Goal: Task Accomplishment & Management: Use online tool/utility

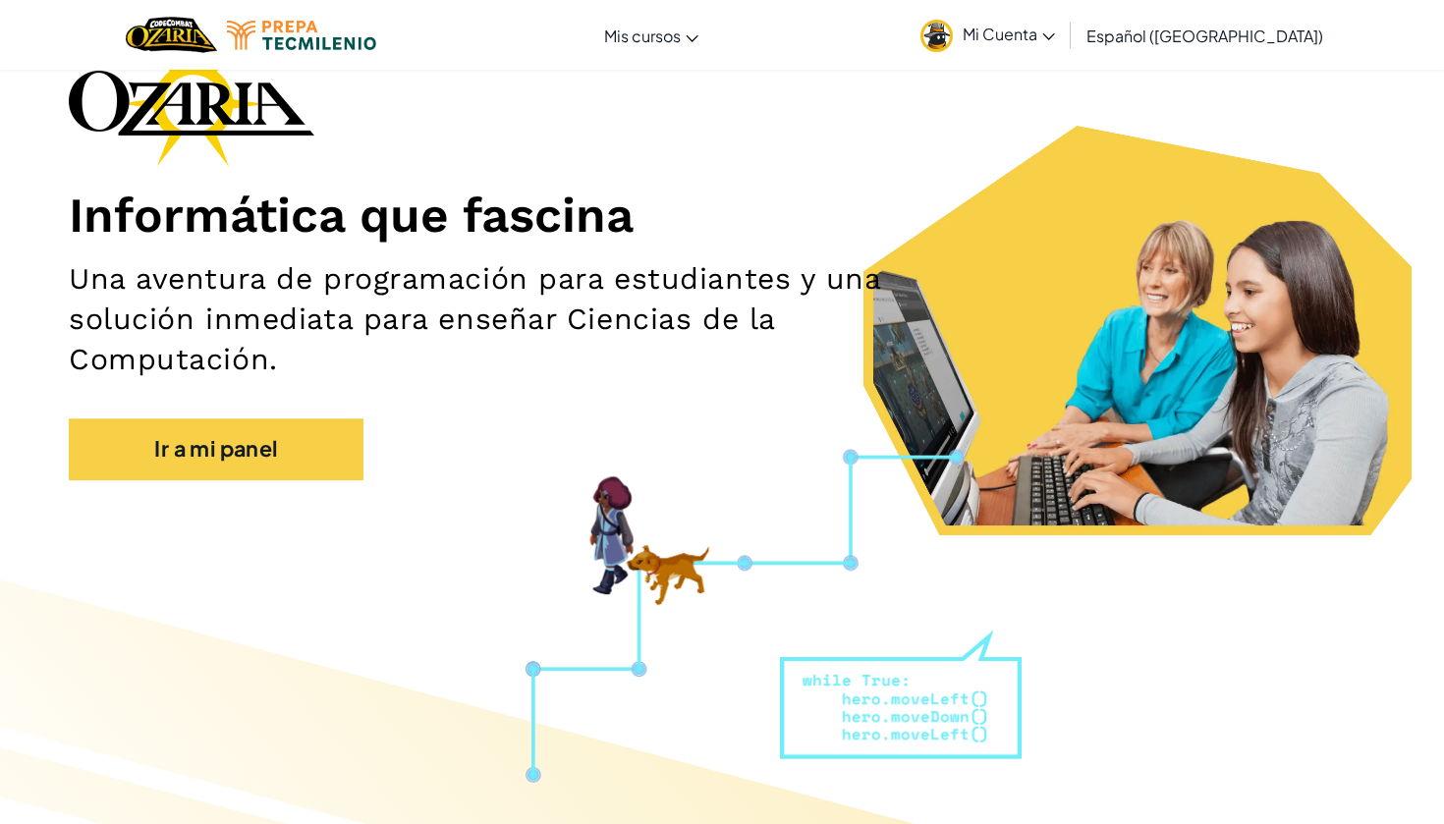
scroll to position [130, 0]
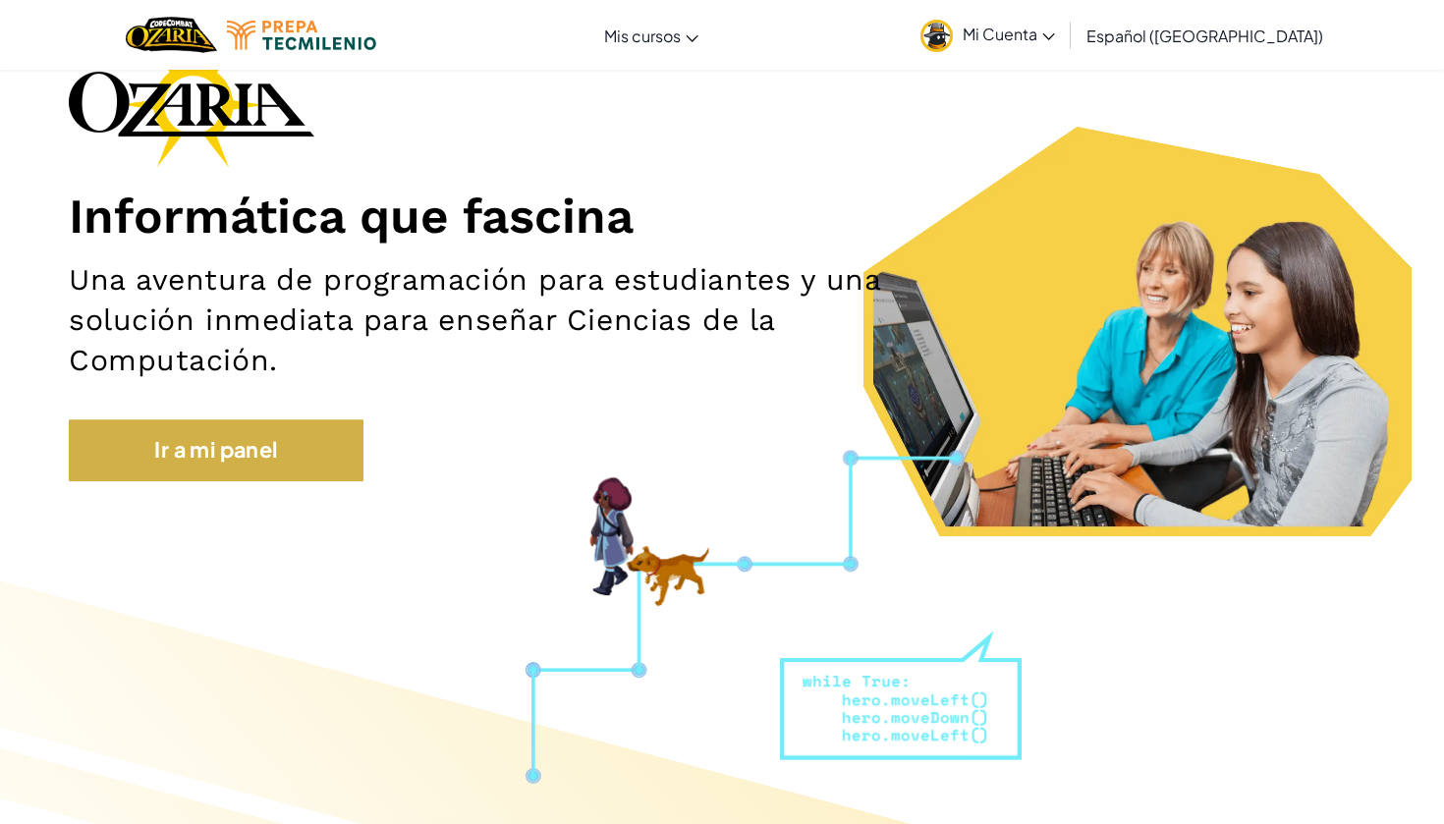
click at [276, 456] on link "Ir a mi panel" at bounding box center [216, 449] width 295 height 61
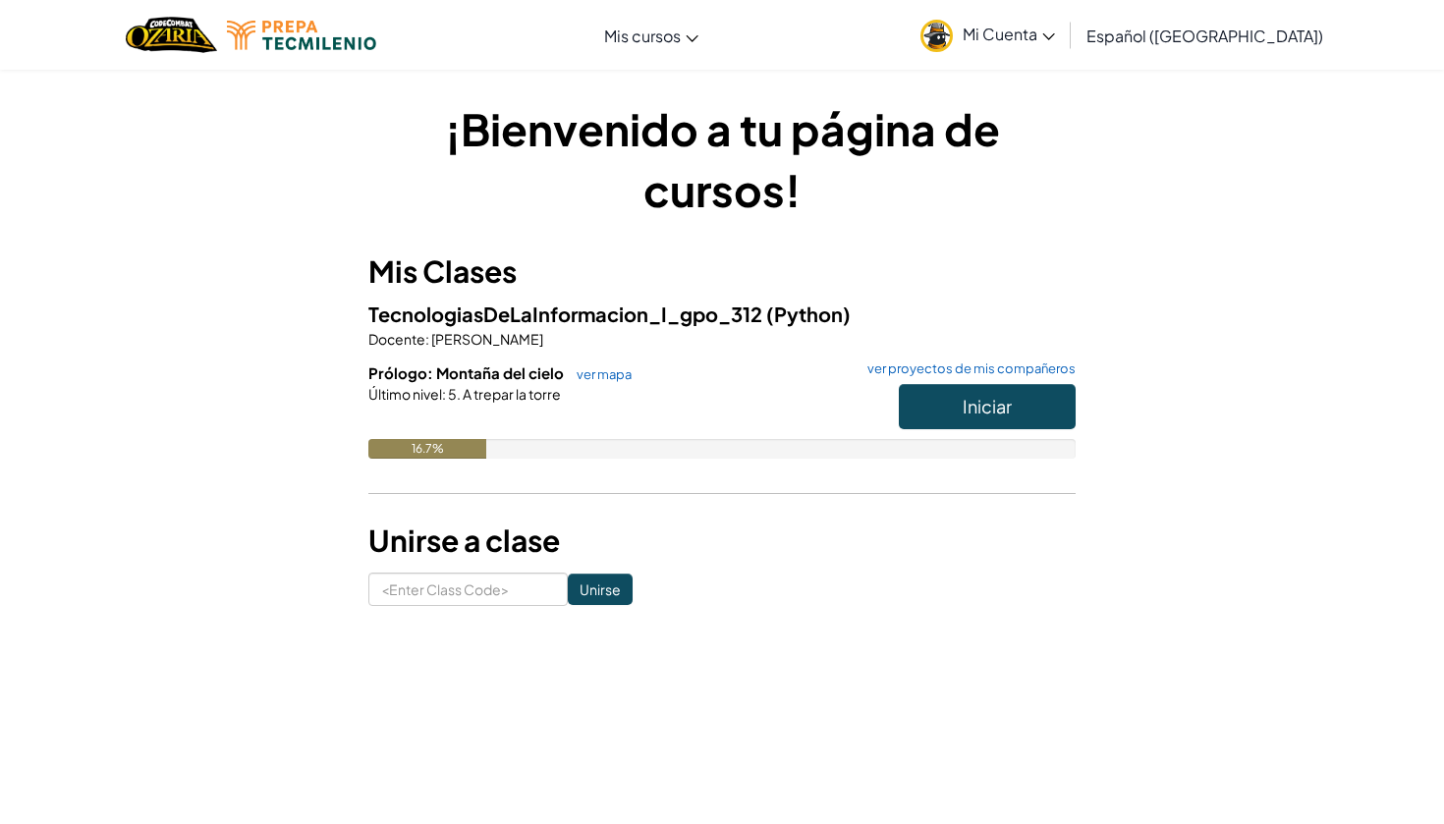
click at [980, 401] on span "Iniciar" at bounding box center [986, 406] width 49 height 23
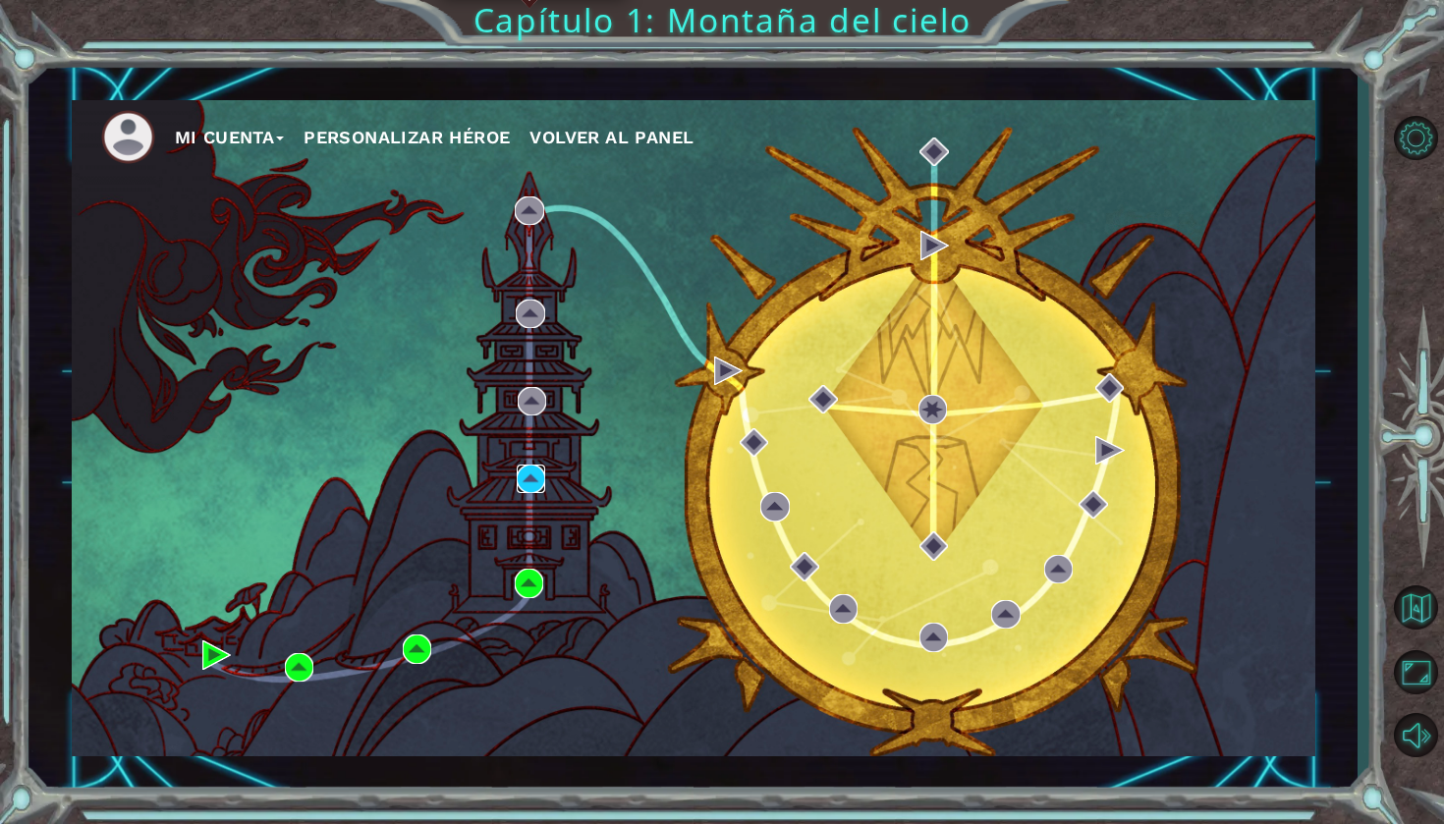
click at [534, 476] on img at bounding box center [531, 479] width 28 height 28
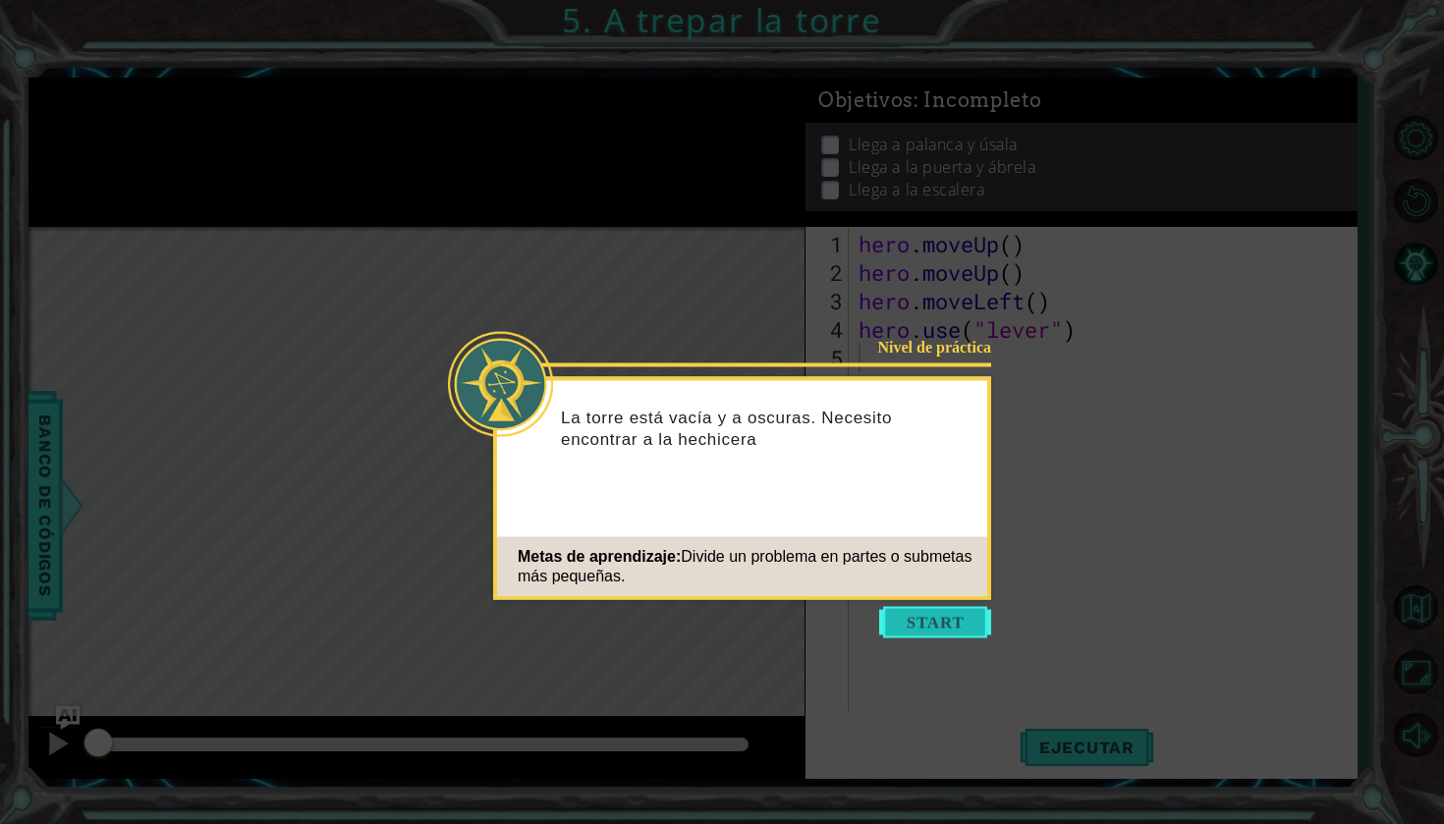
click at [928, 632] on button "Start" at bounding box center [935, 622] width 112 height 31
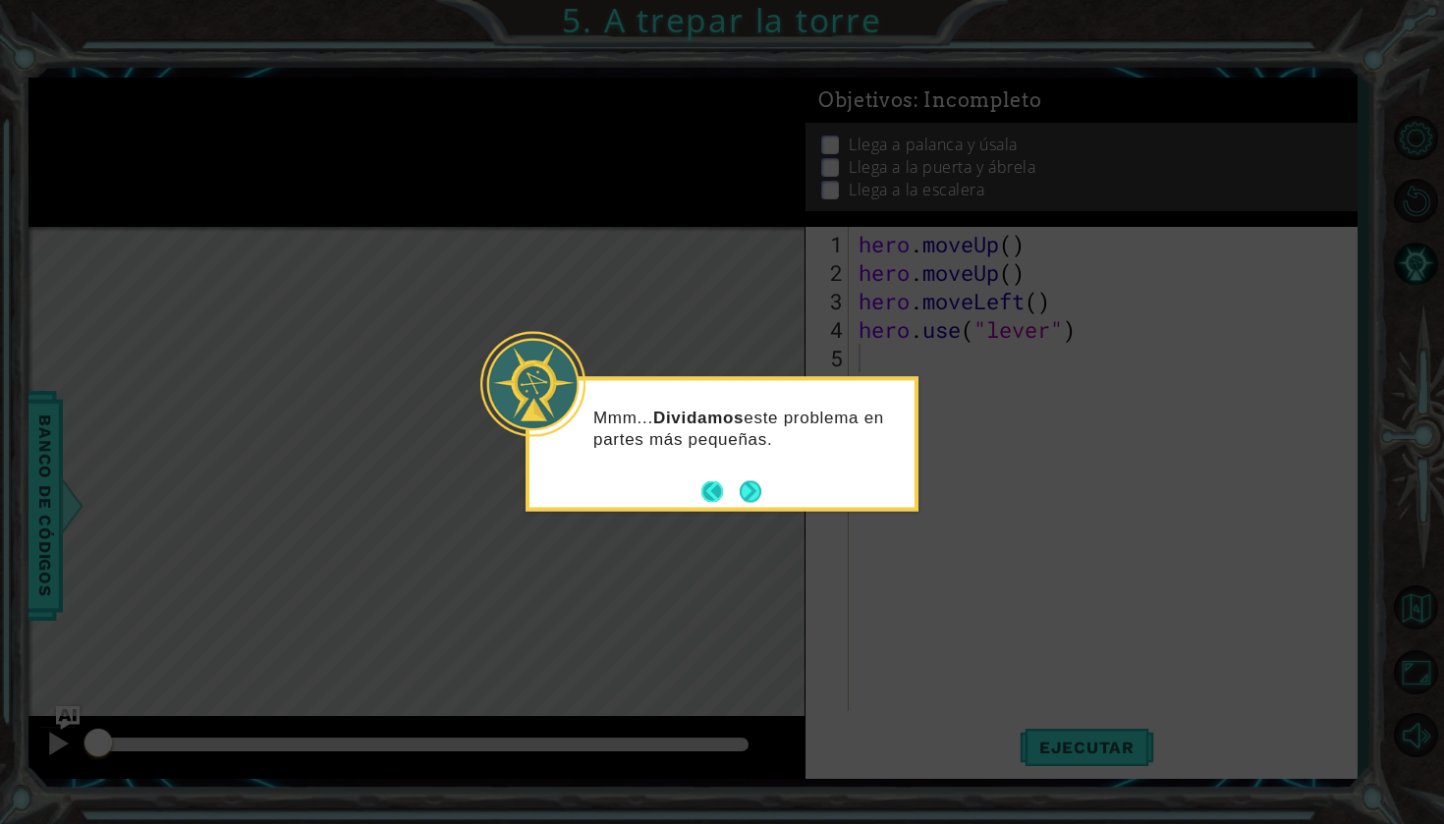
click at [738, 485] on button "Back" at bounding box center [720, 491] width 38 height 22
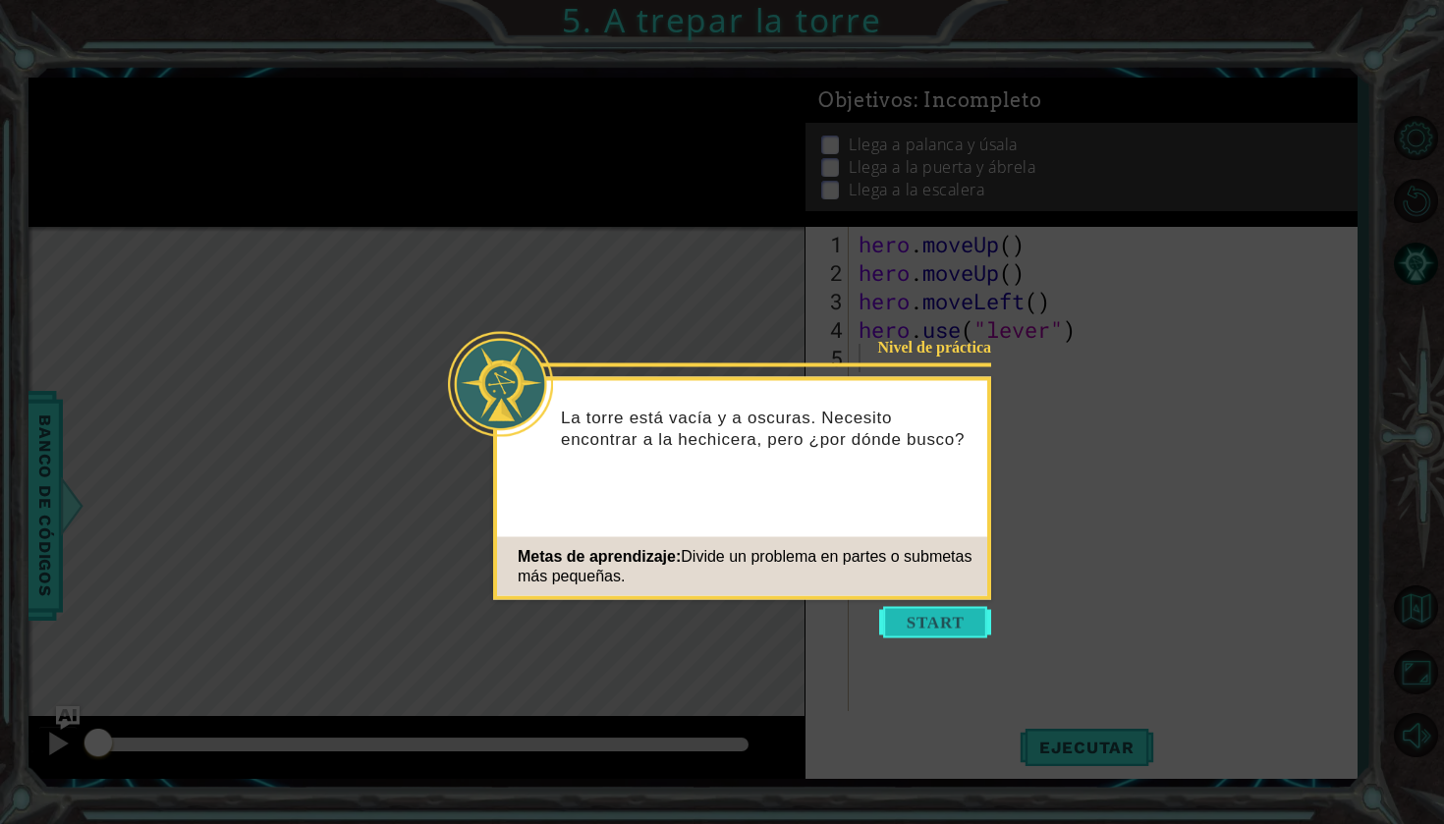
click at [913, 612] on button "Start" at bounding box center [935, 622] width 112 height 31
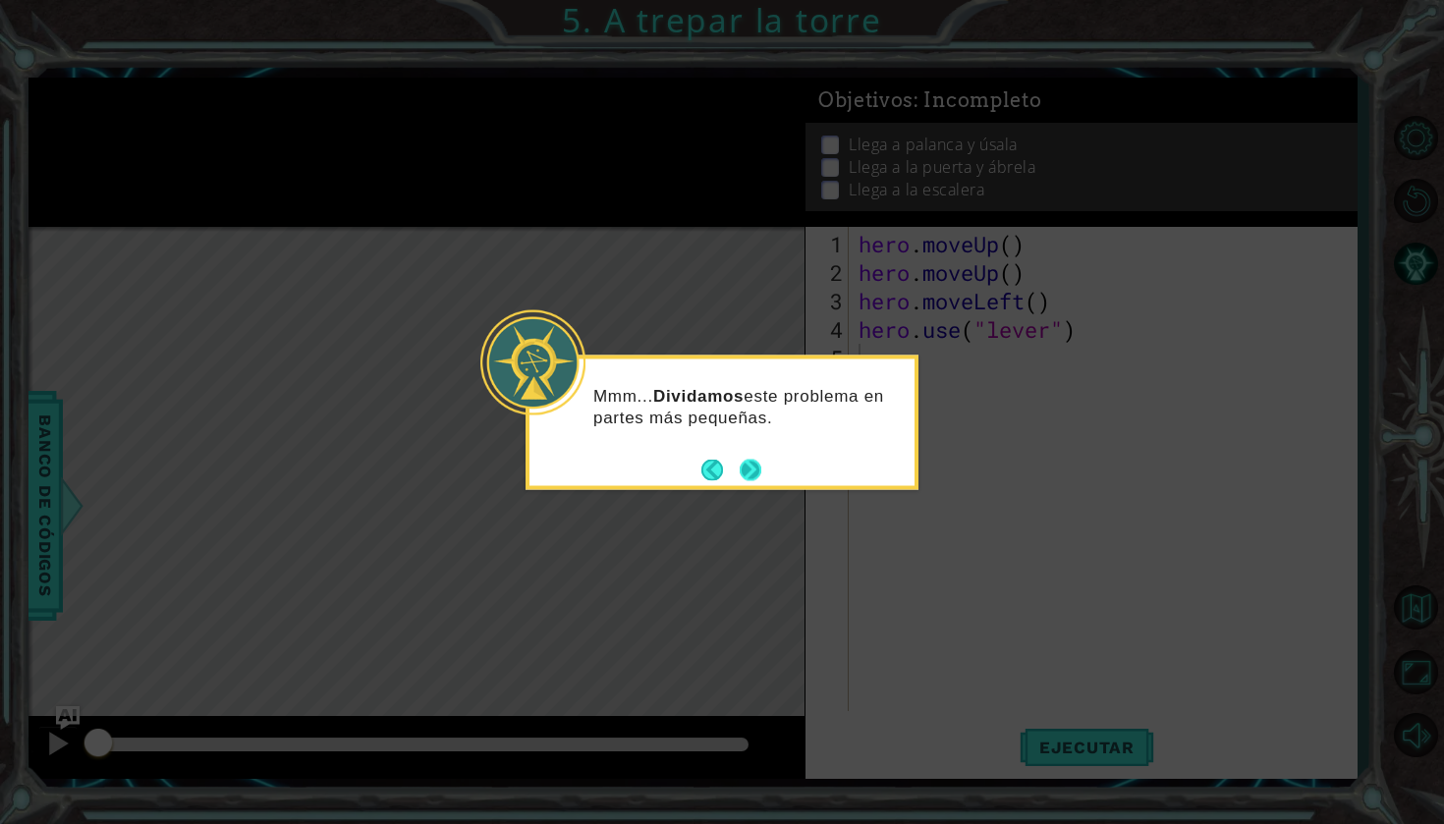
click at [746, 470] on button "Next" at bounding box center [751, 470] width 22 height 22
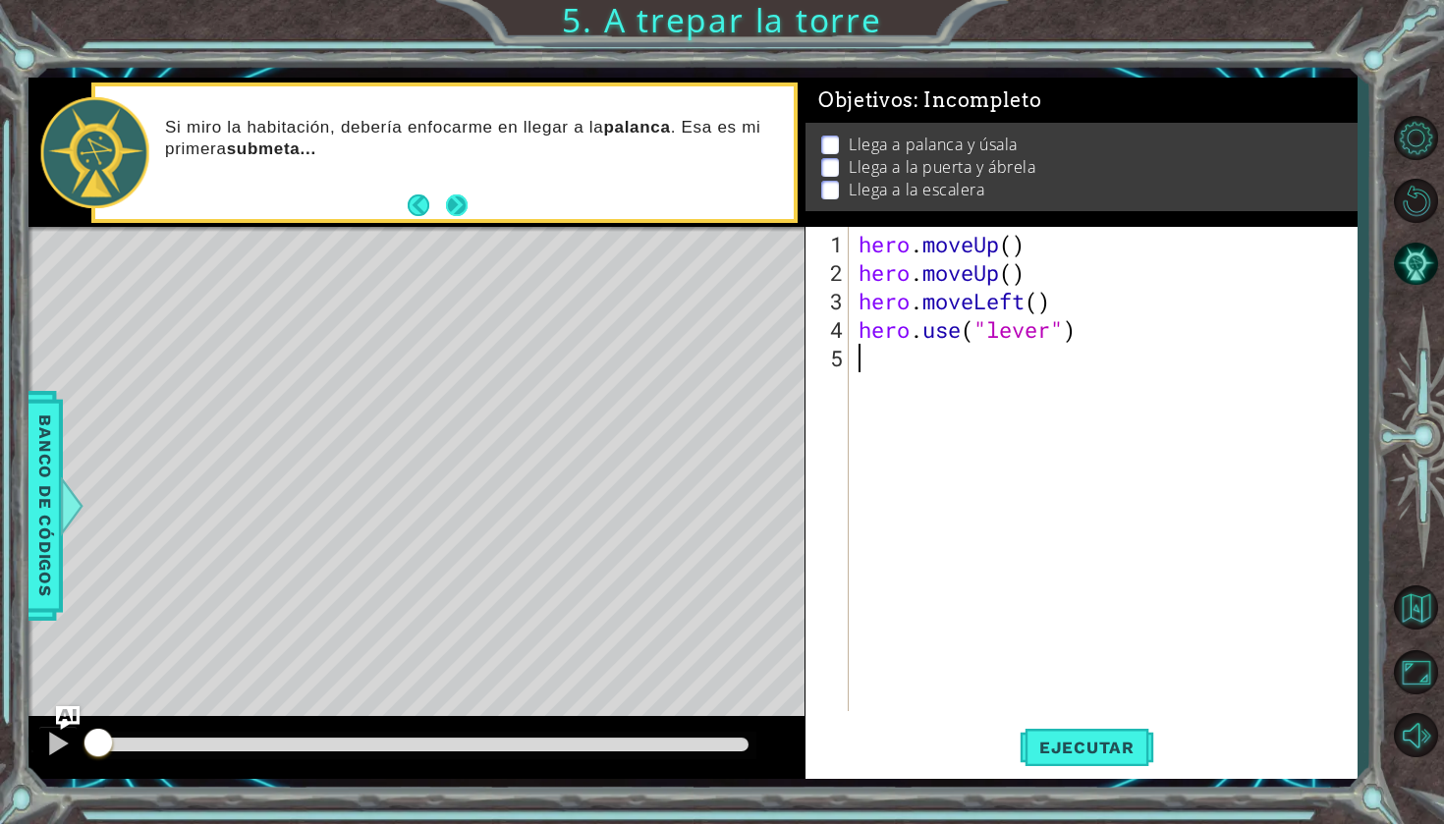
click at [451, 202] on button "Next" at bounding box center [457, 205] width 22 height 22
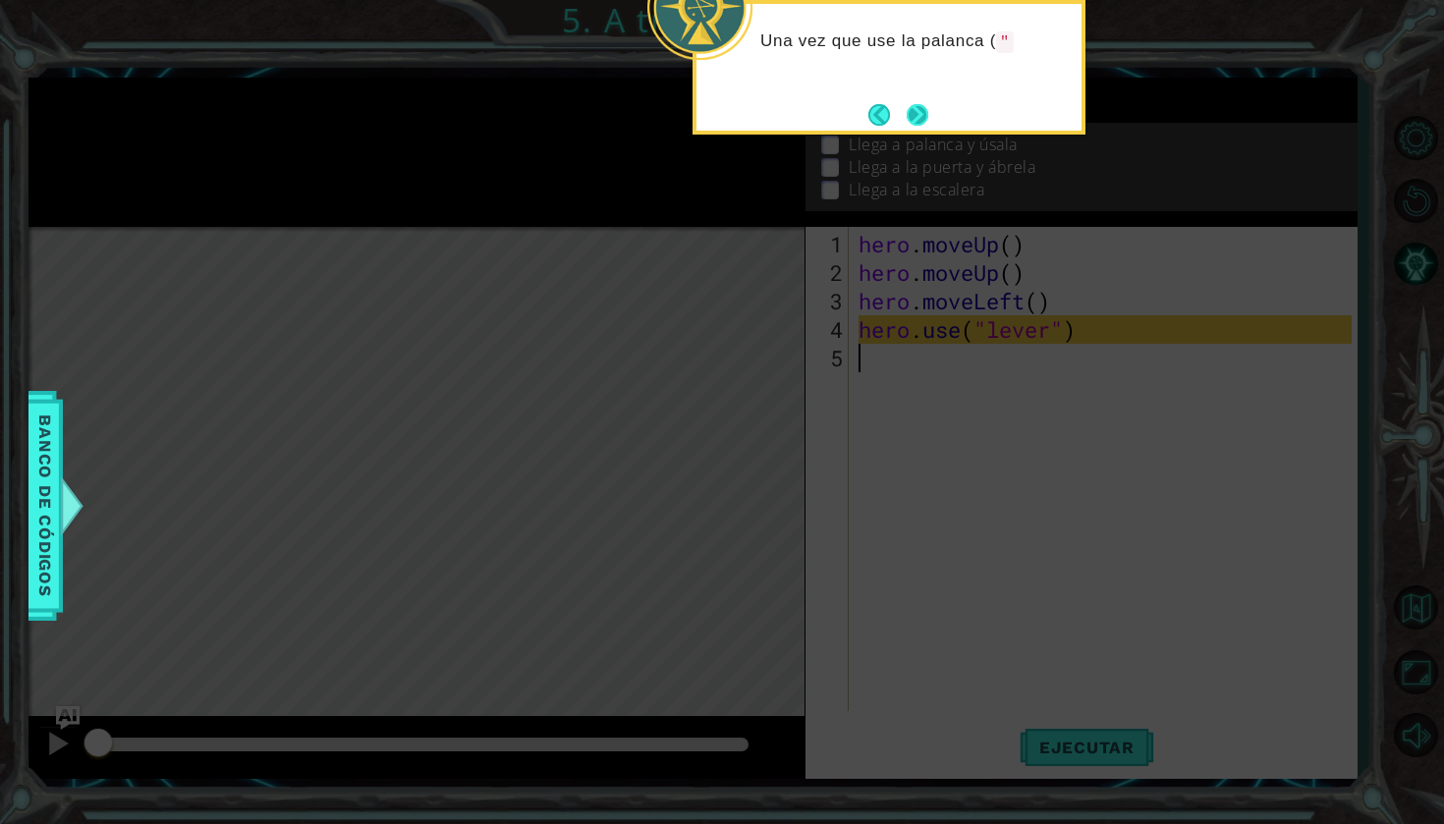
click at [921, 104] on button "Next" at bounding box center [918, 115] width 22 height 22
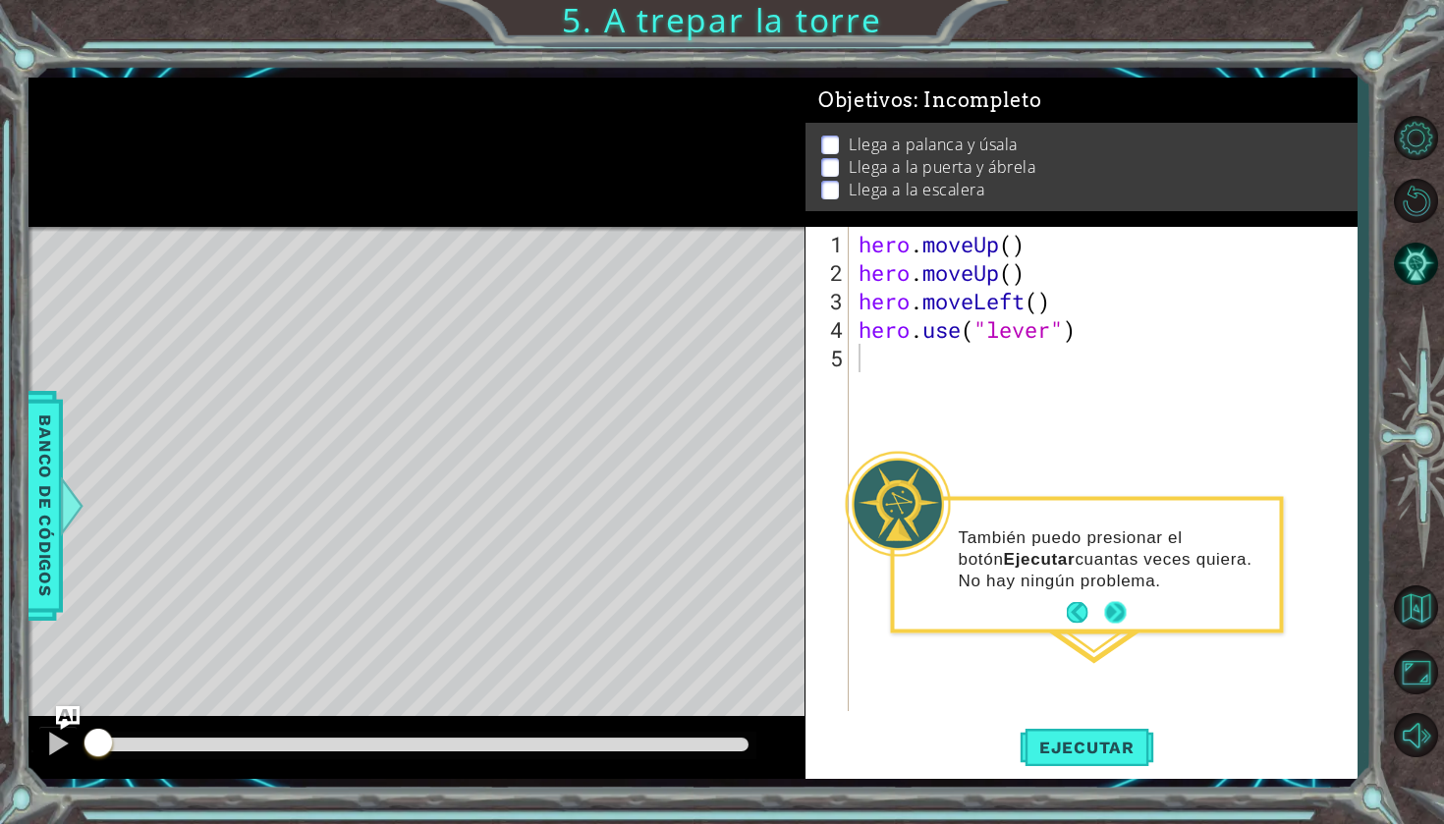
click at [1122, 611] on button "Next" at bounding box center [1116, 613] width 22 height 22
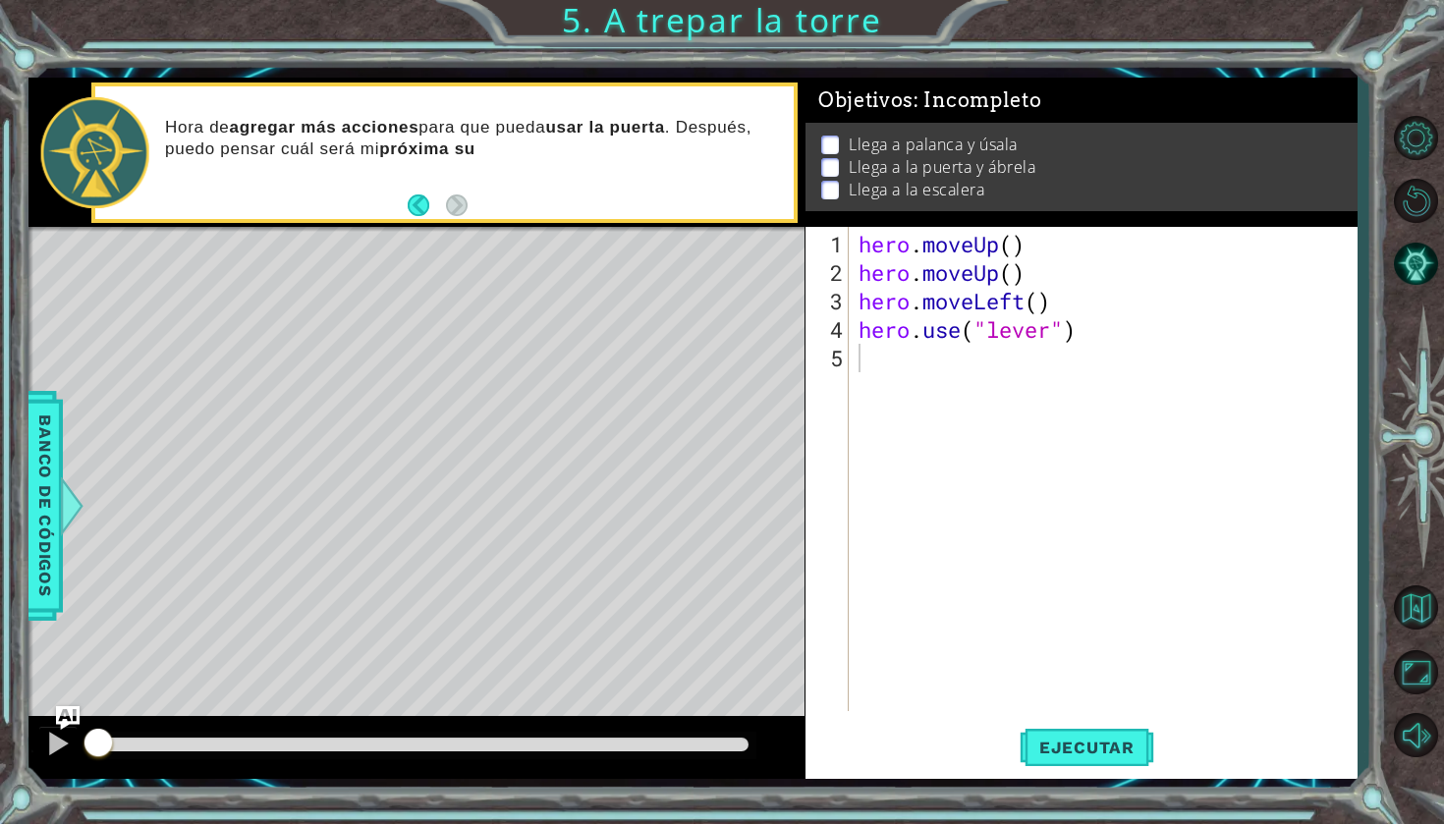
click at [422, 217] on footer at bounding box center [438, 205] width 60 height 29
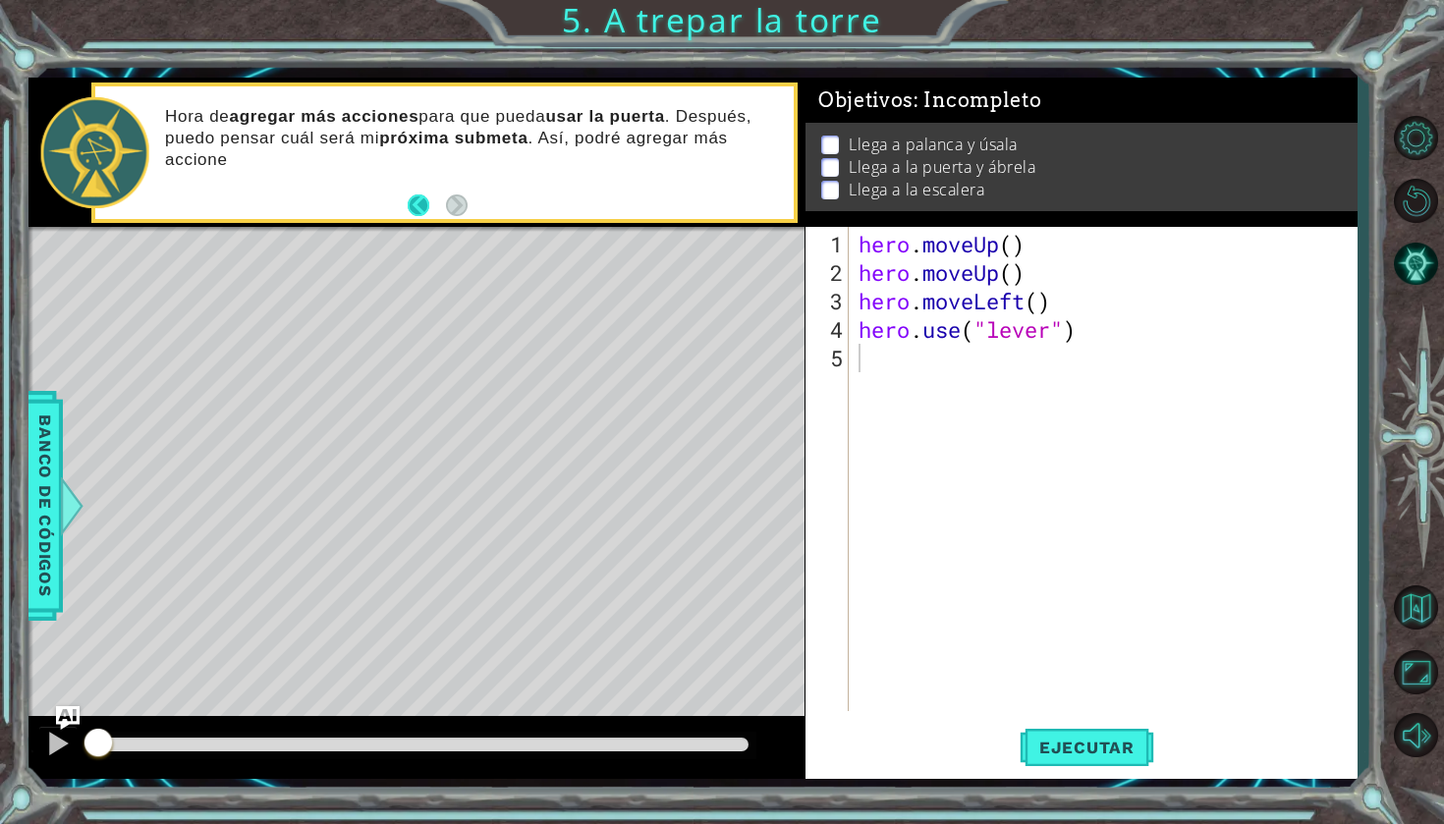
click at [419, 211] on button "Back" at bounding box center [427, 205] width 38 height 22
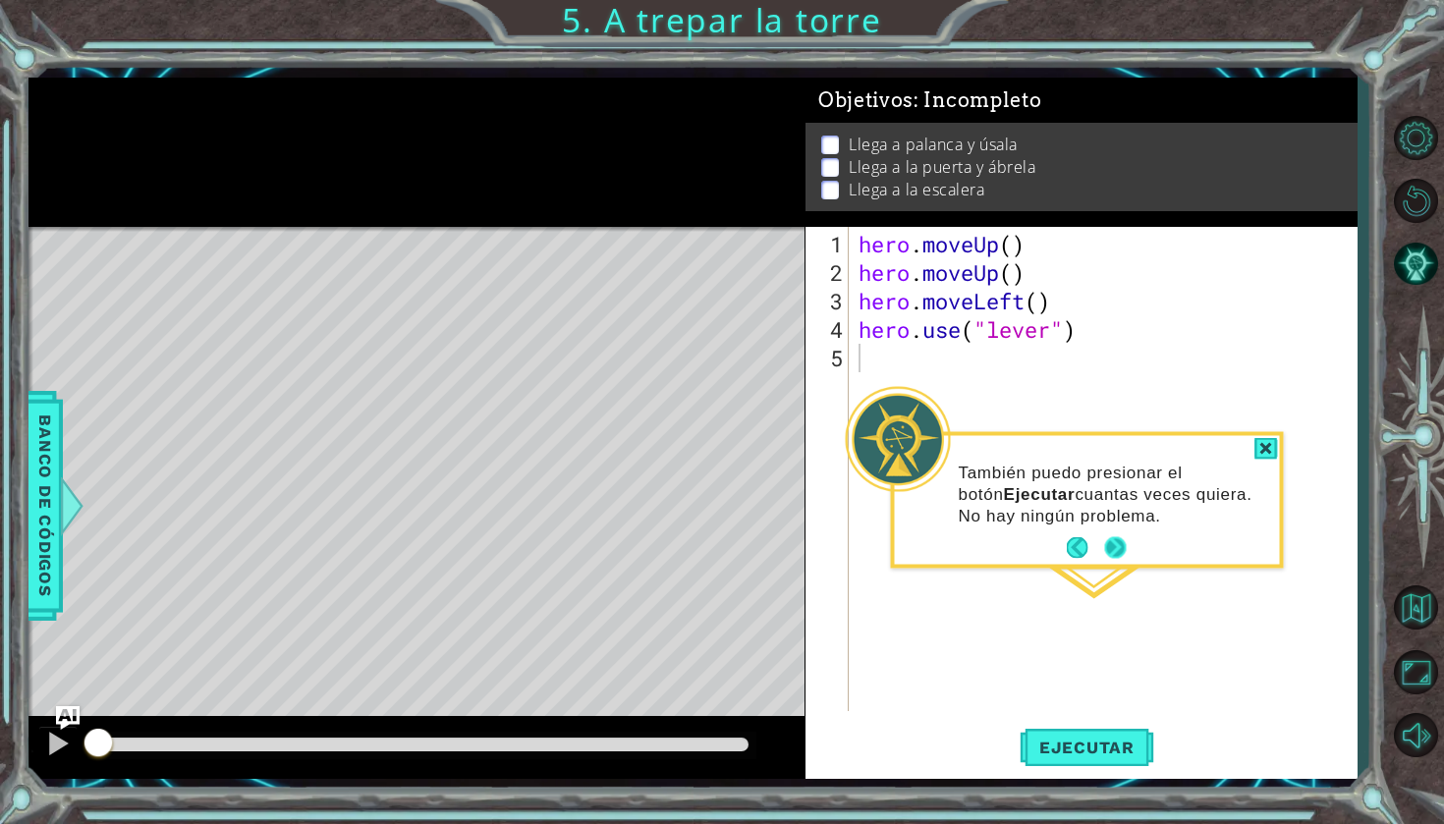
click at [1112, 552] on button "Next" at bounding box center [1116, 548] width 22 height 22
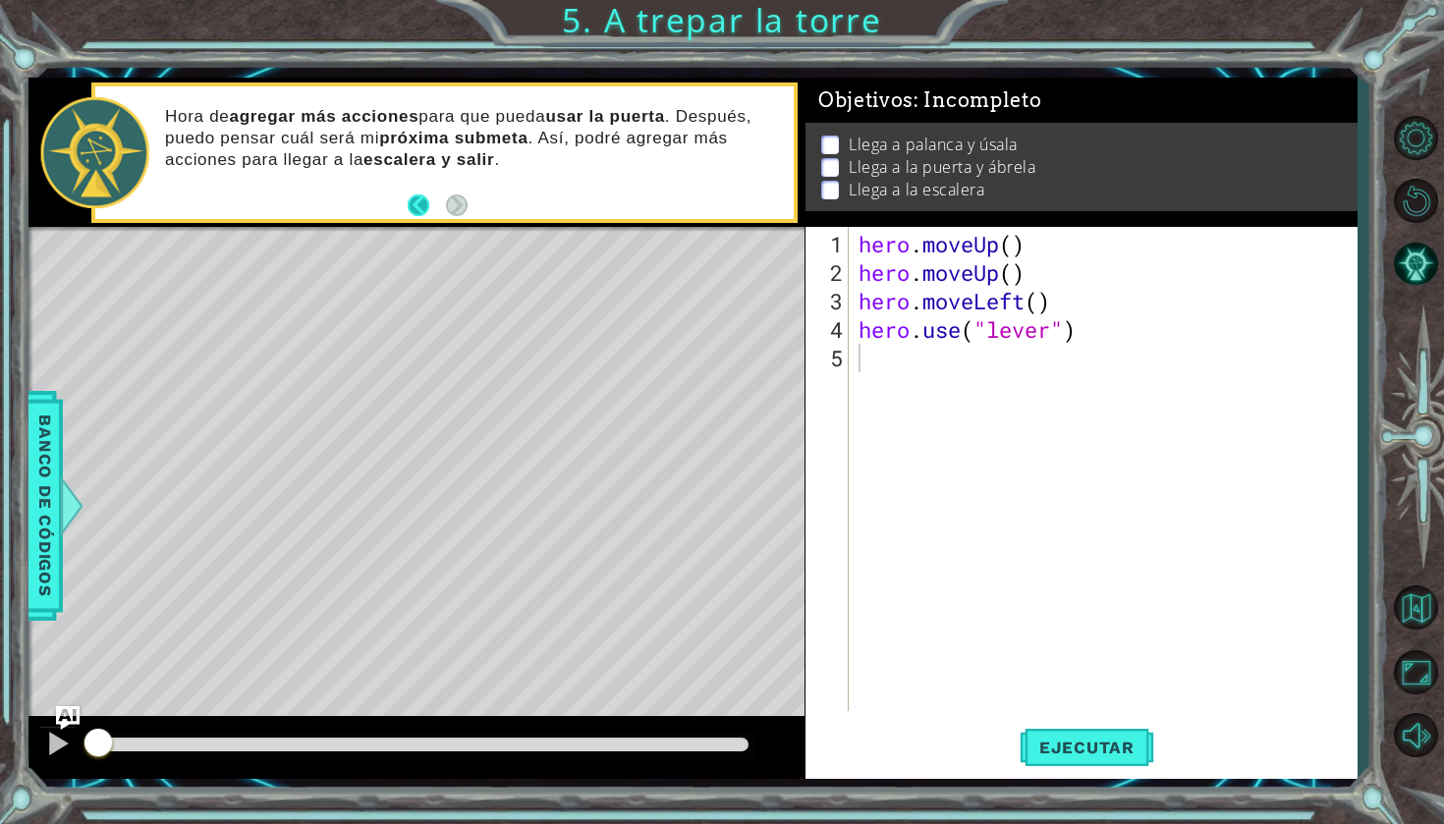
click at [408, 210] on button "Back" at bounding box center [427, 205] width 38 height 22
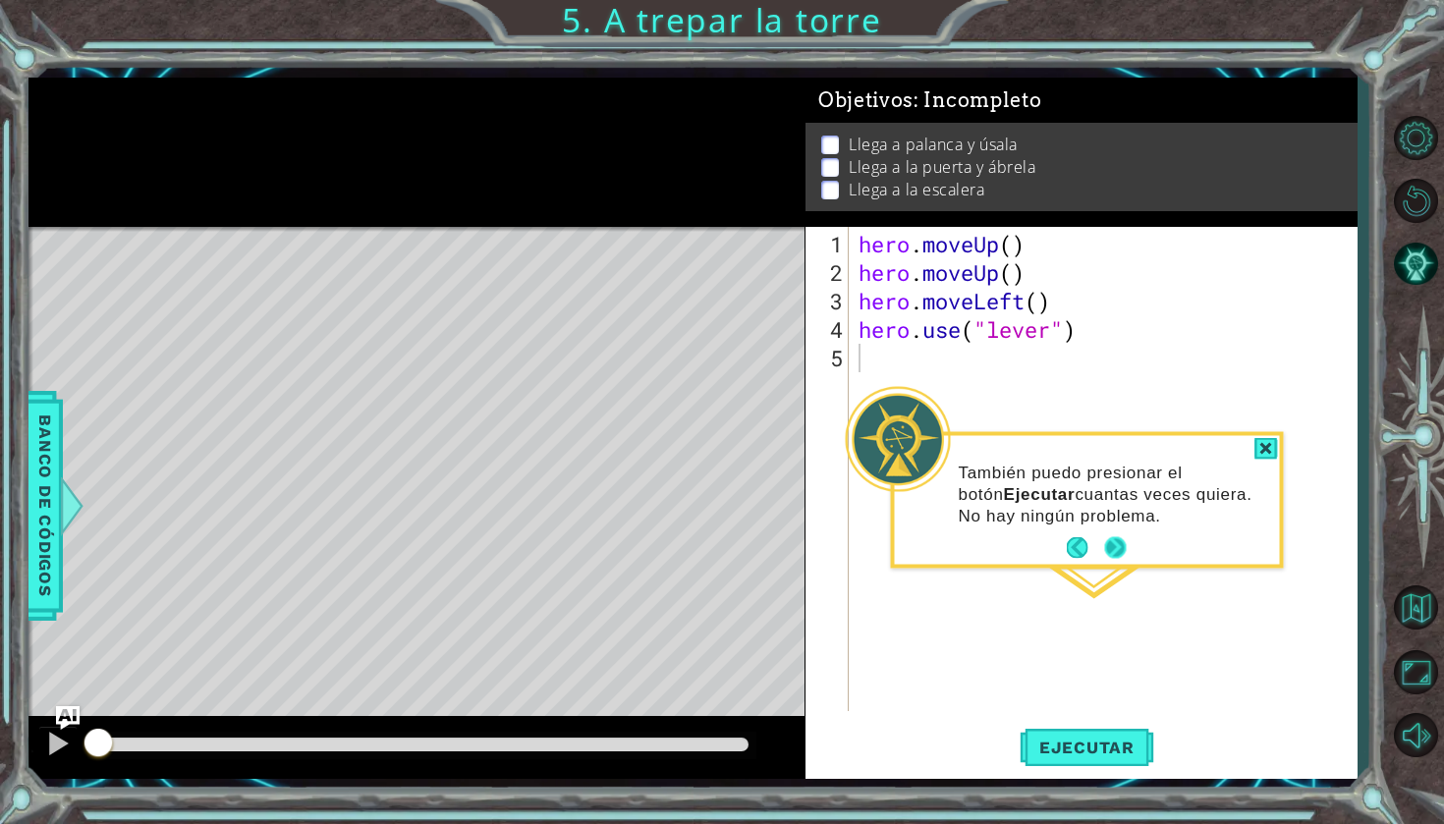
click at [1127, 550] on button "Next" at bounding box center [1116, 548] width 22 height 22
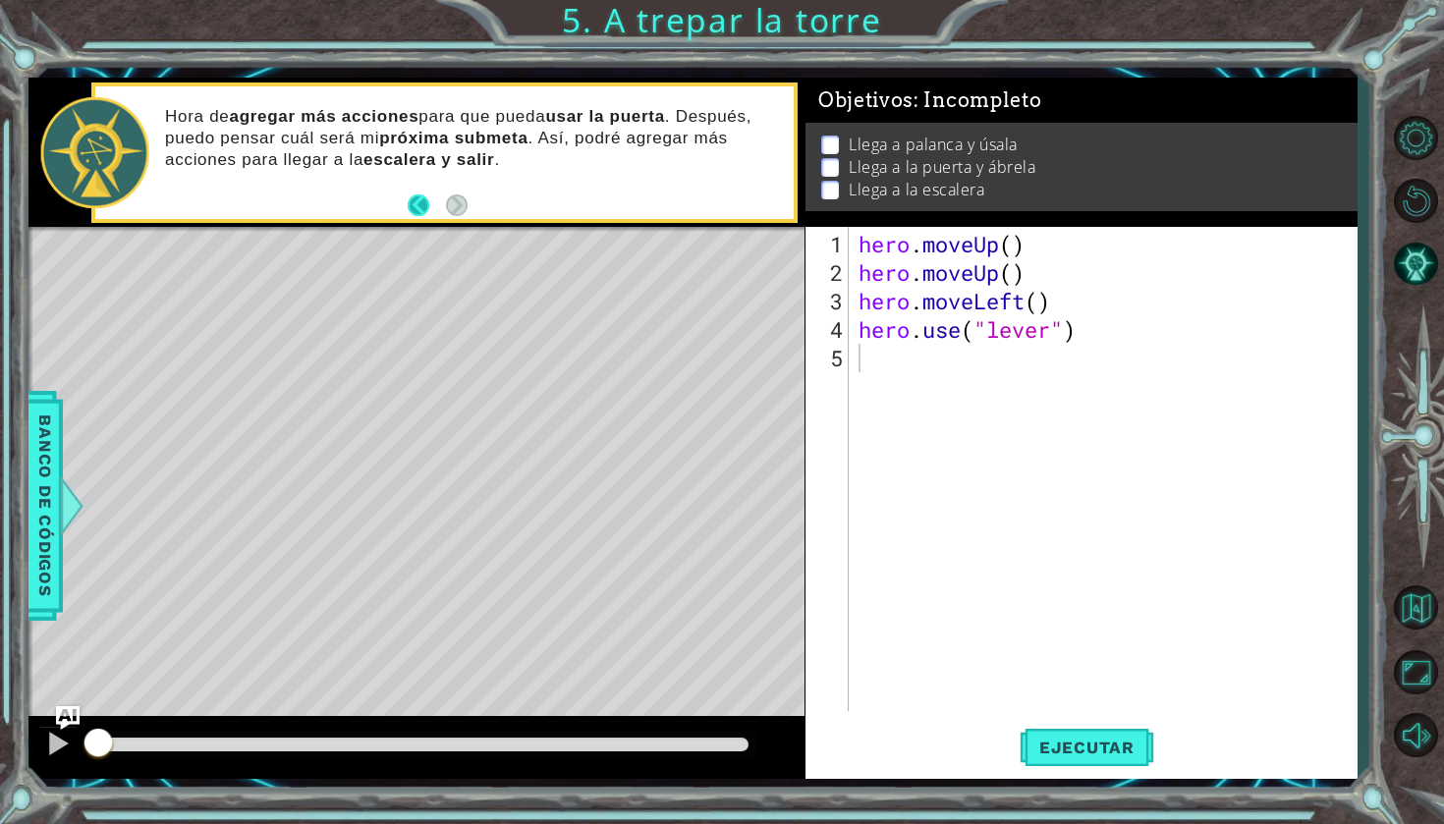
click at [419, 203] on button "Back" at bounding box center [427, 205] width 38 height 22
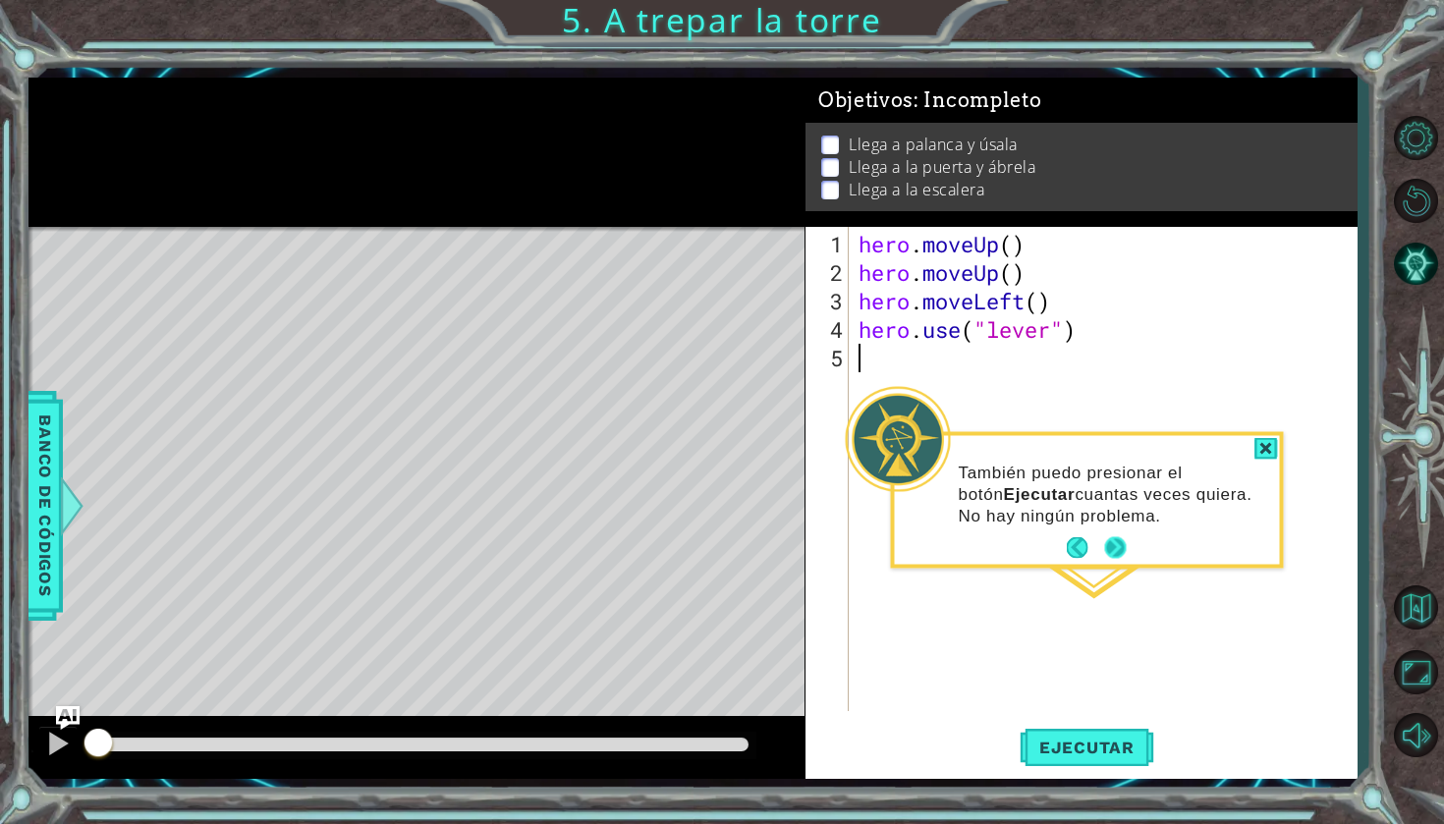
click at [1122, 549] on button "Next" at bounding box center [1116, 548] width 22 height 22
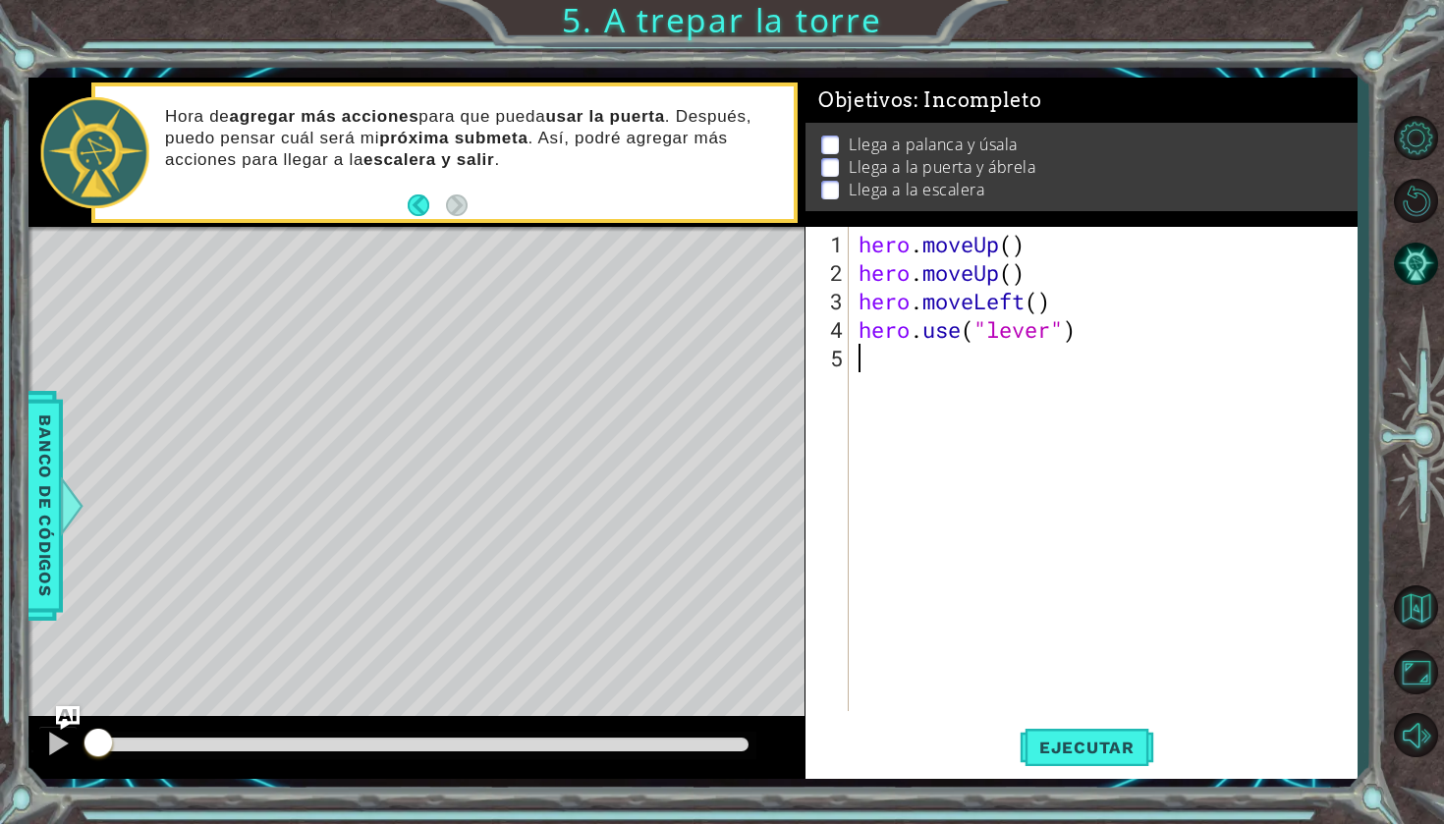
click at [422, 216] on footer at bounding box center [438, 205] width 60 height 29
click at [413, 206] on button "Back" at bounding box center [427, 205] width 38 height 22
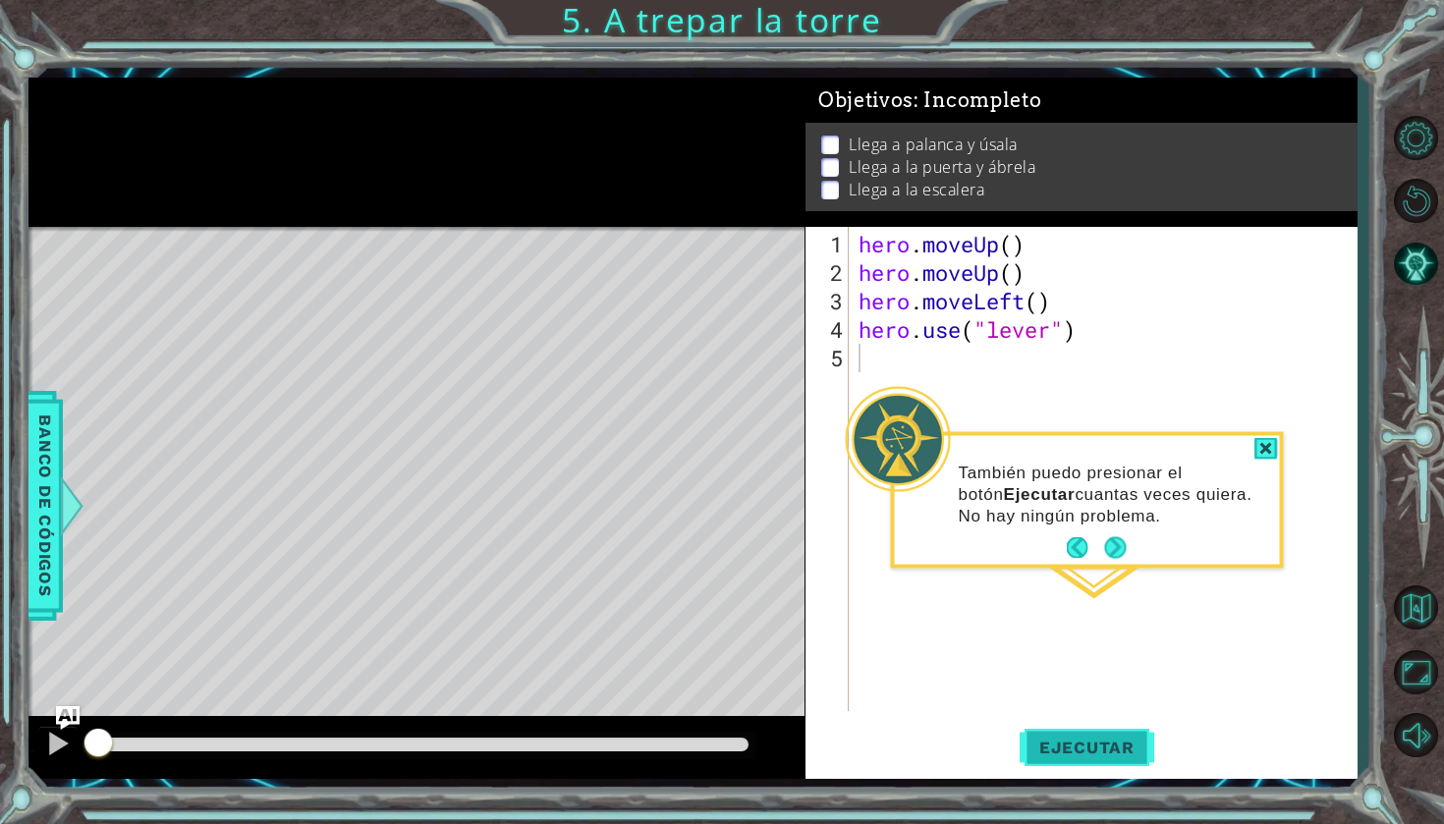
click at [1078, 723] on button "Ejecutar" at bounding box center [1086, 747] width 135 height 55
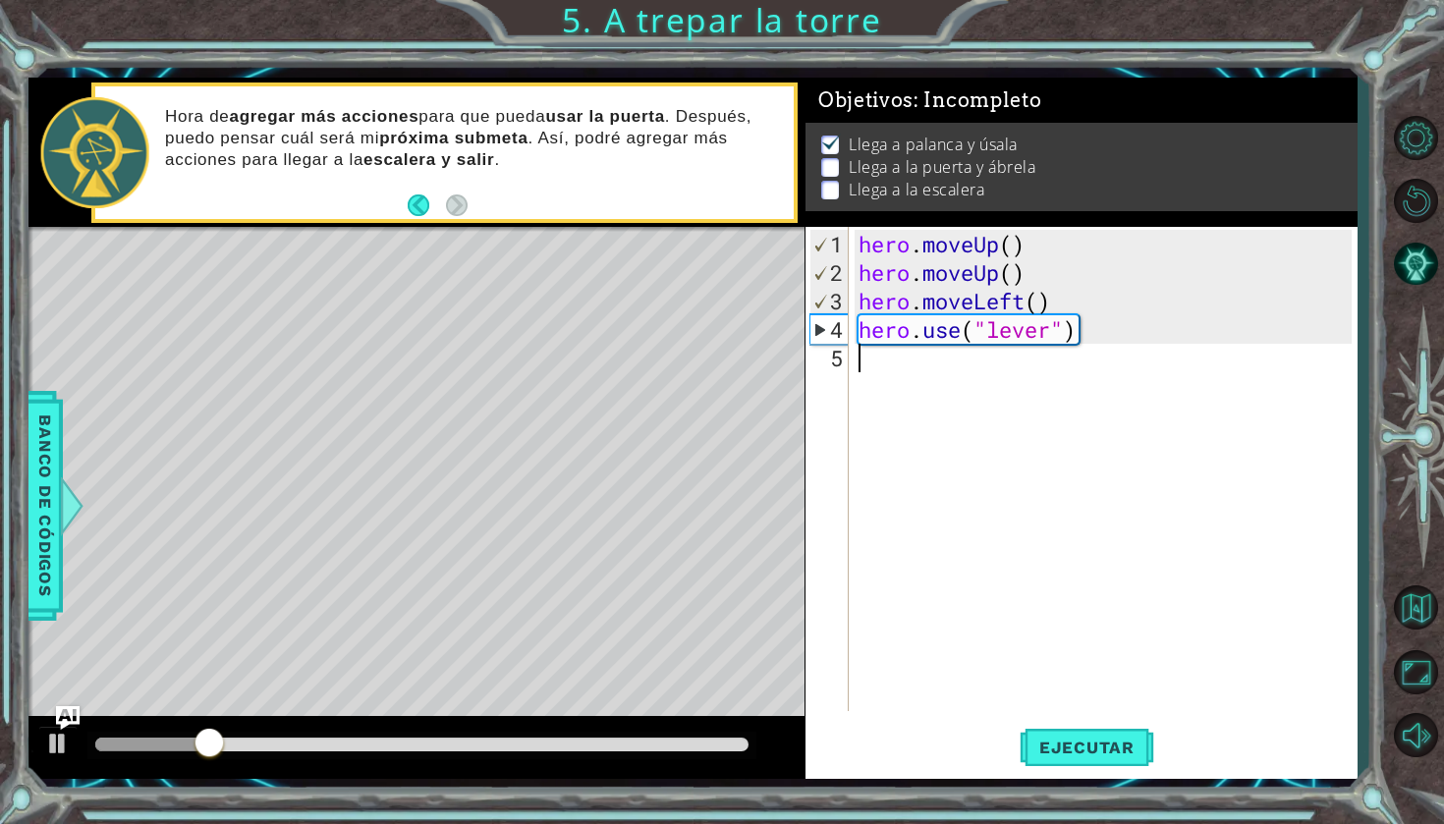
click at [872, 366] on div "hero . moveUp ( ) hero . moveUp ( ) hero . moveLeft ( ) hero . use ( "lever" )" at bounding box center [1107, 500] width 507 height 541
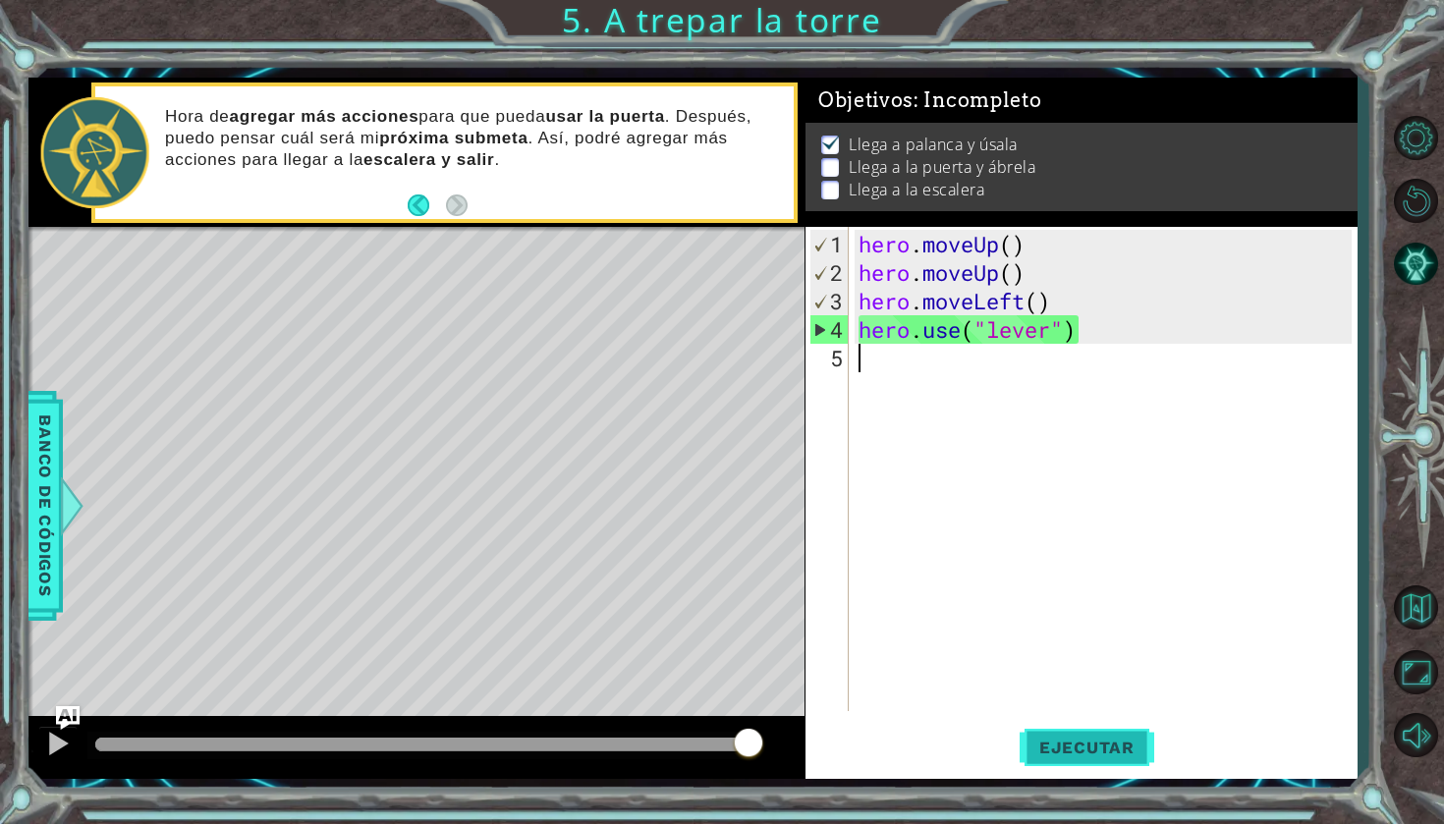
click at [1100, 749] on span "Ejecutar" at bounding box center [1086, 748] width 135 height 20
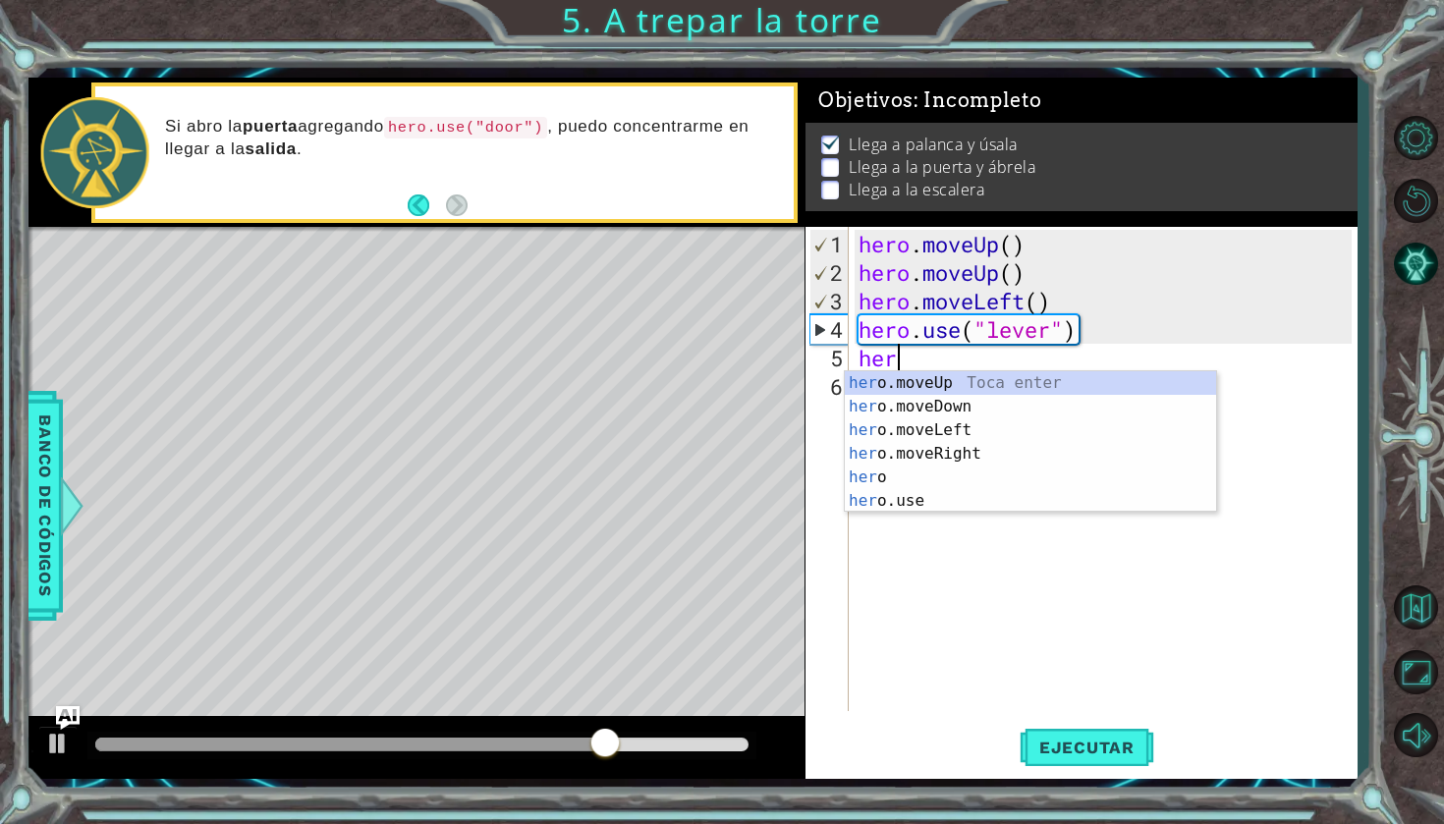
type textarea "hero"
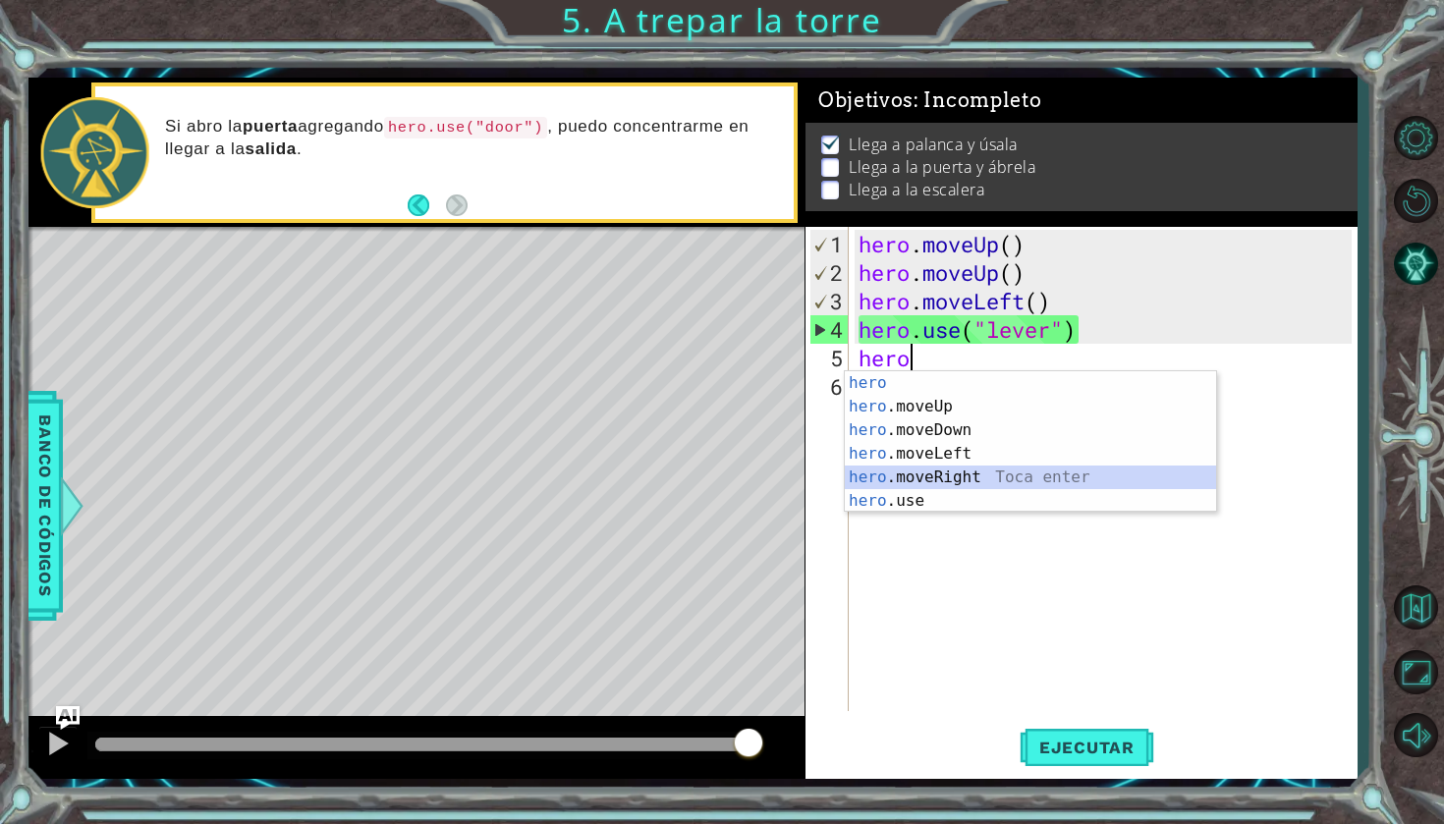
click at [939, 480] on div "hero Toca enter hero .moveUp Toca enter hero .moveDown Toca enter hero .moveLef…" at bounding box center [1030, 465] width 371 height 189
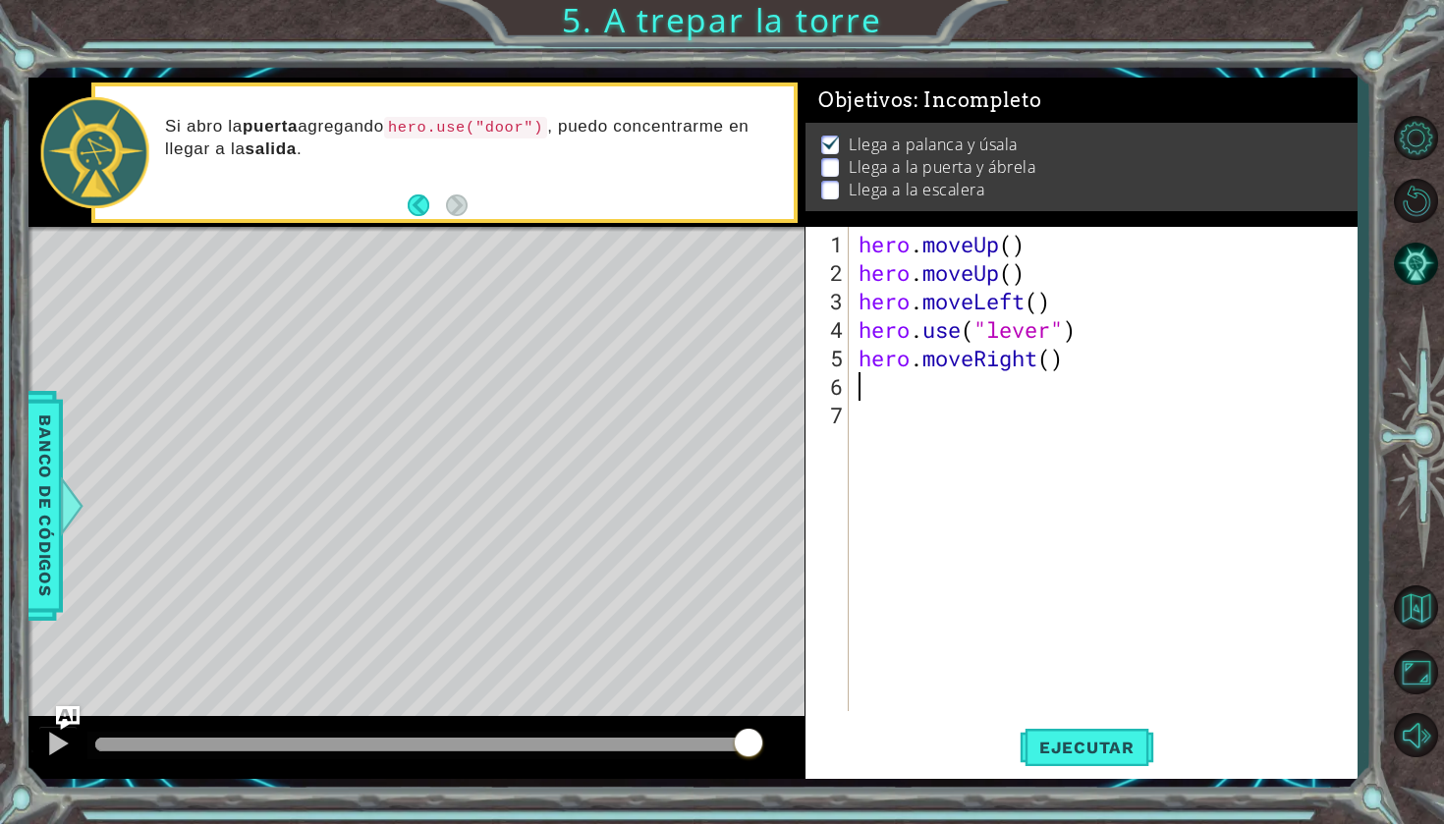
type textarea "h"
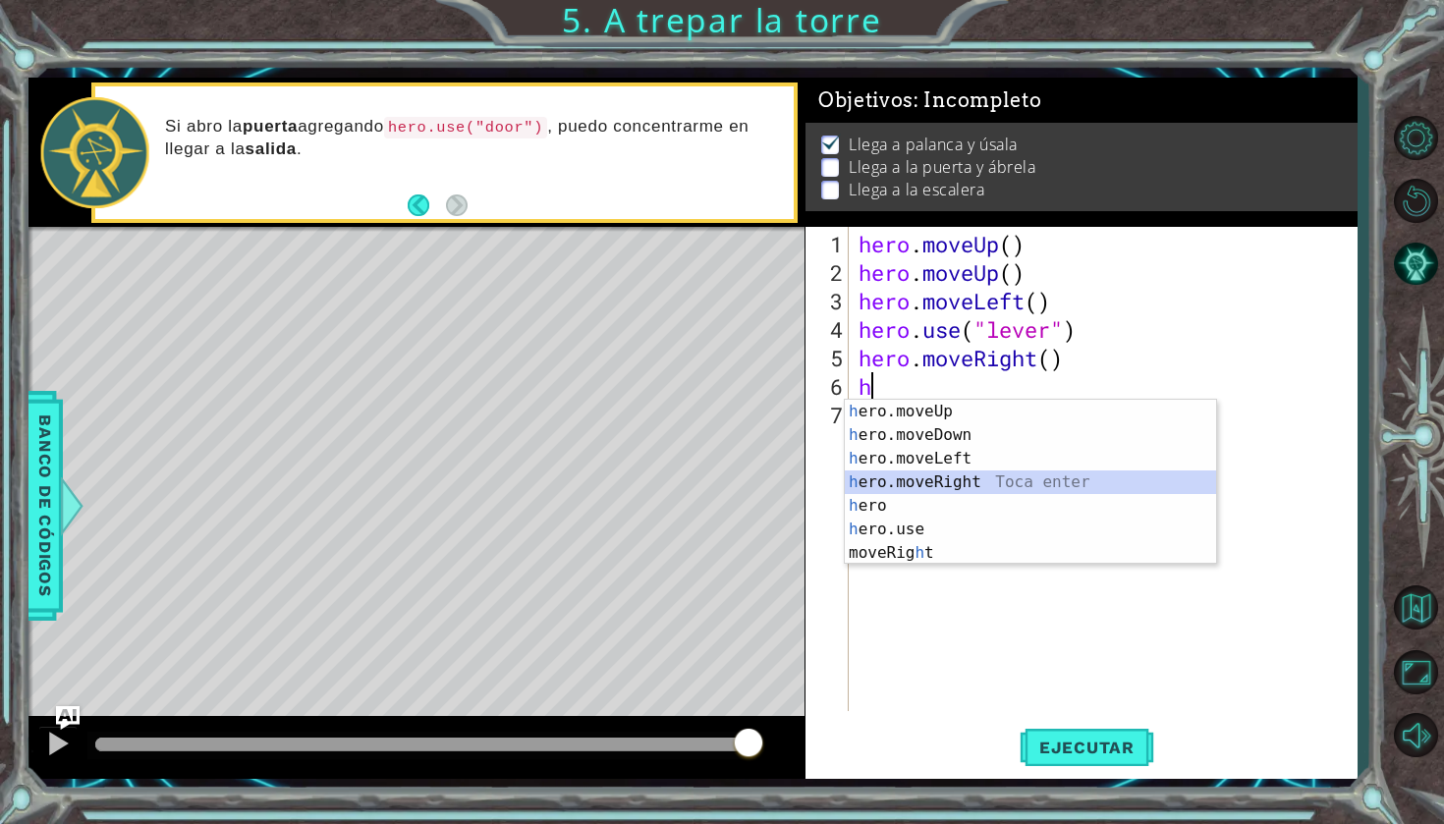
click at [962, 488] on div "h ero.moveUp Toca enter h ero.moveDown Toca enter h ero.moveLeft Toca enter h e…" at bounding box center [1030, 506] width 371 height 212
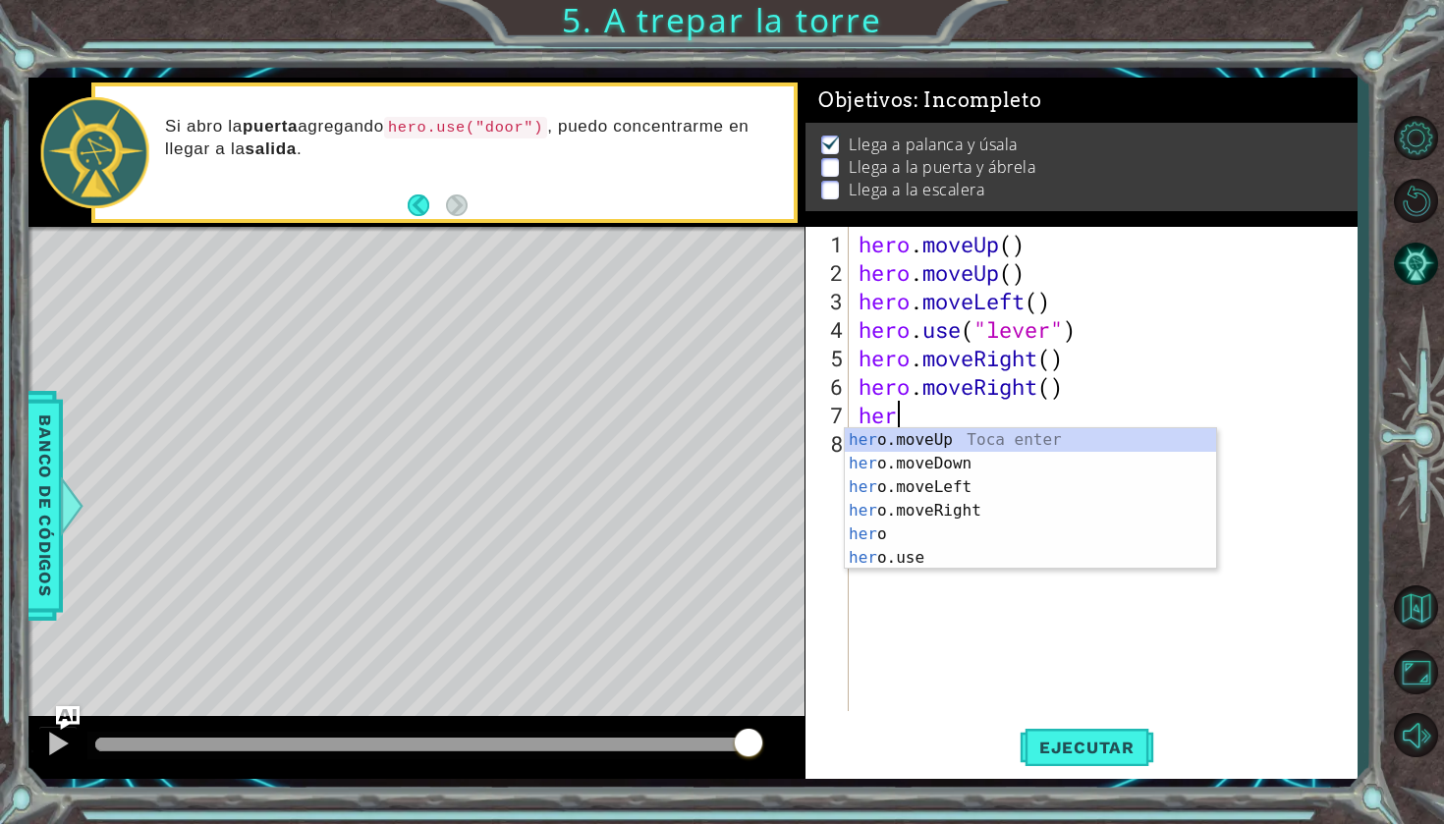
type textarea "hero"
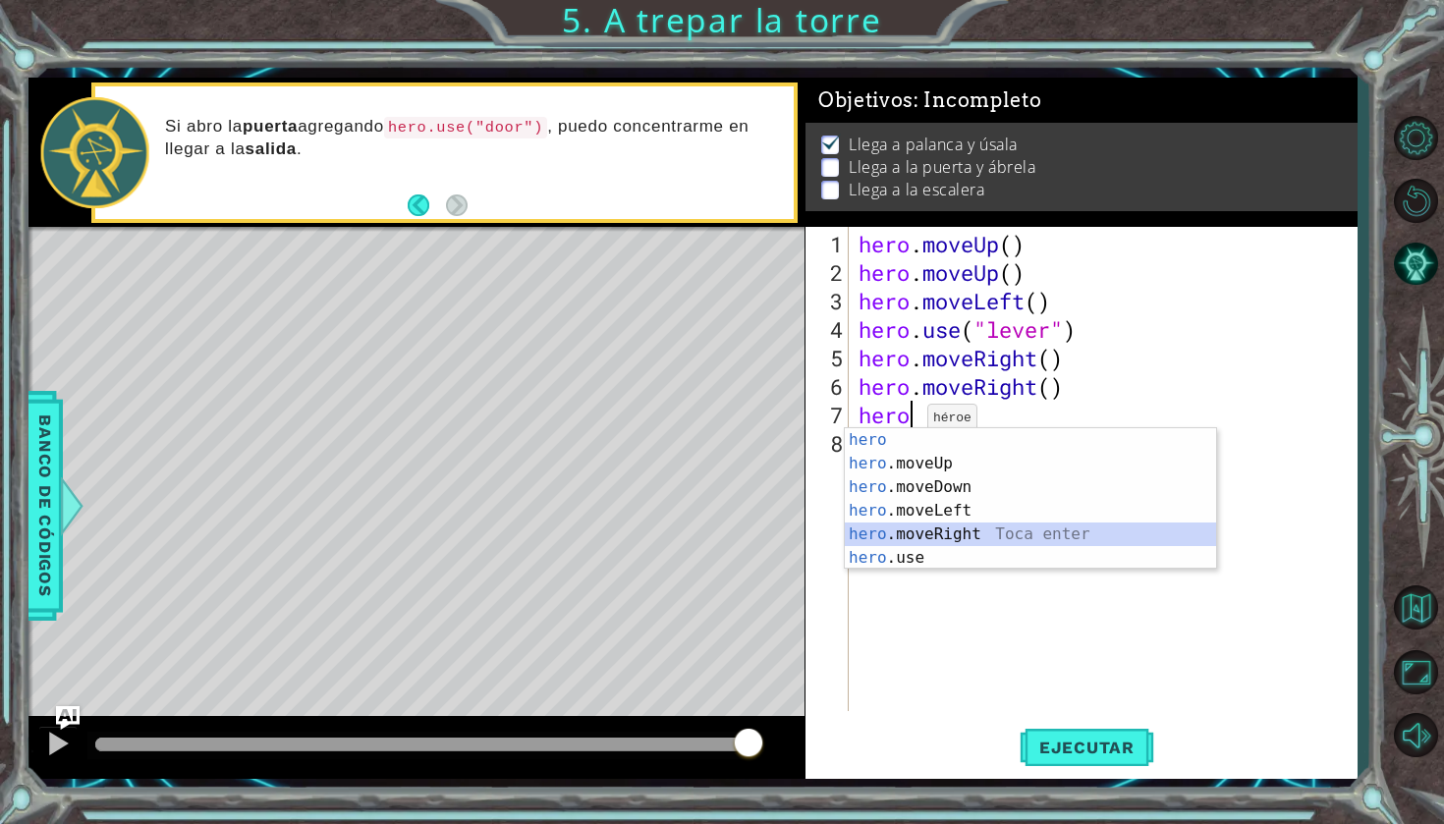
click at [918, 540] on div "hero Toca enter hero .moveUp Toca enter hero .moveDown Toca enter hero .moveLef…" at bounding box center [1030, 522] width 371 height 189
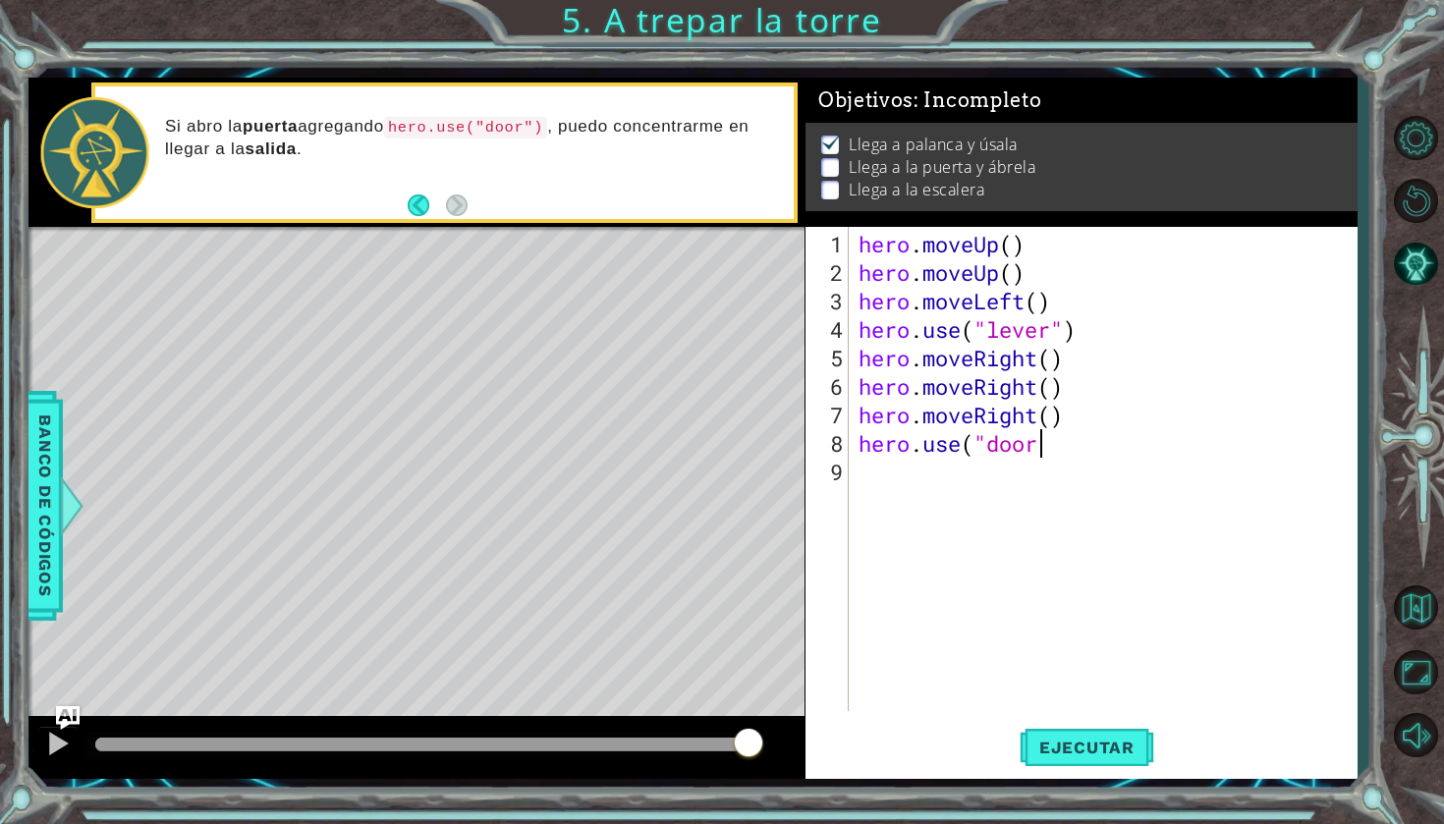
scroll to position [0, 8]
type textarea "hero.use("door")"
click at [1082, 759] on button "Ejecutar" at bounding box center [1086, 747] width 135 height 55
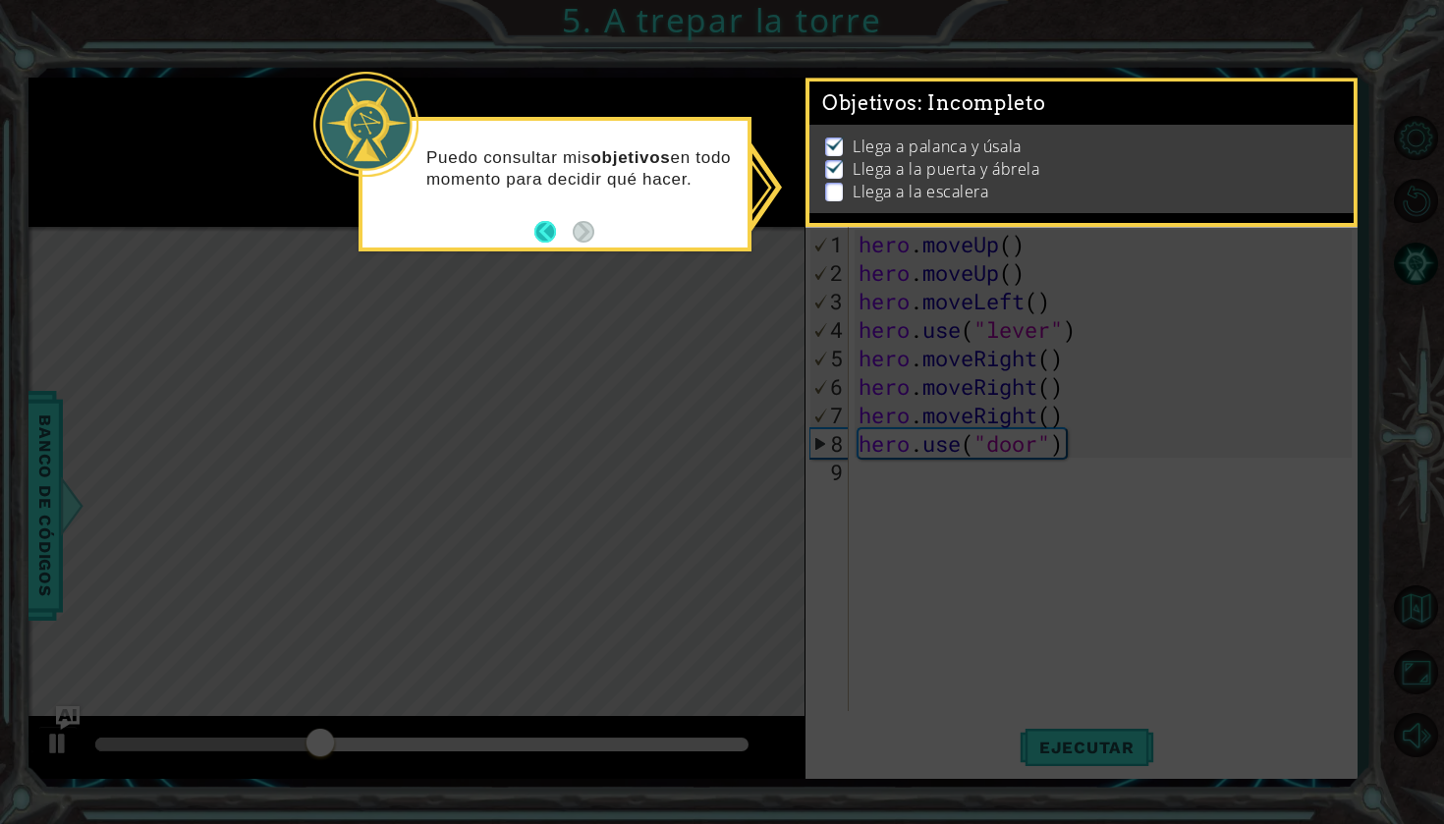
click at [542, 241] on button "Back" at bounding box center [553, 232] width 38 height 22
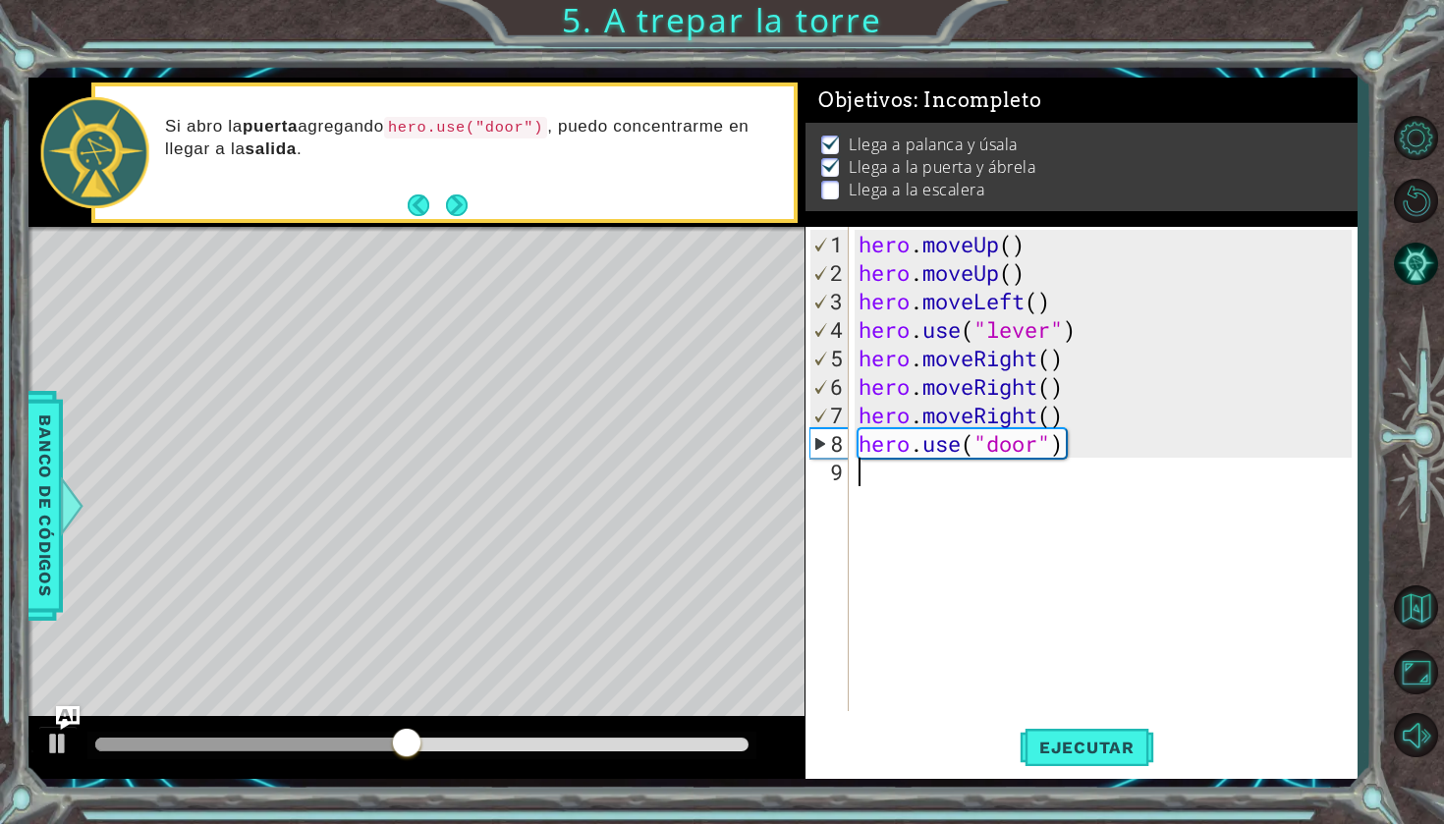
click at [874, 482] on div "hero . moveUp ( ) hero . moveUp ( ) hero . moveLeft ( ) hero . use ( "lever" ) …" at bounding box center [1107, 500] width 507 height 541
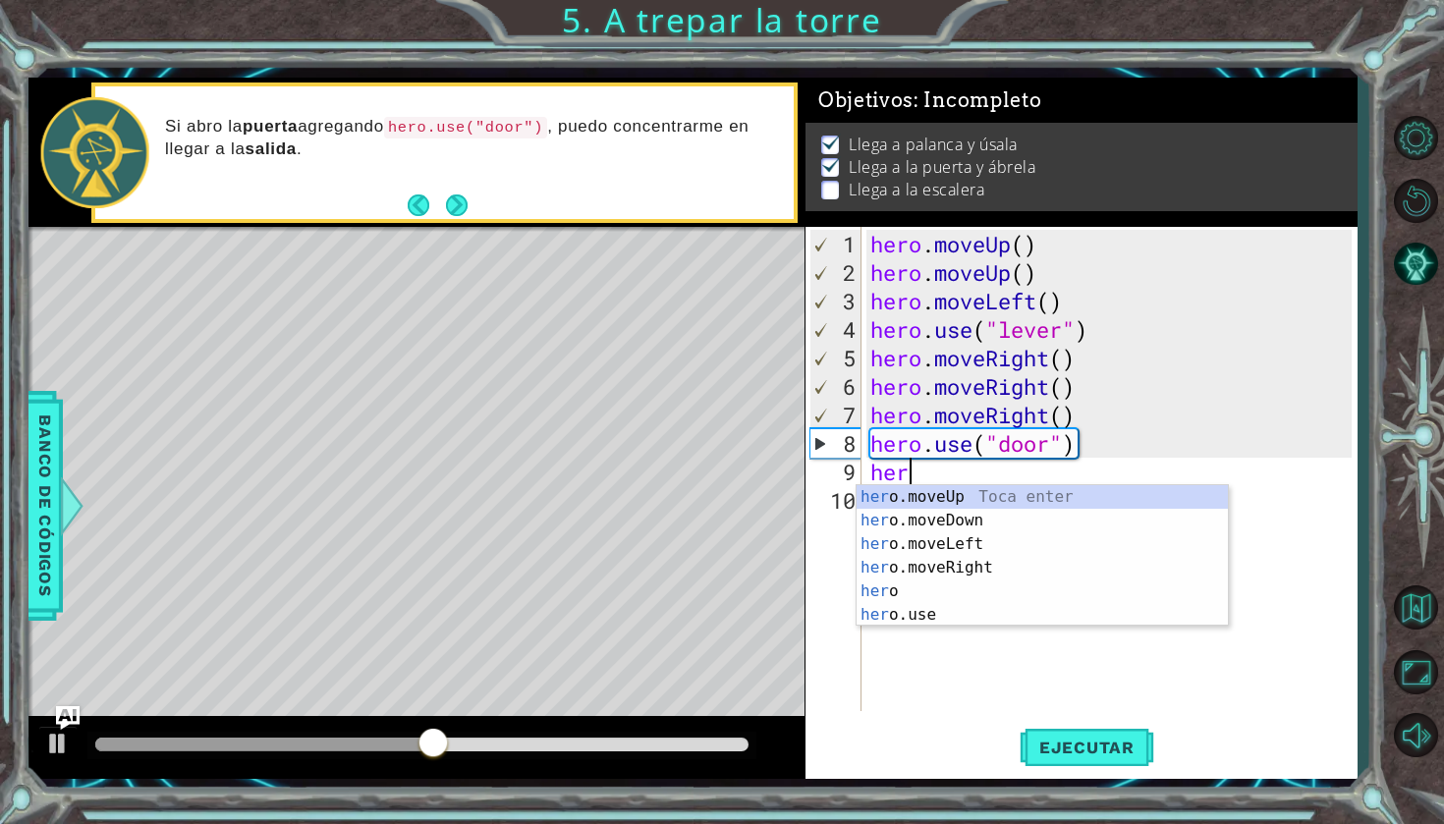
type textarea "hero"
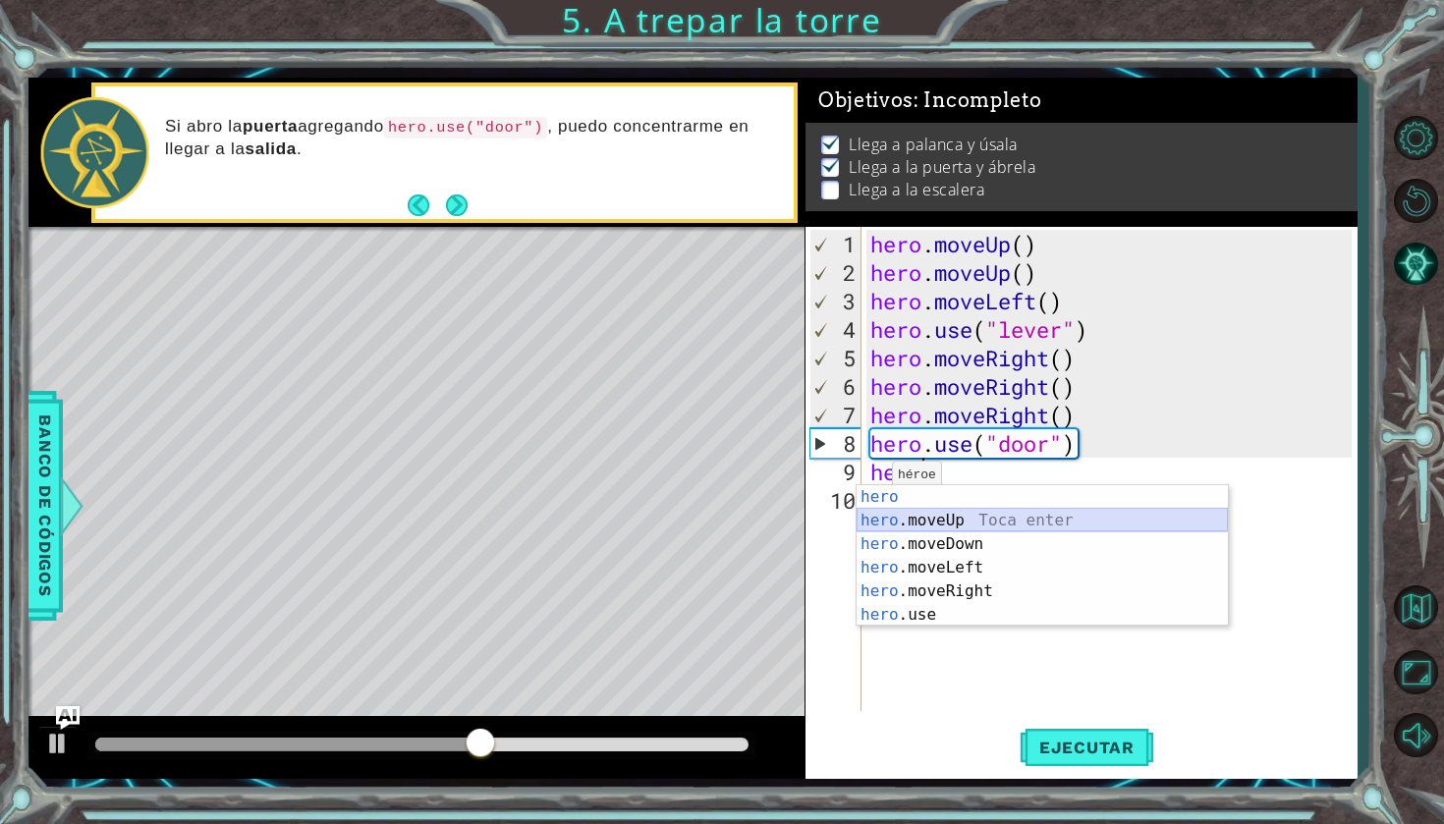
click at [881, 513] on div "hero Toca enter hero .moveUp Toca enter hero .moveDown Toca enter hero .moveLef…" at bounding box center [1041, 579] width 371 height 189
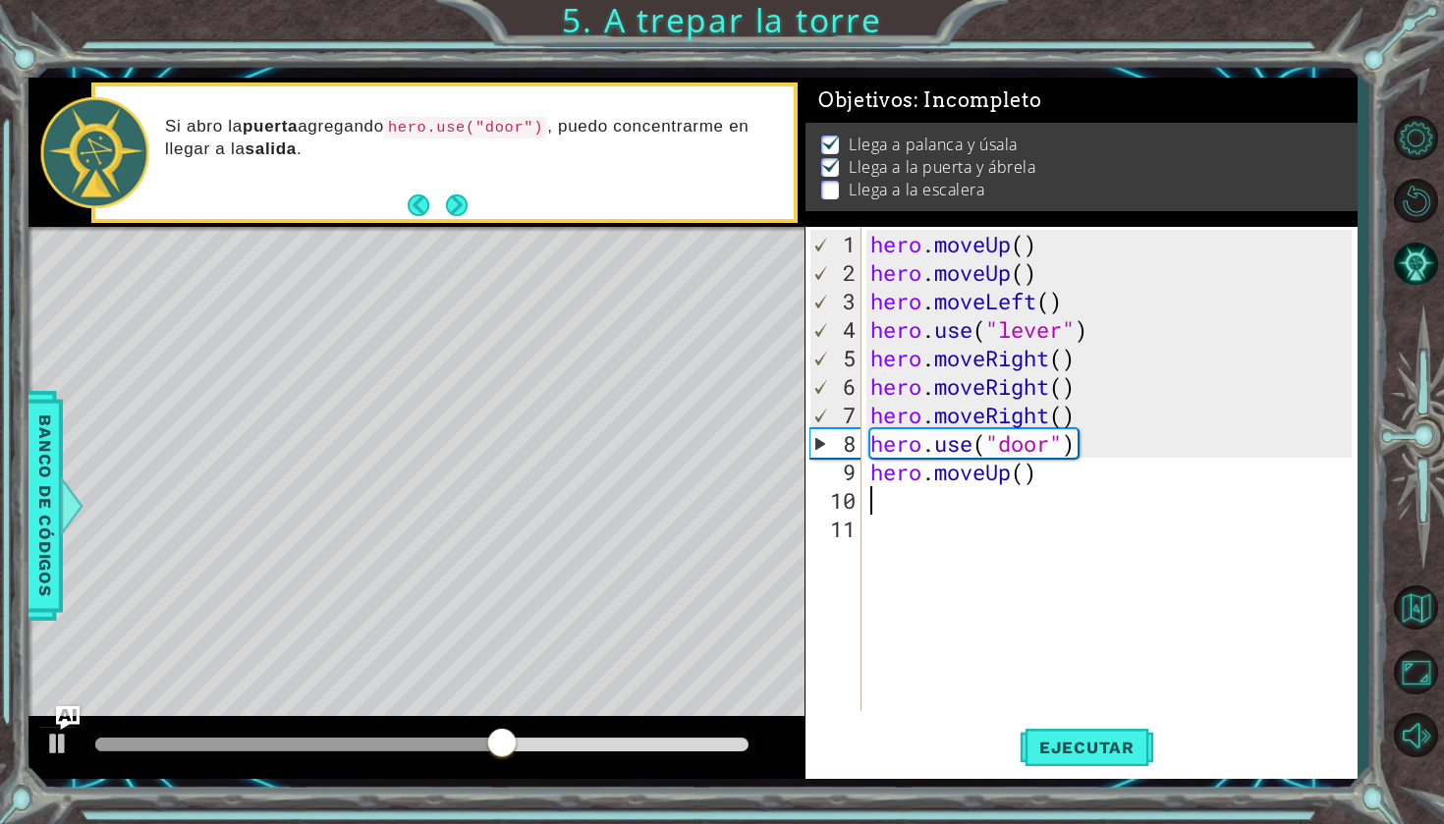
click at [898, 507] on div "hero . moveUp ( ) hero . moveUp ( ) hero . moveLeft ( ) hero . use ( "lever" ) …" at bounding box center [1113, 500] width 495 height 541
type textarea "h"
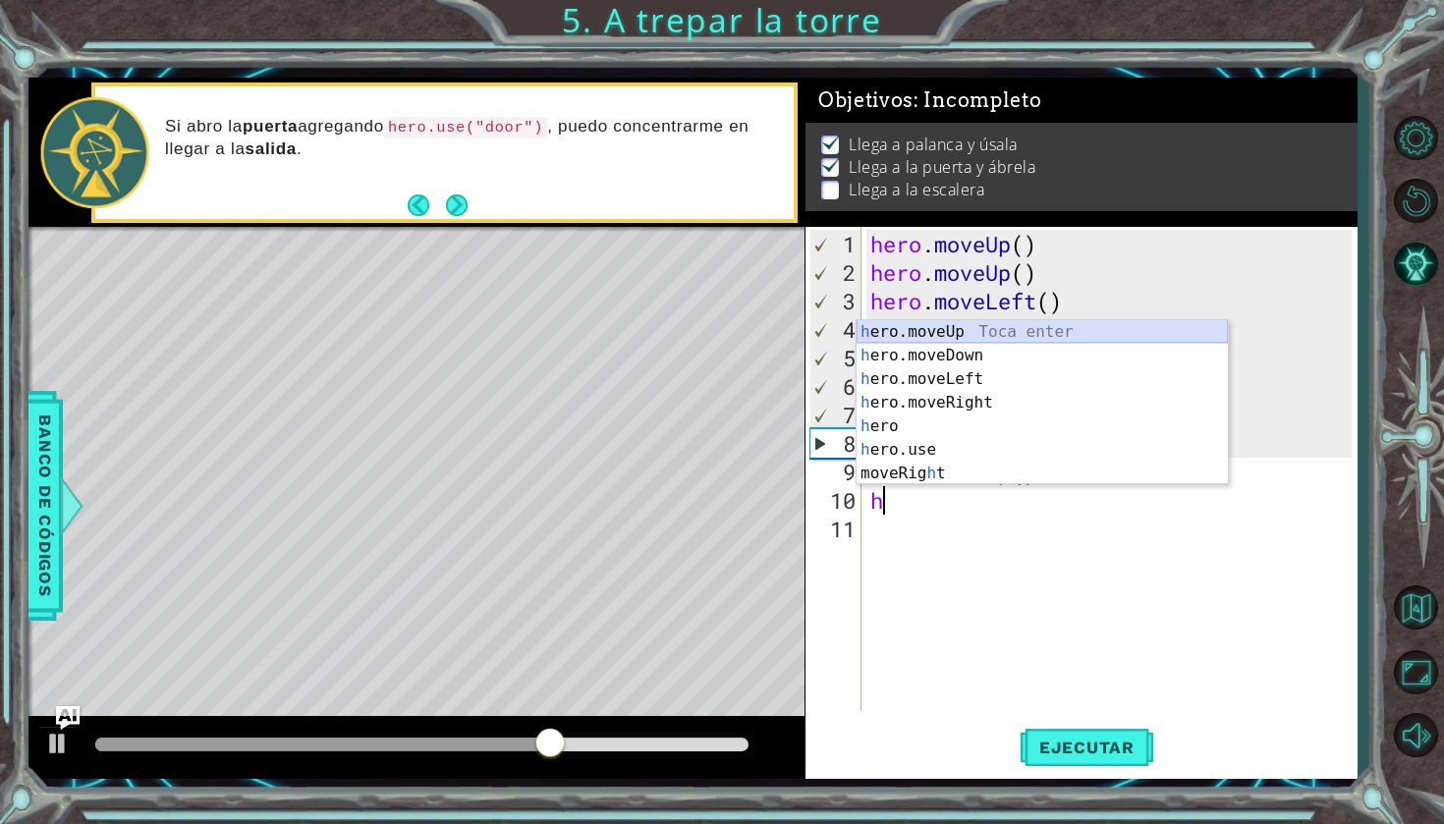
click at [950, 327] on div "h ero.moveUp Toca enter h ero.moveDown Toca enter h ero.moveLeft Toca enter h e…" at bounding box center [1041, 426] width 371 height 212
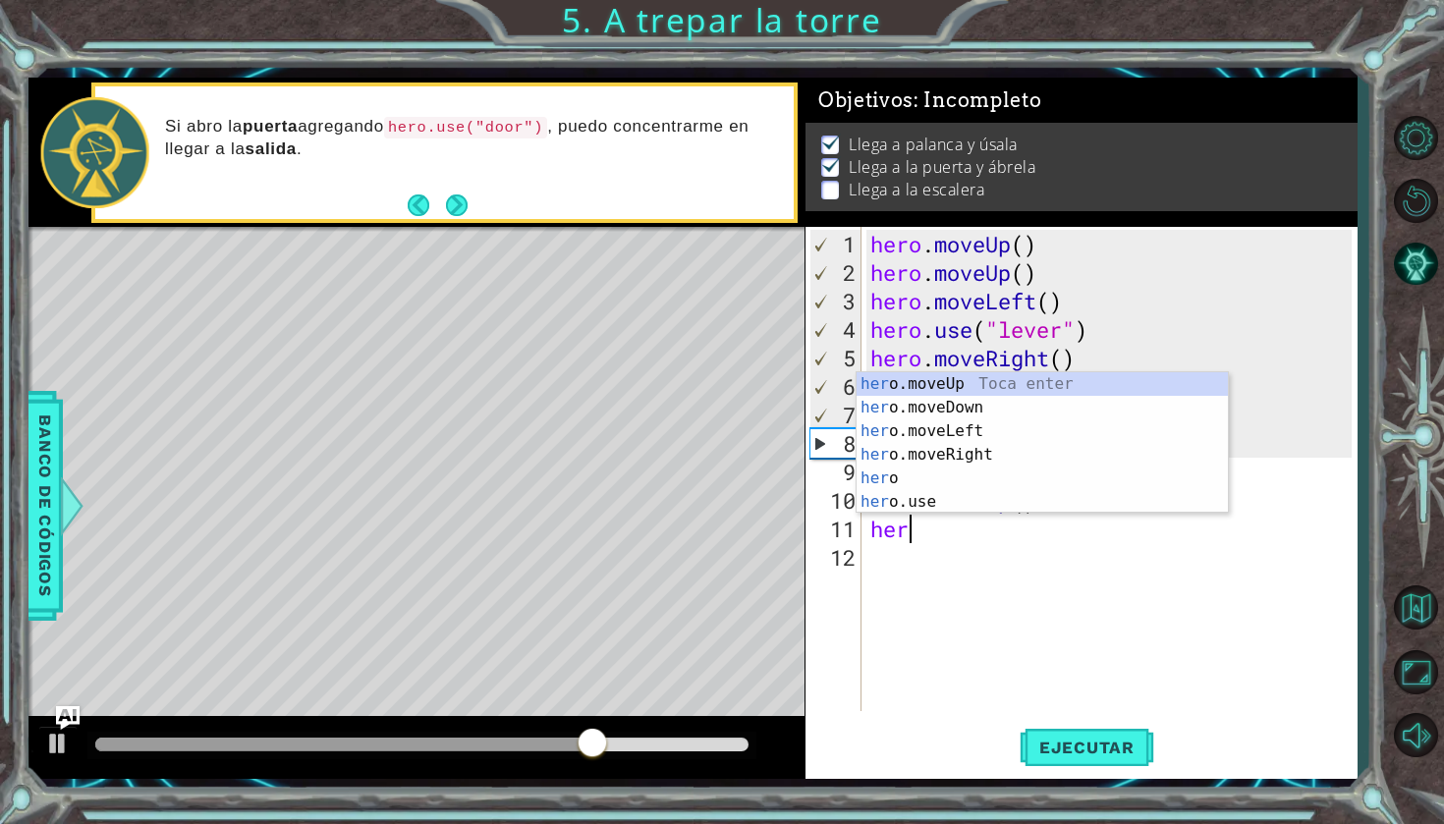
type textarea "hero"
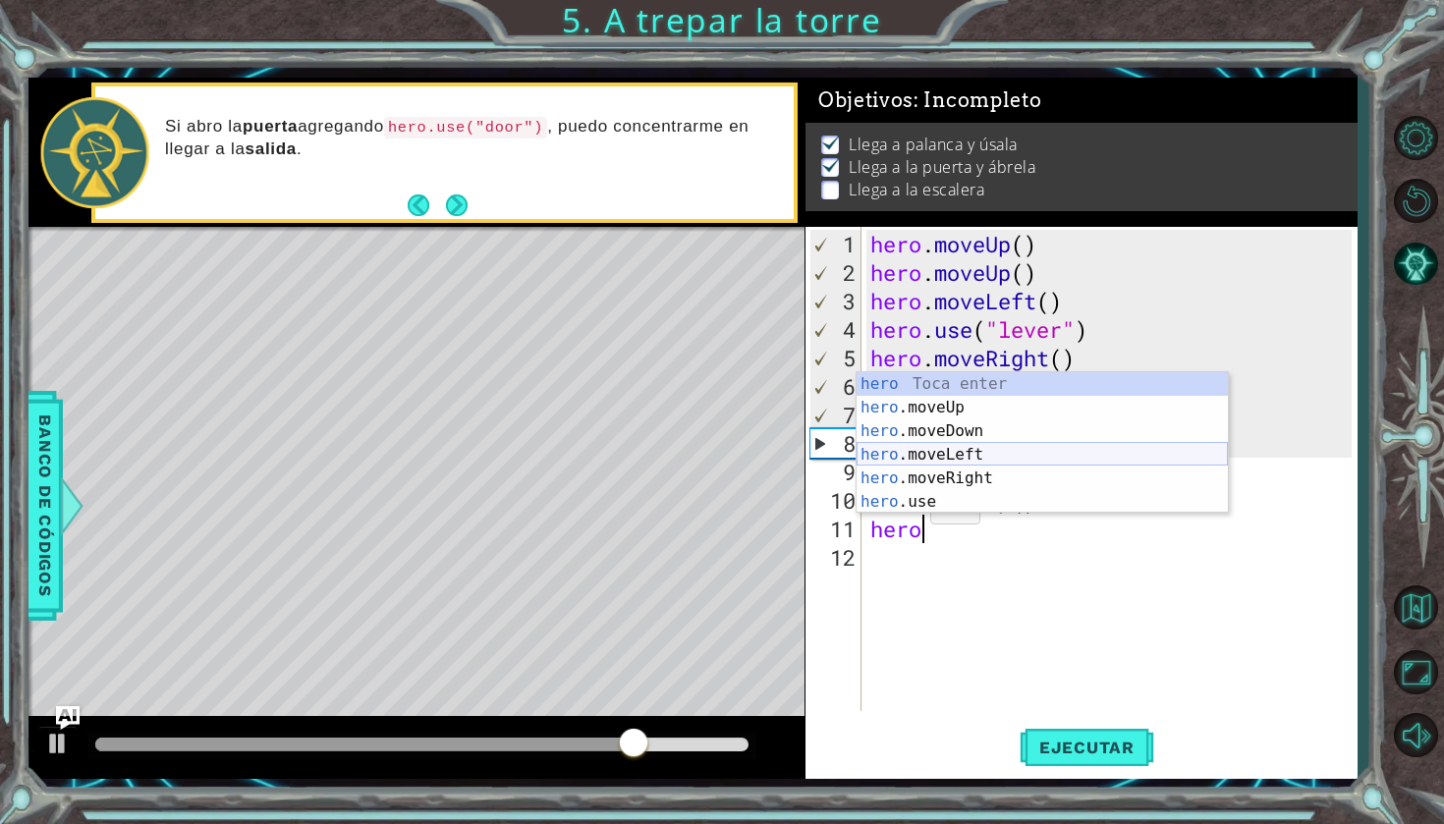
click at [948, 453] on div "hero Toca enter hero .moveUp Toca enter hero .moveDown Toca enter hero .moveLef…" at bounding box center [1041, 466] width 371 height 189
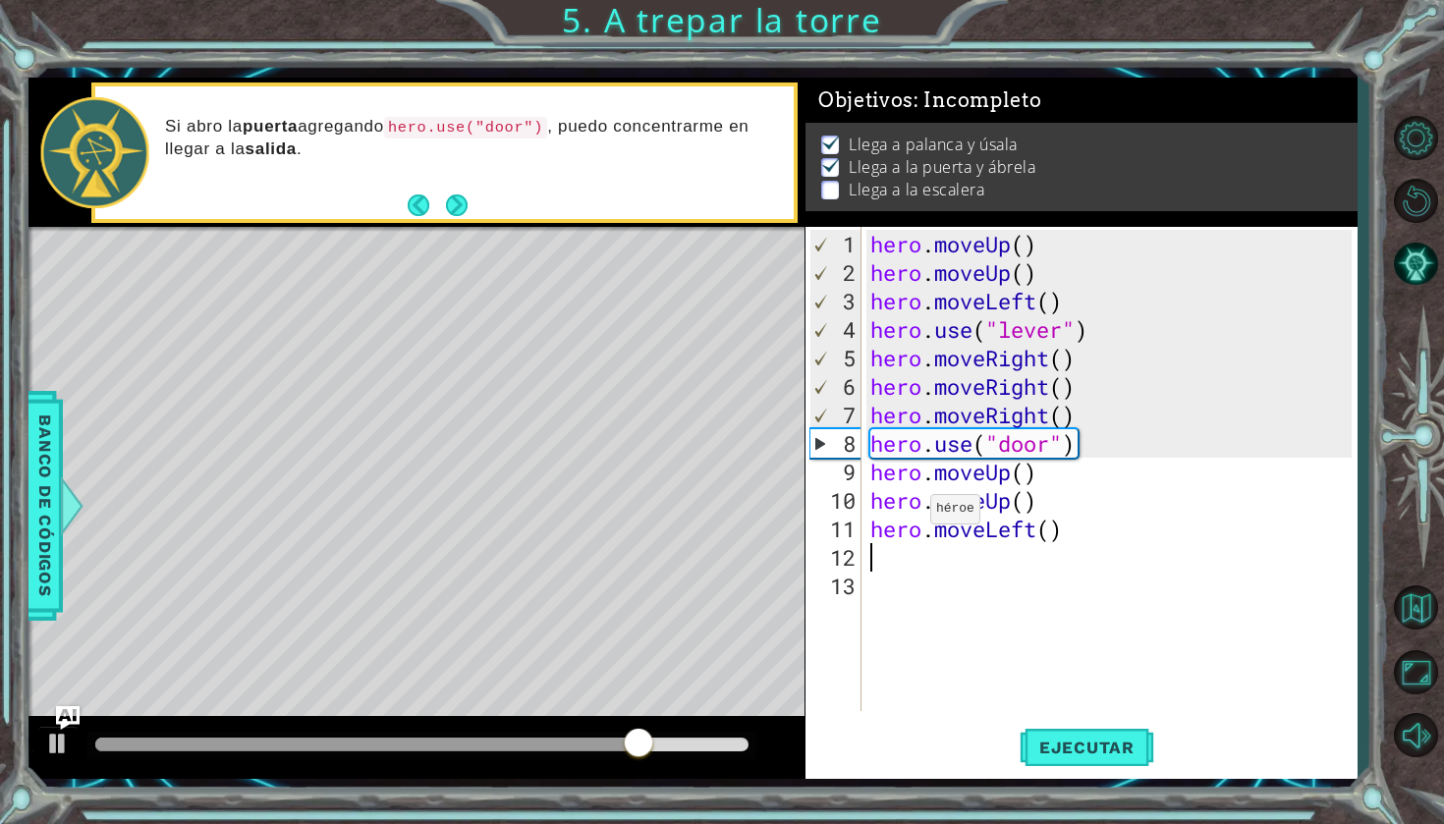
scroll to position [0, 0]
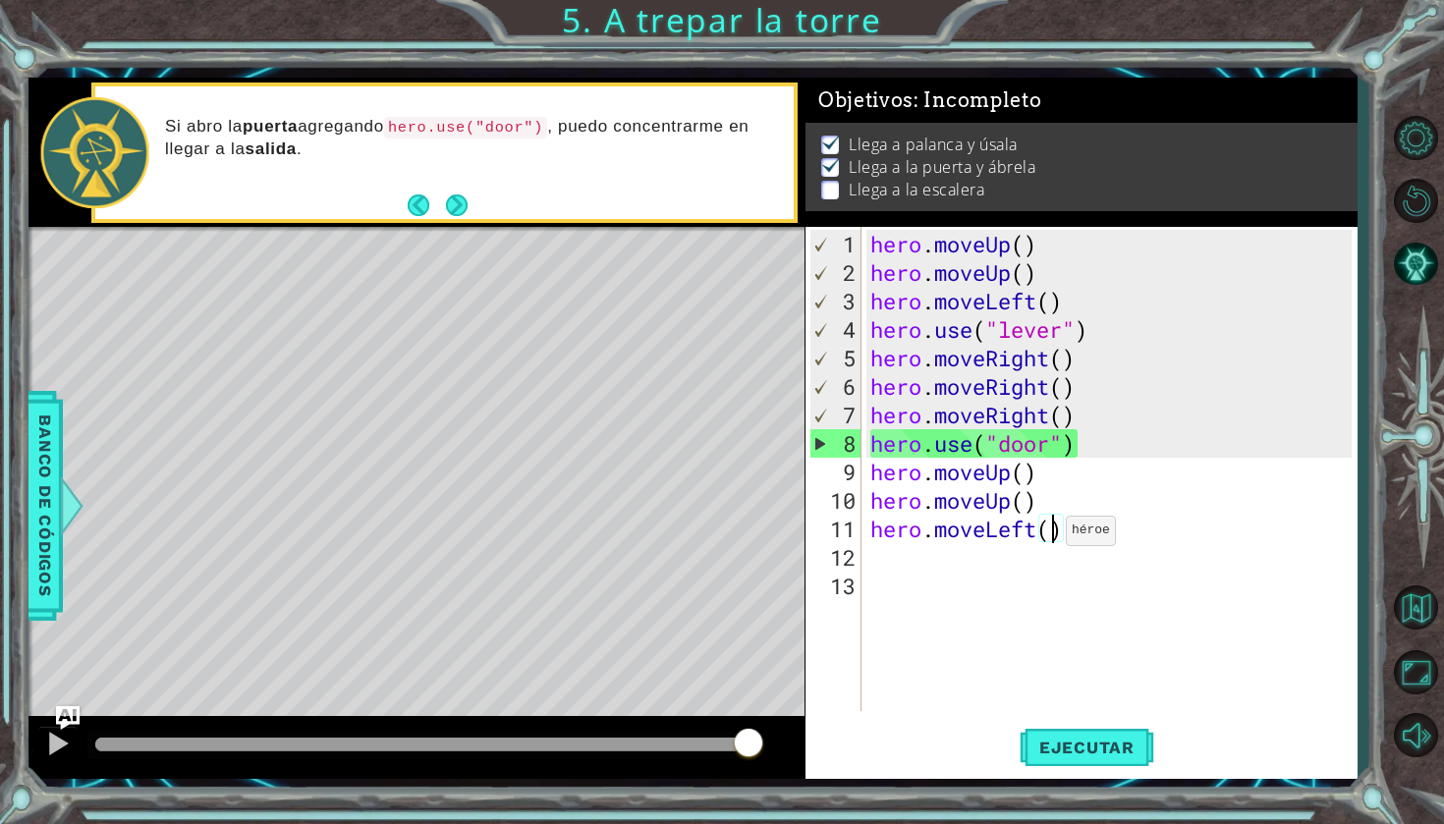
click at [1048, 538] on div "hero . moveUp ( ) hero . moveUp ( ) hero . moveLeft ( ) hero . use ( "lever" ) …" at bounding box center [1113, 500] width 495 height 541
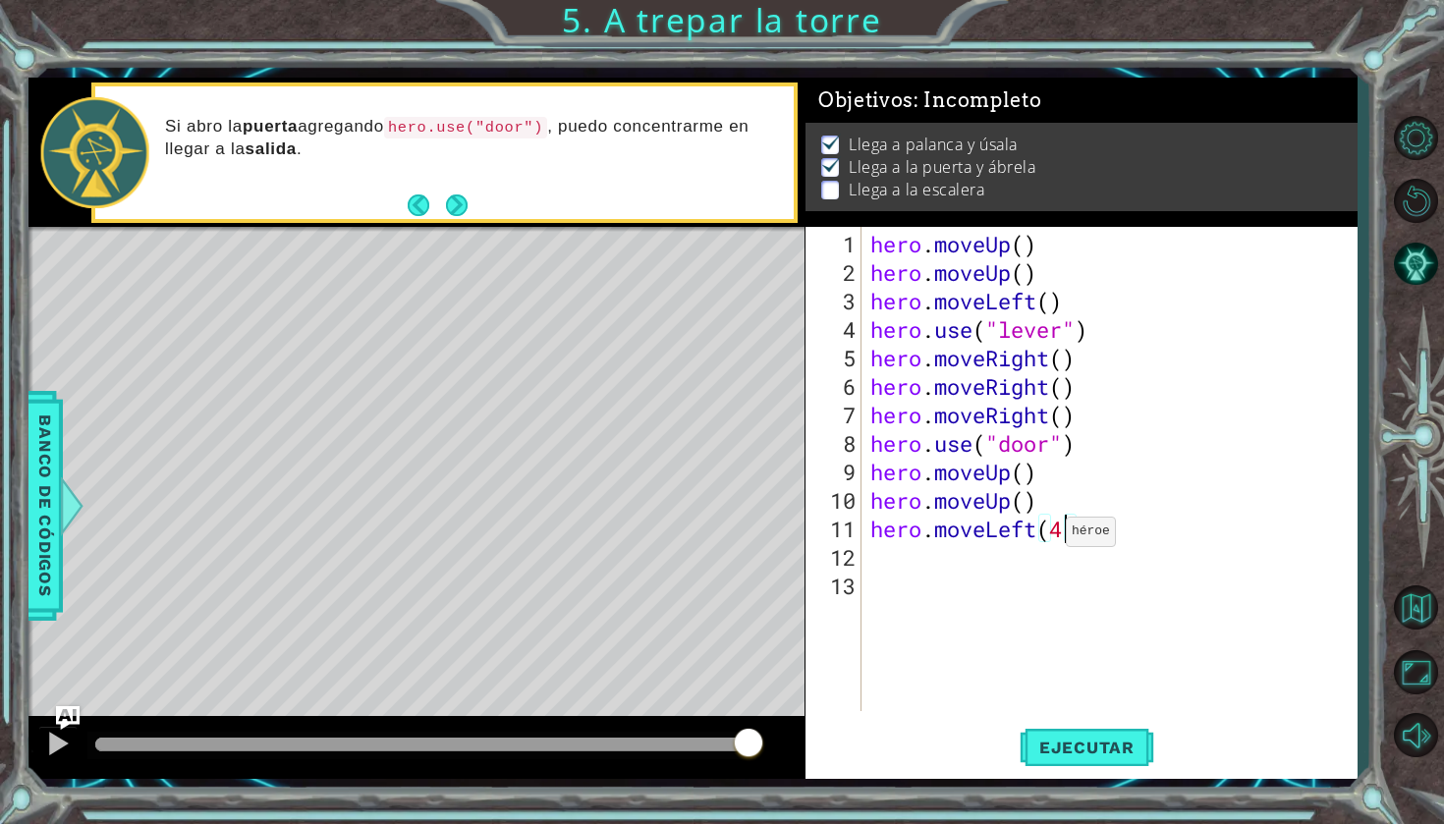
scroll to position [0, 9]
type textarea "hero.moveLeft(4)"
click at [1058, 753] on span "Ejecutar" at bounding box center [1086, 748] width 135 height 20
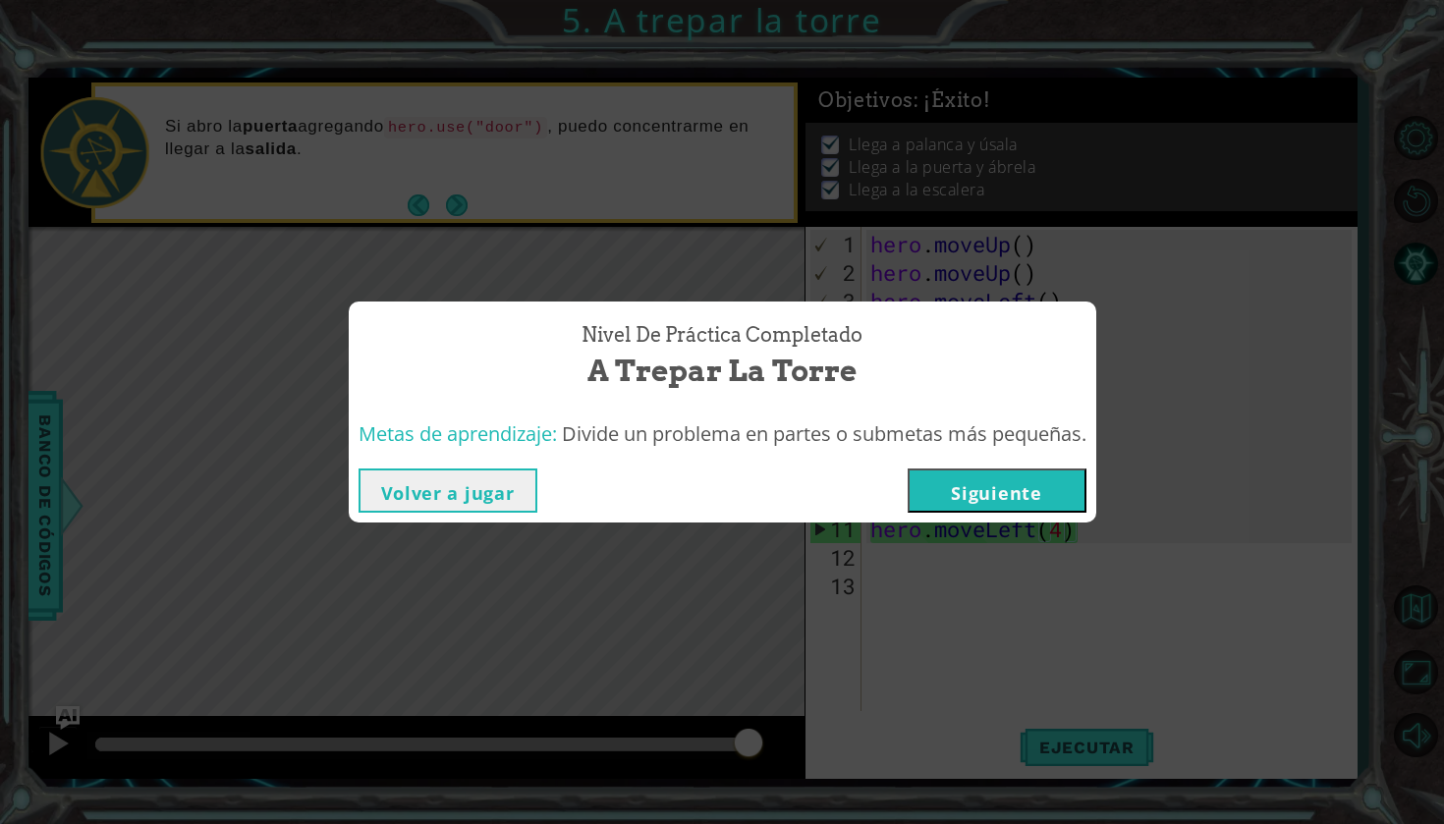
click at [1023, 487] on button "Siguiente" at bounding box center [996, 490] width 179 height 44
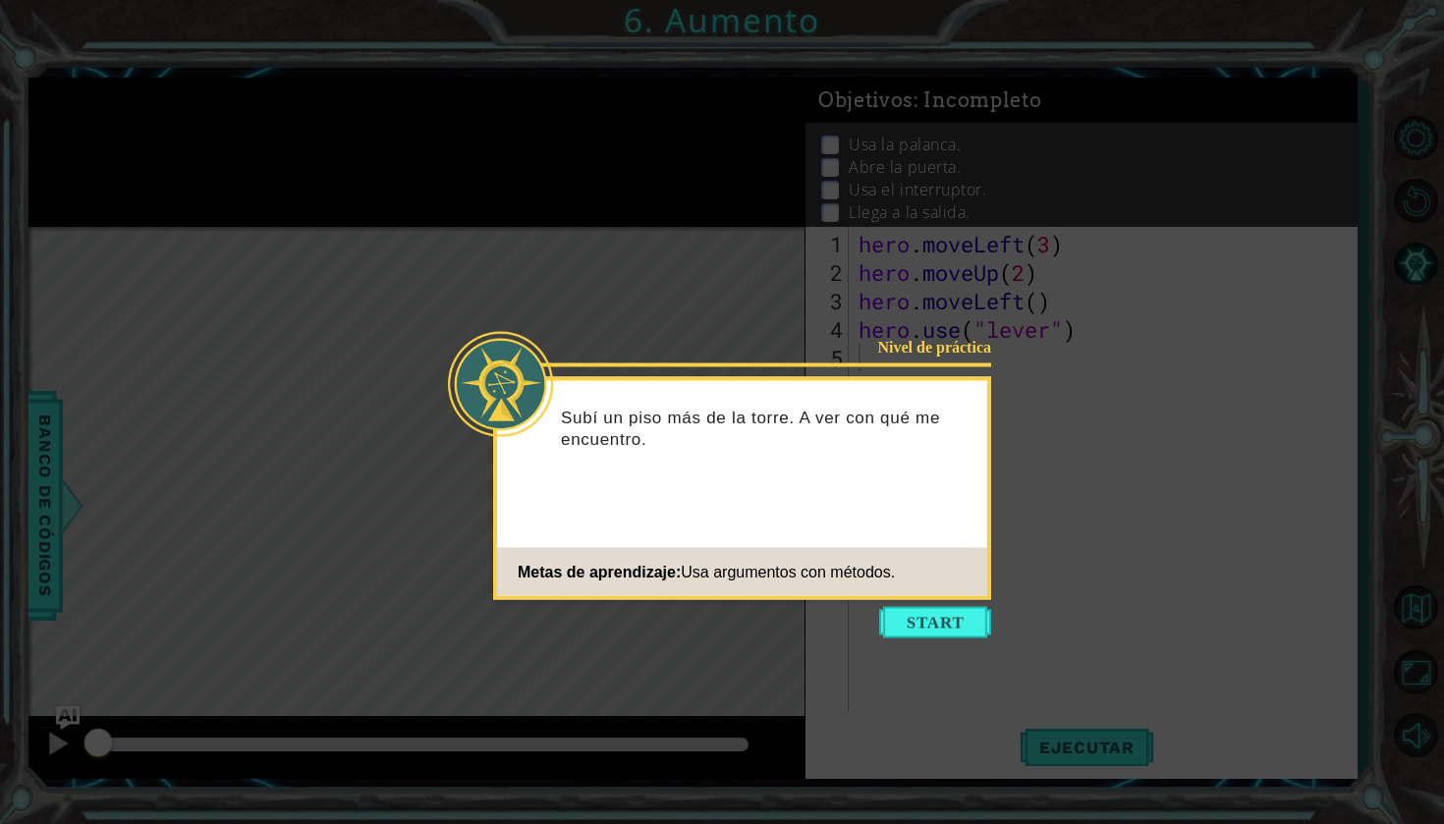
click at [960, 638] on icon at bounding box center [722, 412] width 1444 height 824
click at [956, 631] on button "Start" at bounding box center [935, 622] width 112 height 31
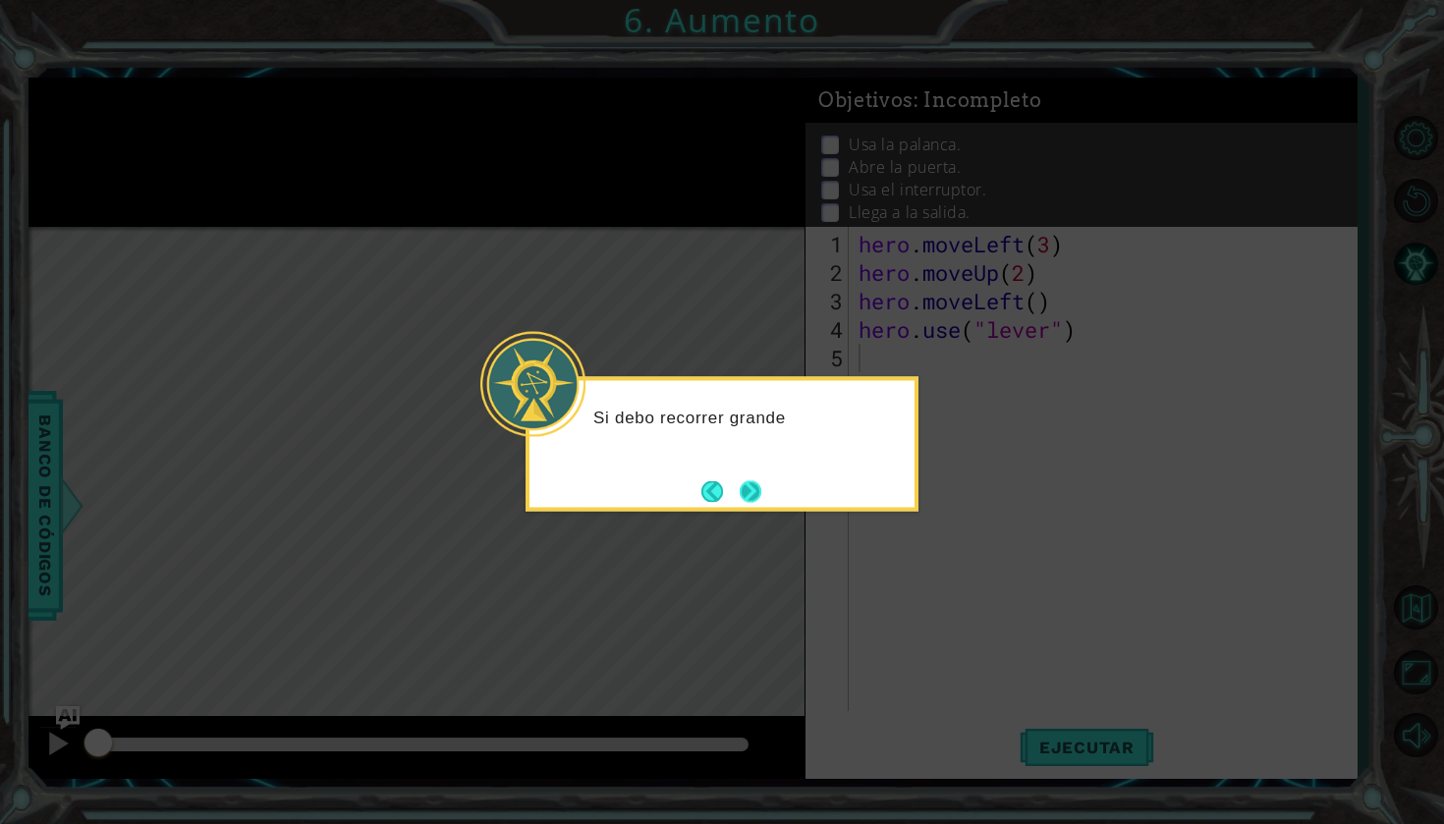
click at [742, 488] on button "Next" at bounding box center [751, 491] width 22 height 22
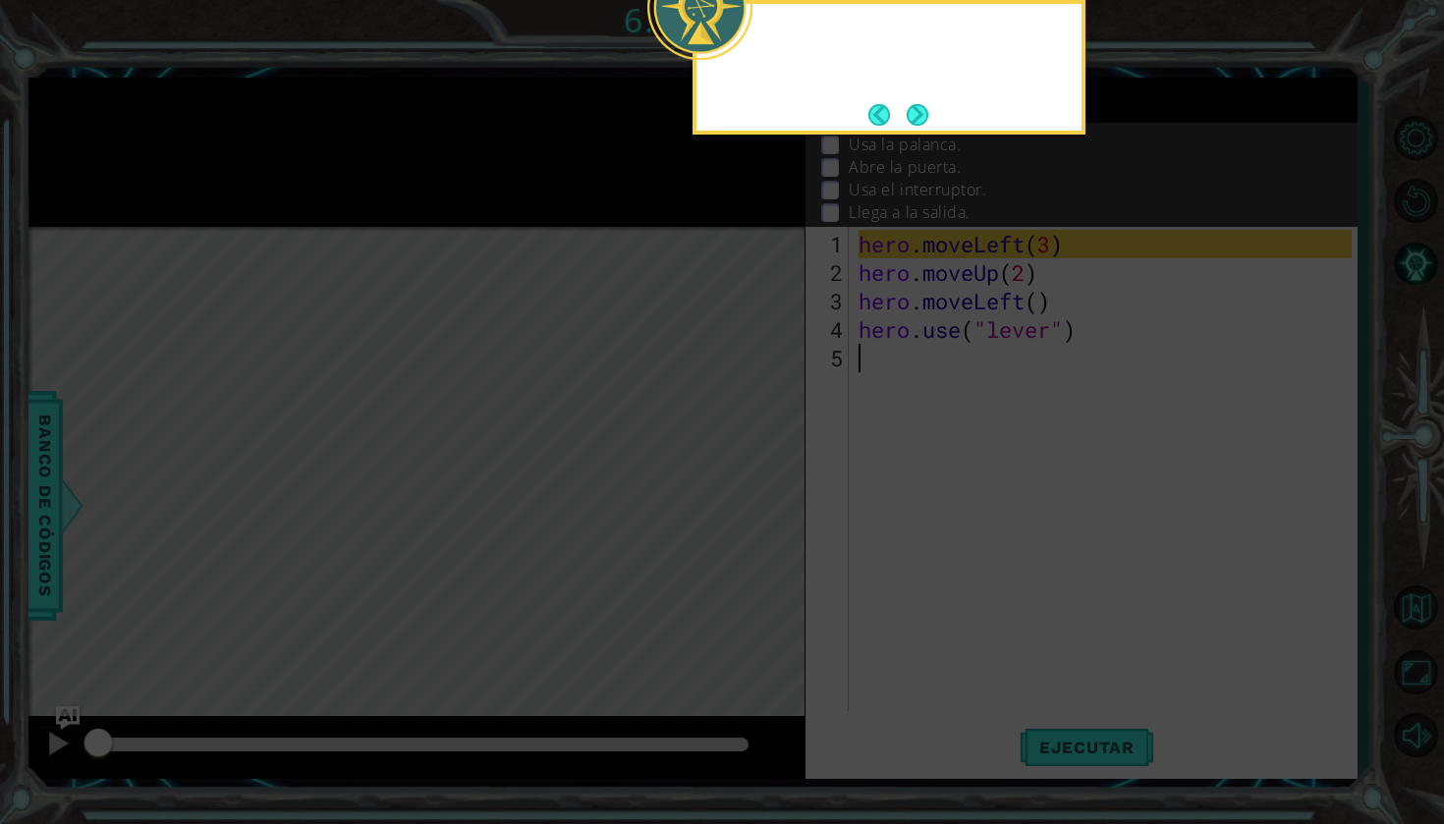
click at [742, 489] on icon at bounding box center [722, 412] width 1444 height 824
click at [918, 124] on button "Next" at bounding box center [918, 115] width 22 height 22
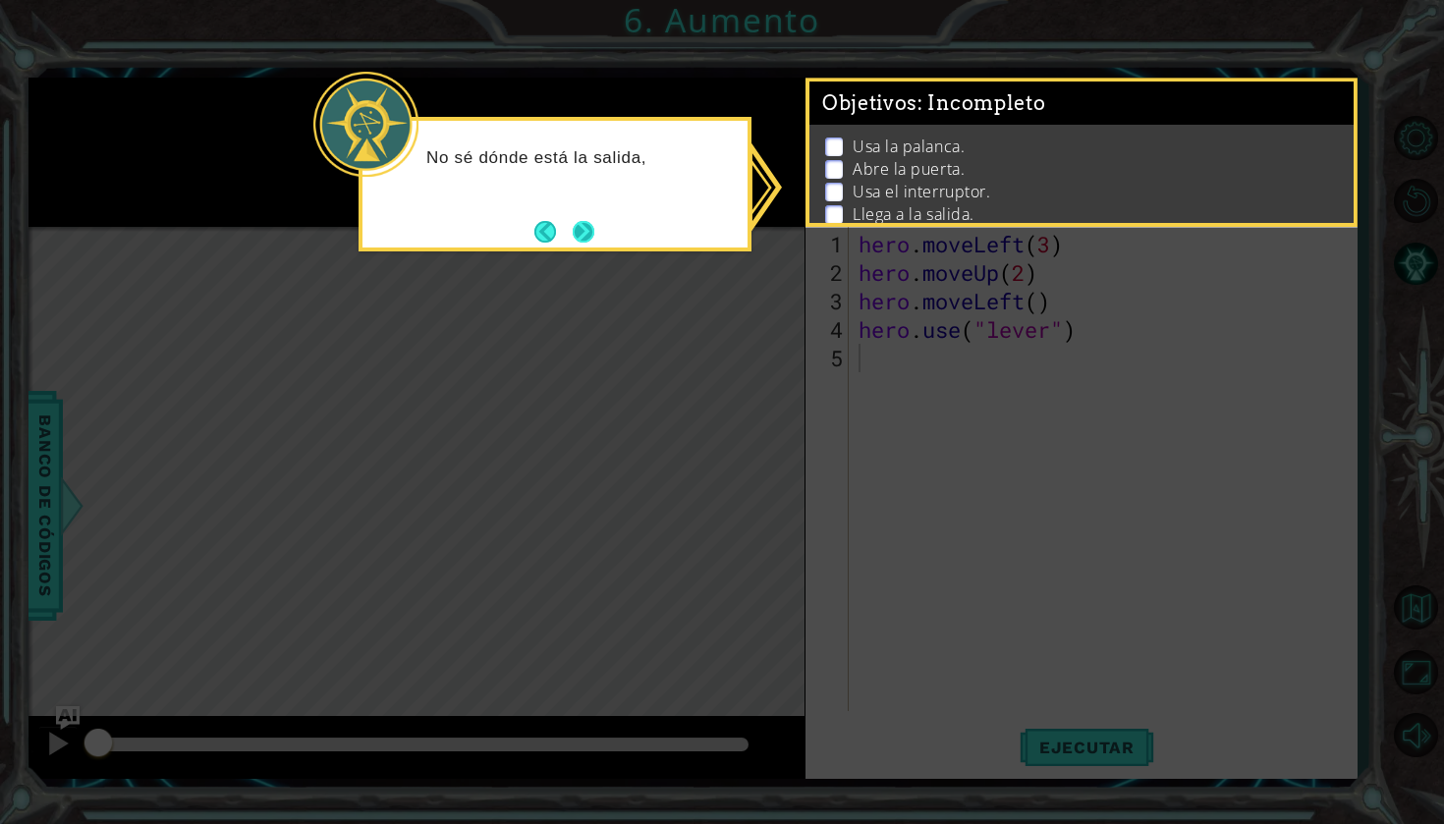
click at [588, 241] on button "Next" at bounding box center [584, 232] width 22 height 22
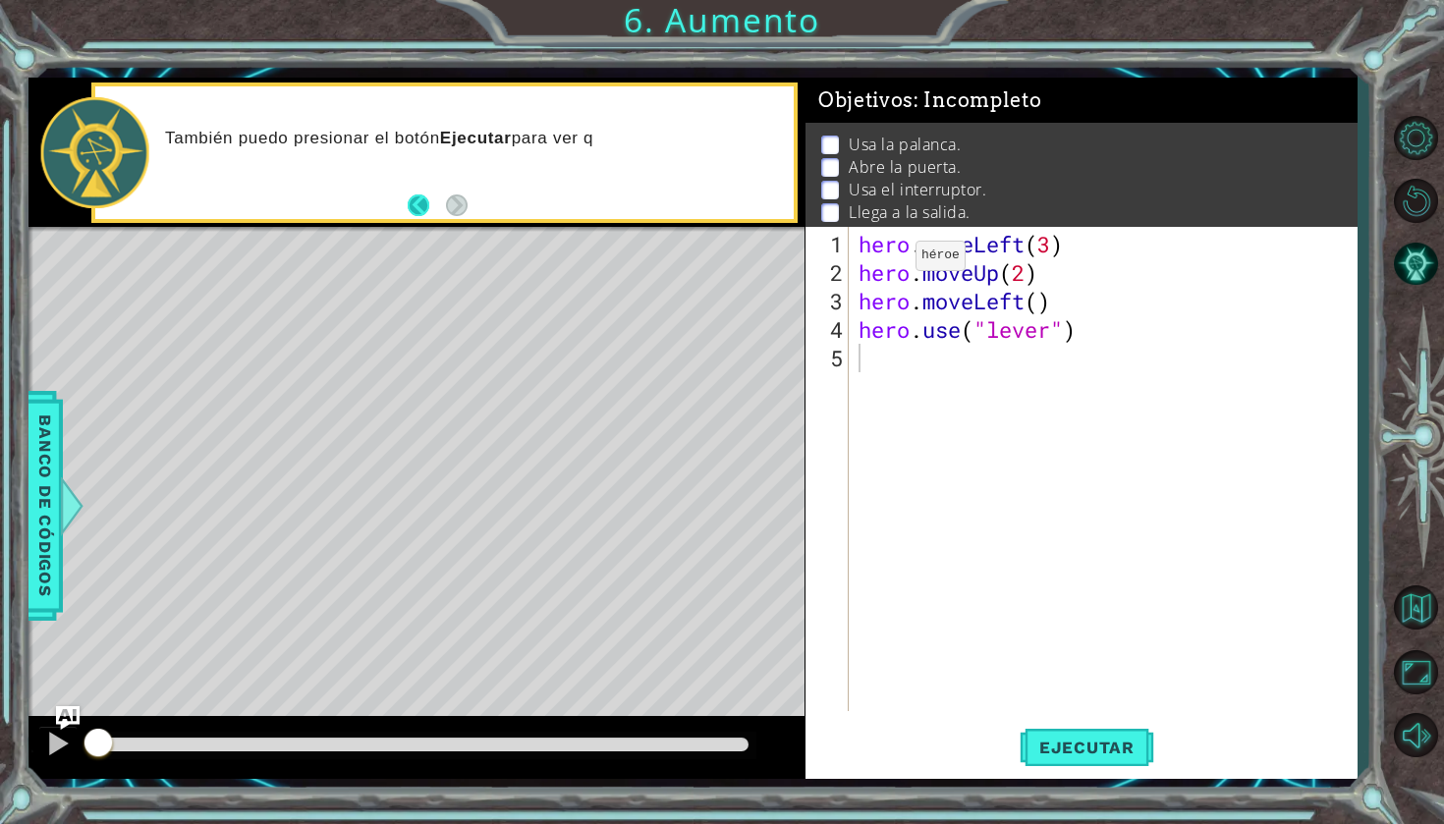
click at [417, 204] on button "Back" at bounding box center [427, 205] width 38 height 22
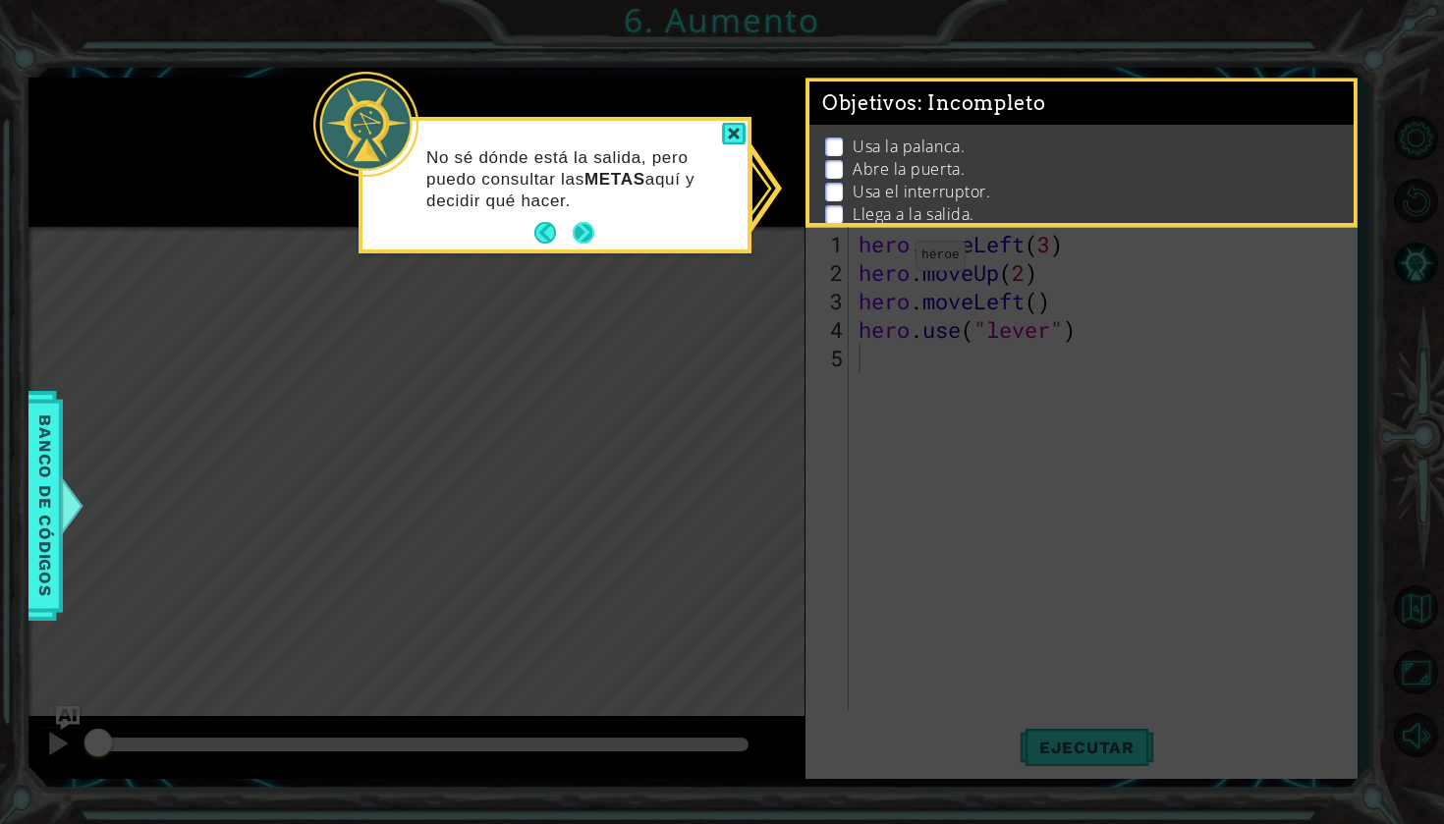
click at [588, 232] on button "Next" at bounding box center [584, 233] width 22 height 22
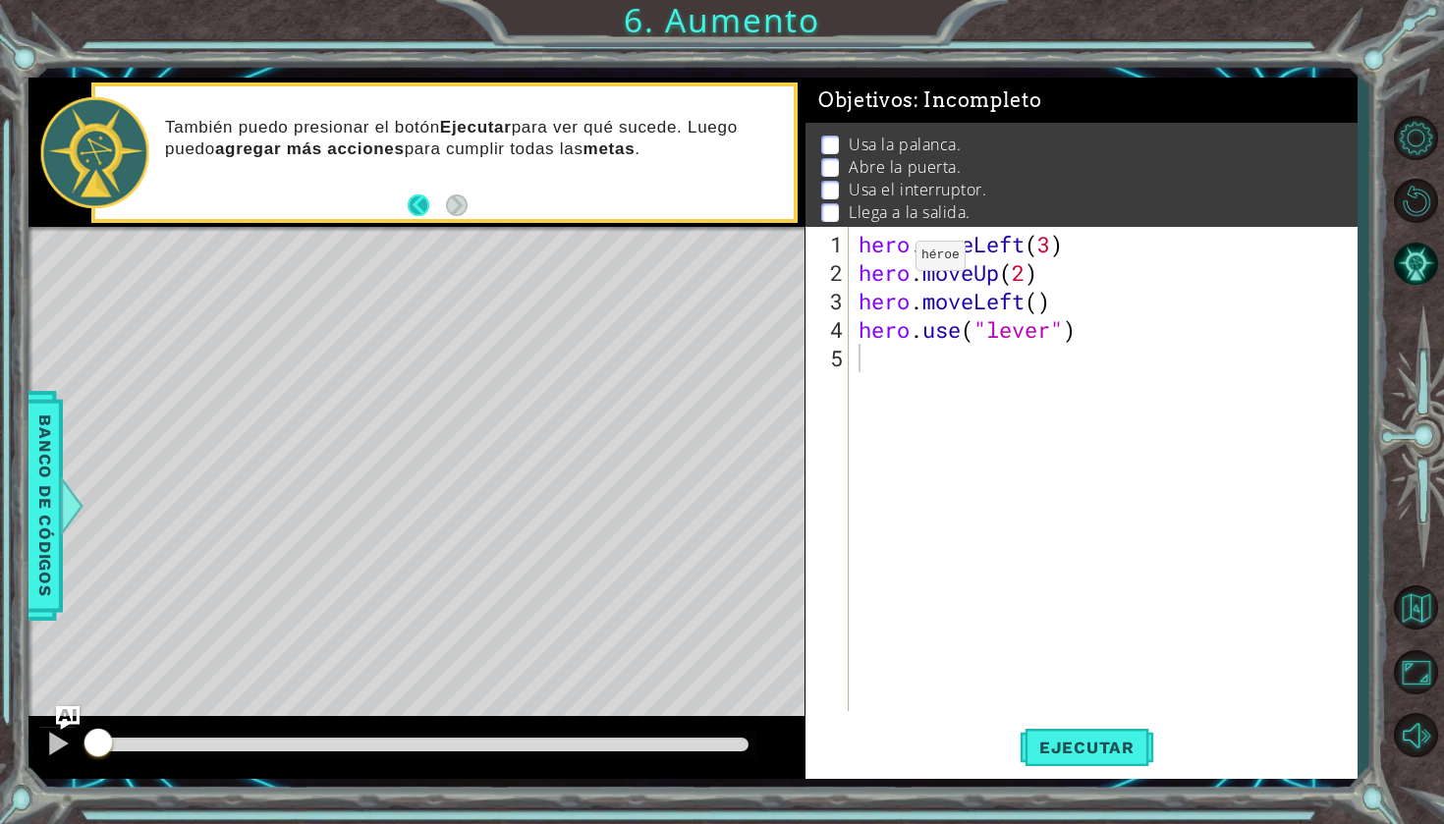
click at [419, 209] on button "Back" at bounding box center [427, 205] width 38 height 22
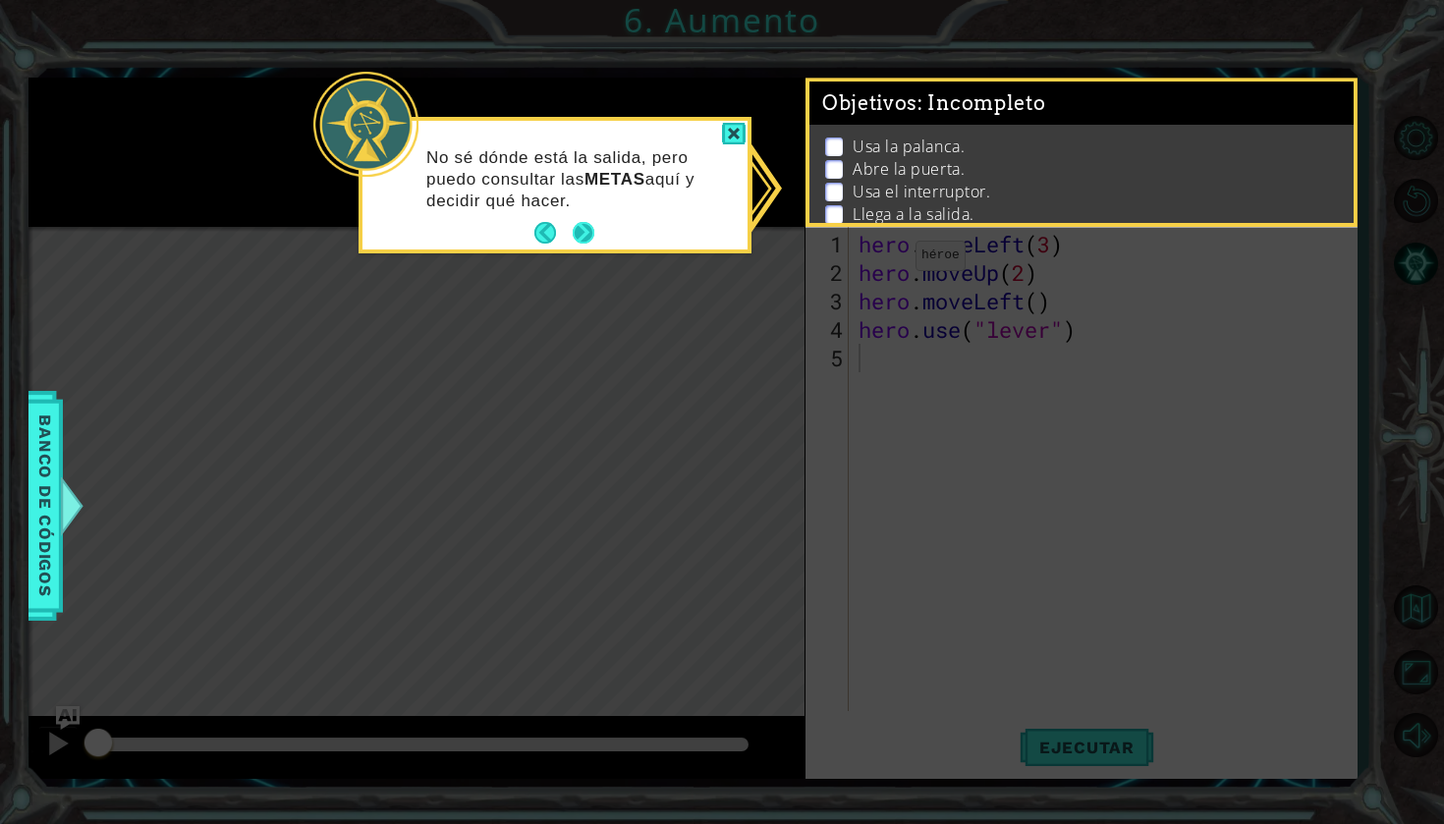
click at [582, 240] on button "Next" at bounding box center [584, 233] width 22 height 22
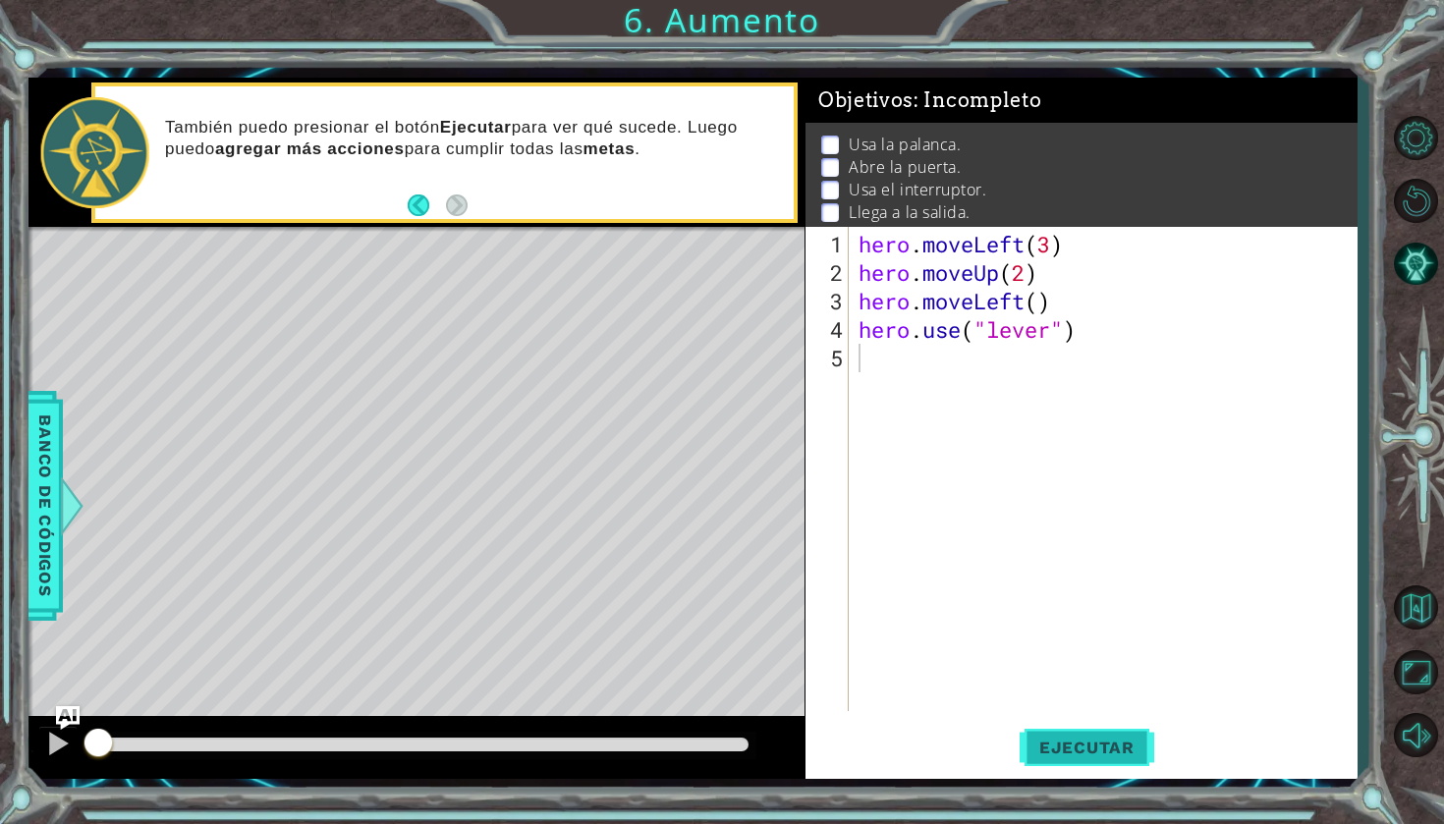
click at [1068, 747] on span "Ejecutar" at bounding box center [1086, 748] width 135 height 20
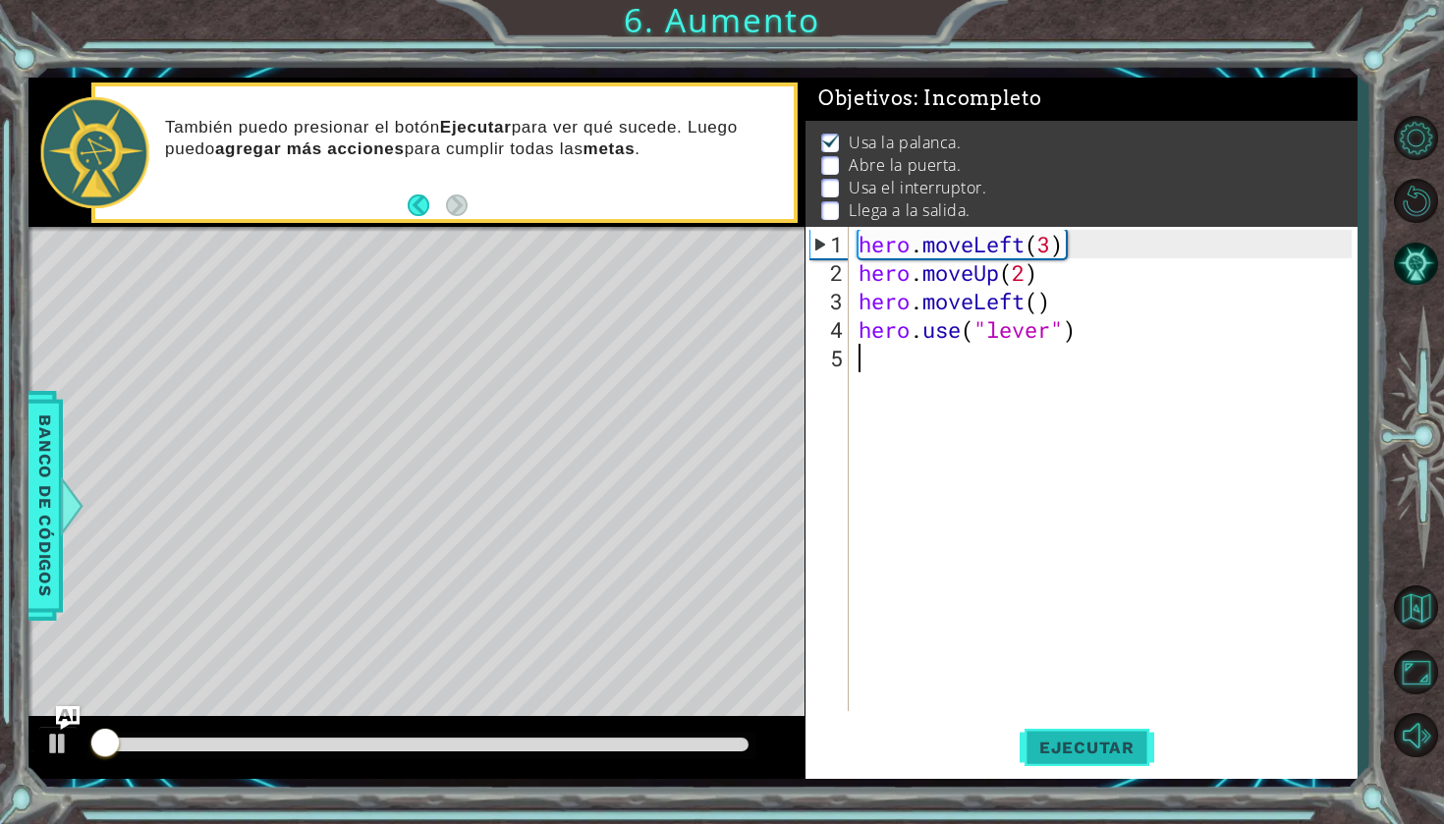
scroll to position [3, 0]
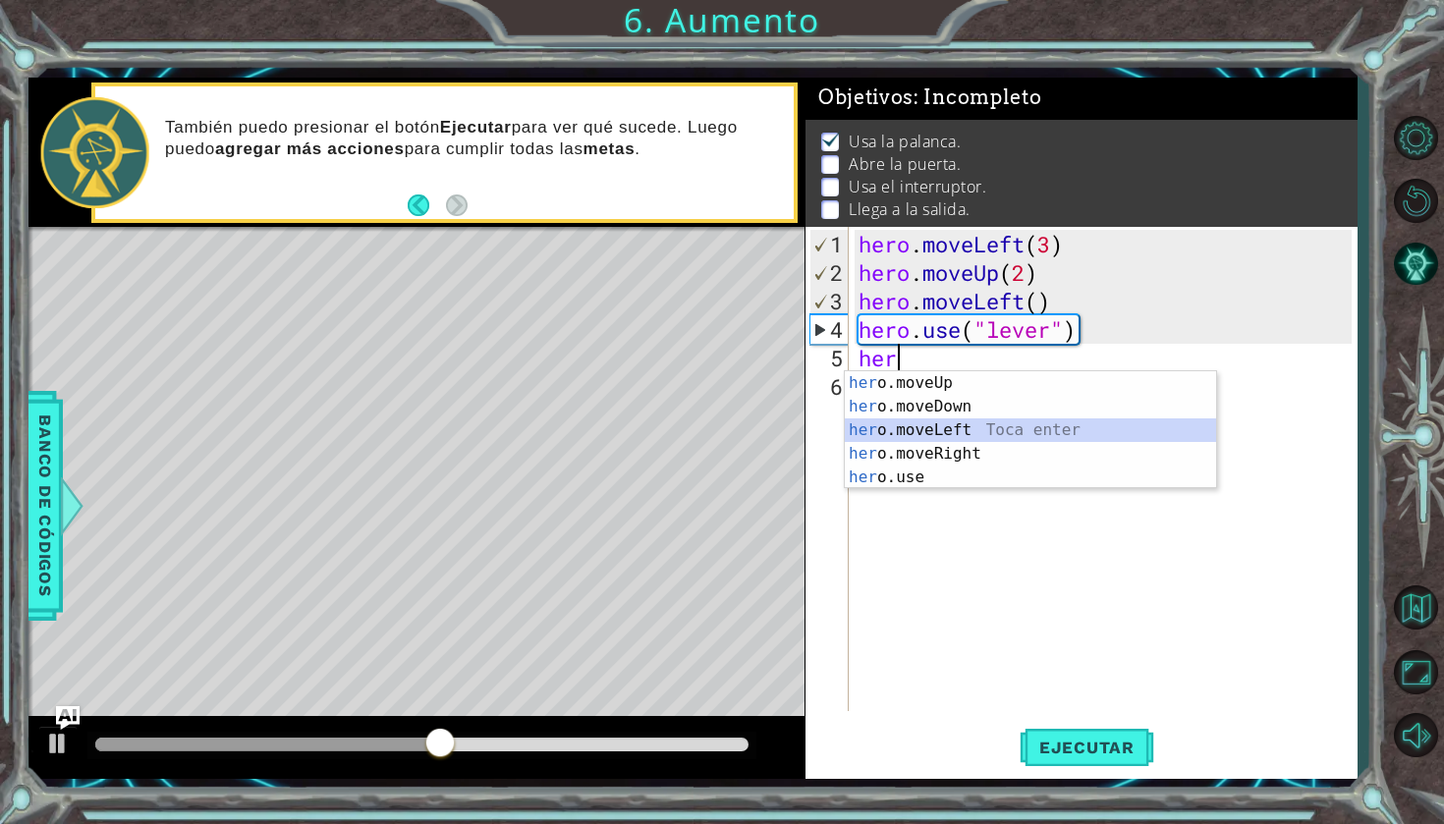
click at [962, 432] on div "her o.moveUp Toca enter her o.moveDown Toca enter her o.moveLeft [PERSON_NAME] …" at bounding box center [1030, 453] width 371 height 165
type textarea "hero.moveLeft(1)"
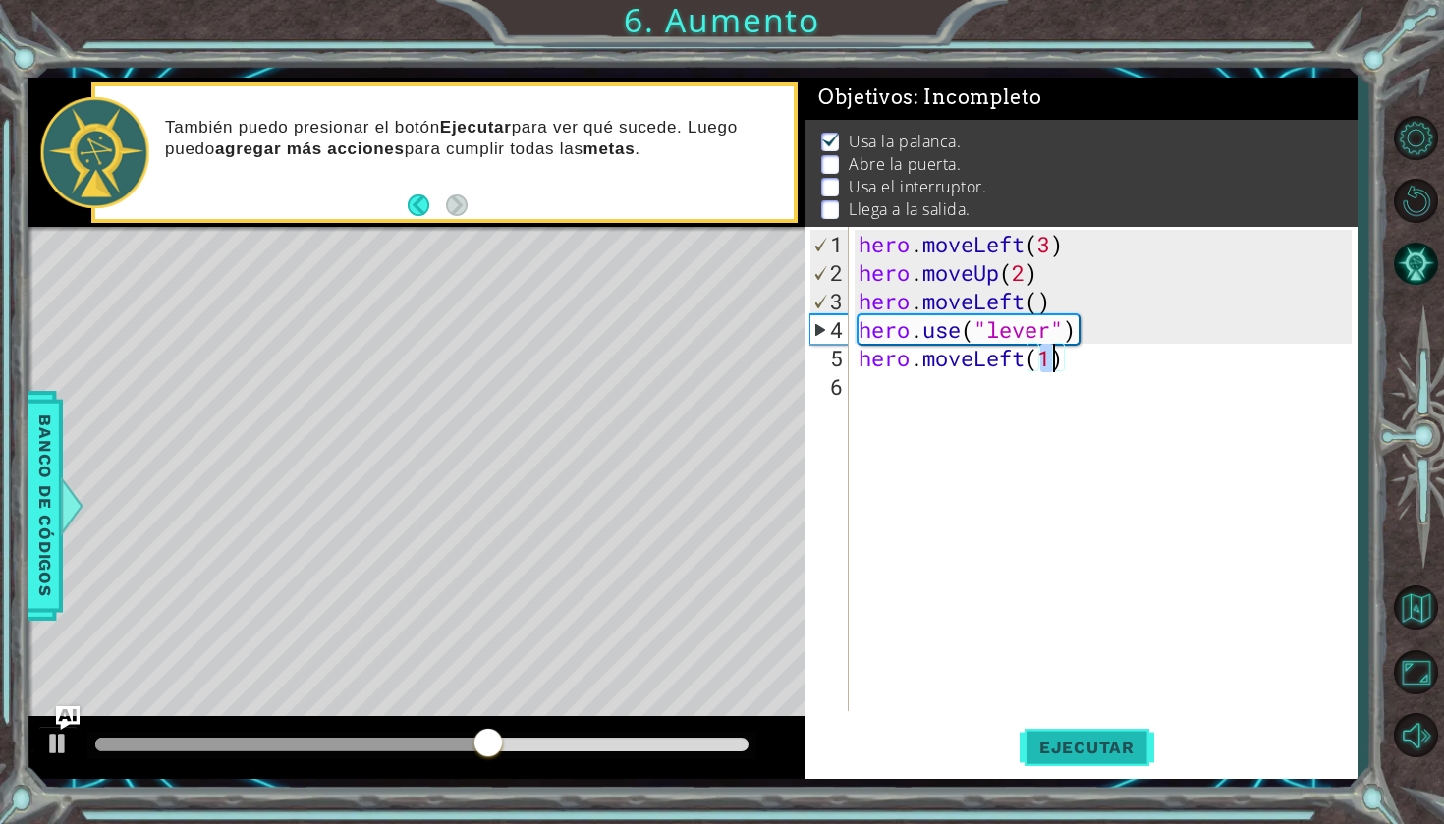
click at [1085, 764] on button "Ejecutar" at bounding box center [1086, 747] width 135 height 55
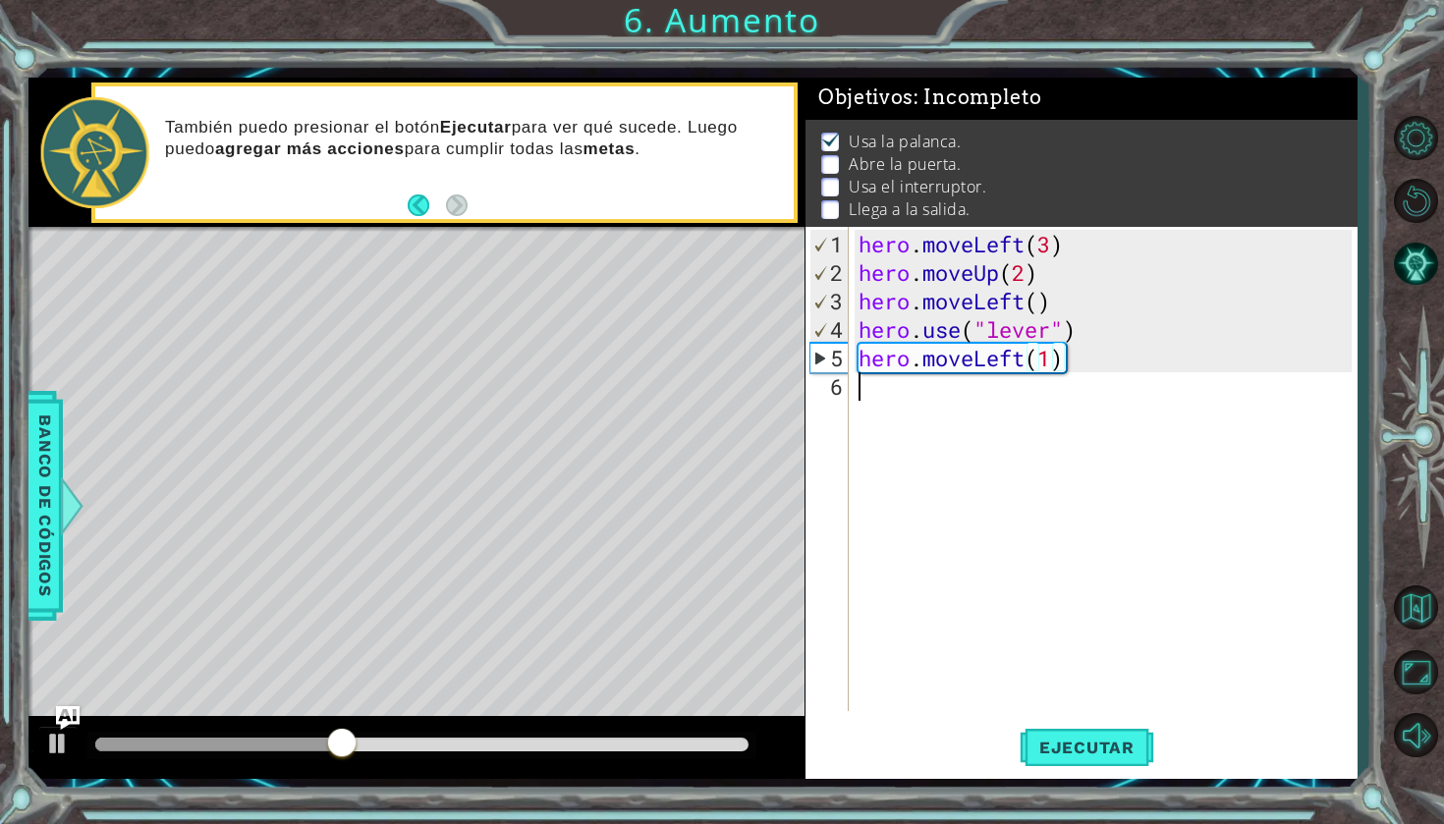
click at [871, 413] on div "hero . moveLeft ( 3 ) hero . moveUp ( 2 ) hero . moveLeft ( ) hero . use ( "lev…" at bounding box center [1107, 500] width 507 height 541
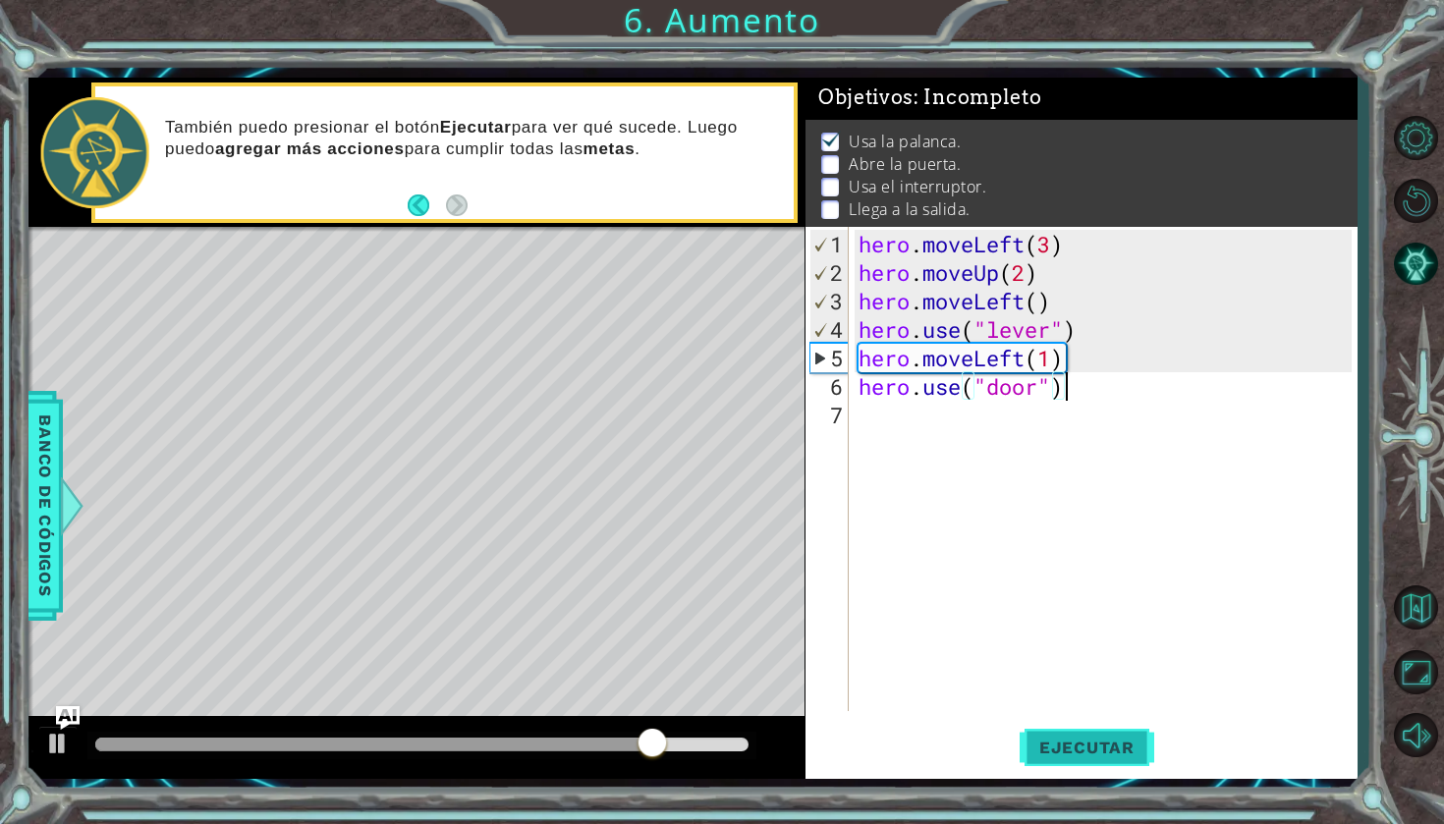
type textarea "hero.use("door")"
click at [1097, 751] on span "Ejecutar" at bounding box center [1086, 748] width 135 height 20
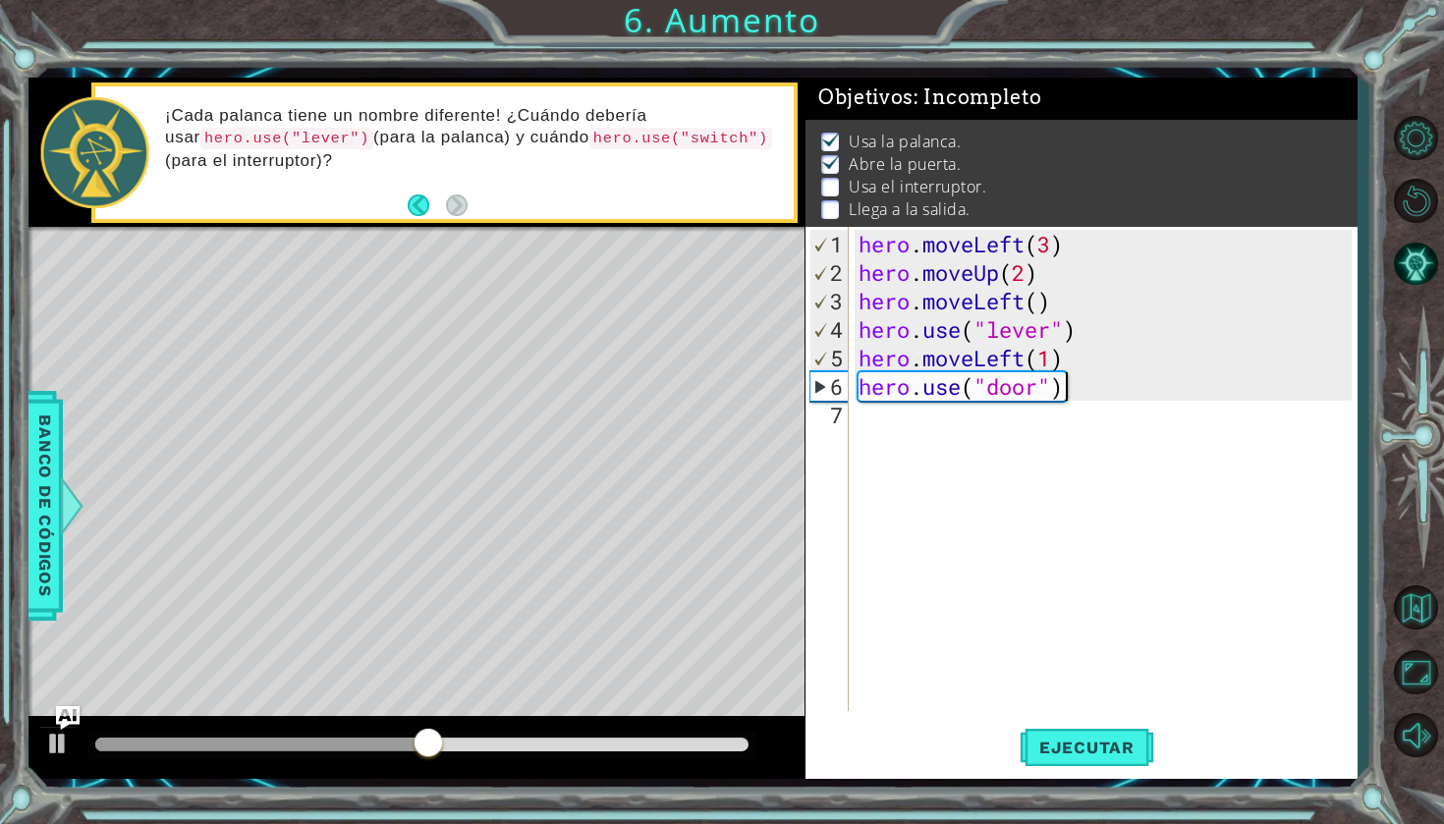
click at [862, 412] on div "hero . moveLeft ( 3 ) hero . moveUp ( 2 ) hero . moveLeft ( ) hero . use ( "lev…" at bounding box center [1107, 500] width 507 height 541
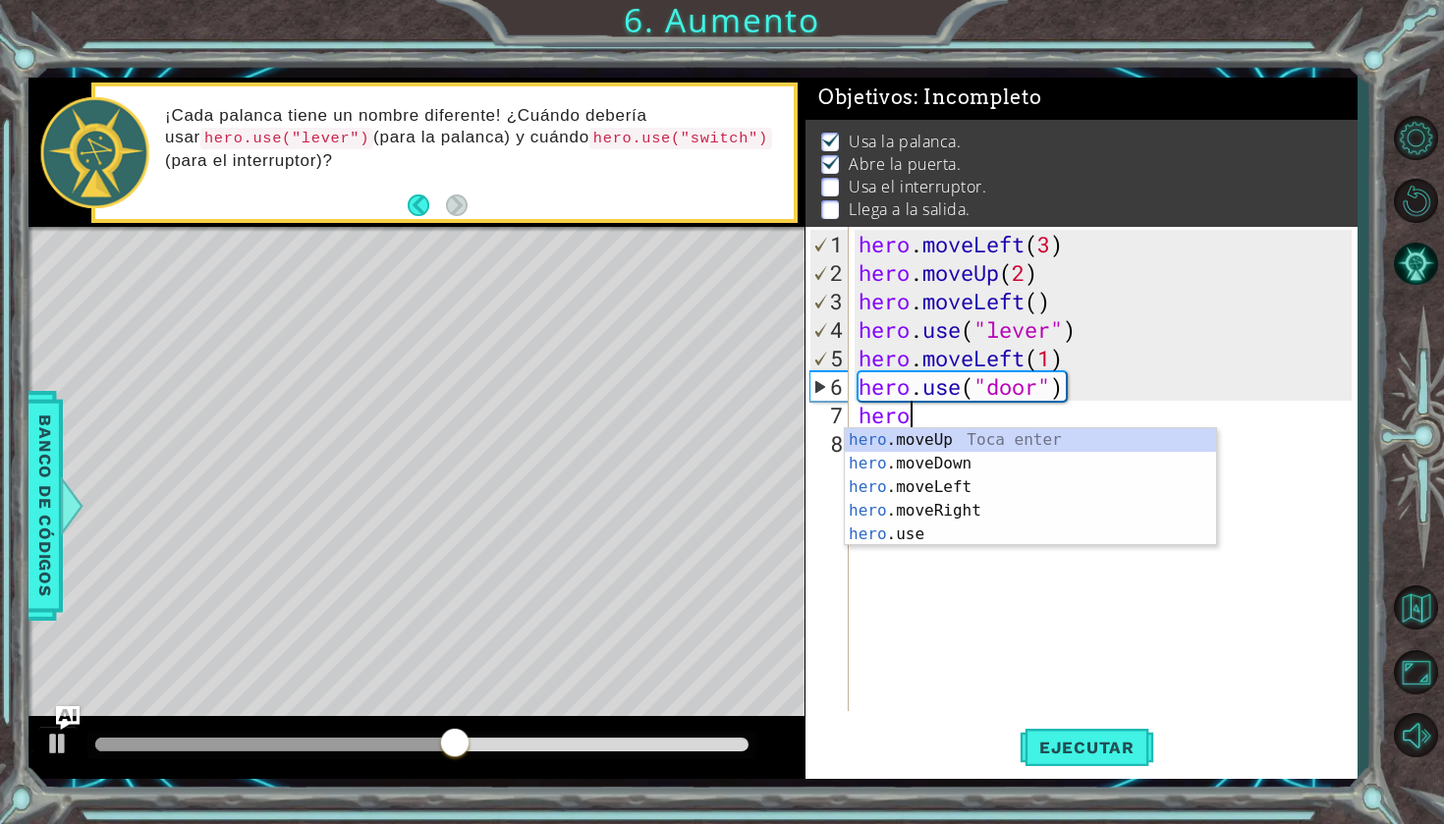
scroll to position [0, 1]
click at [927, 437] on div "hero .moveUp Toca enter hero .moveDown Toca enter hero .moveLeft Toca enter her…" at bounding box center [1030, 510] width 371 height 165
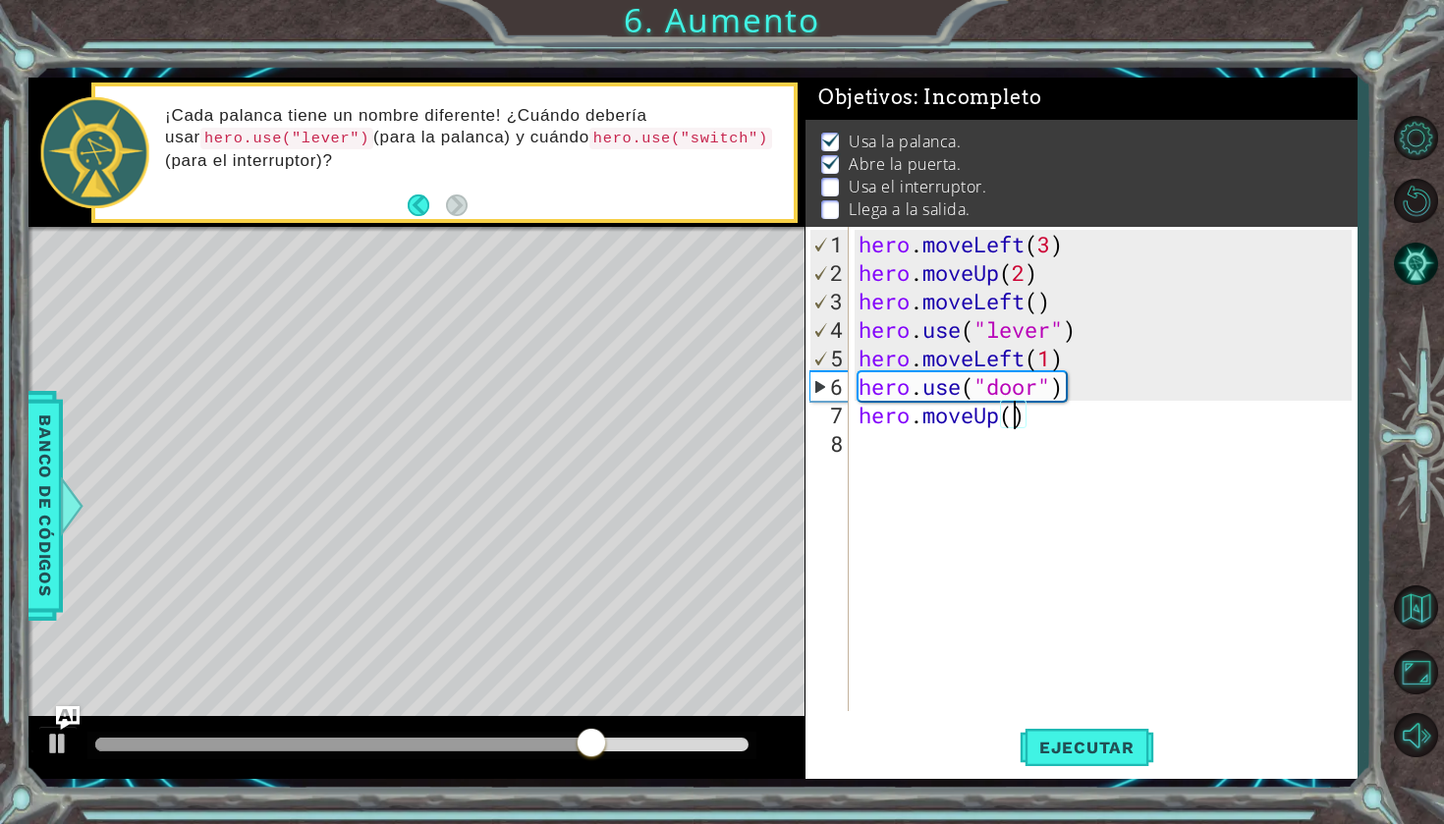
scroll to position [0, 7]
click at [1045, 743] on span "Ejecutar" at bounding box center [1086, 748] width 135 height 20
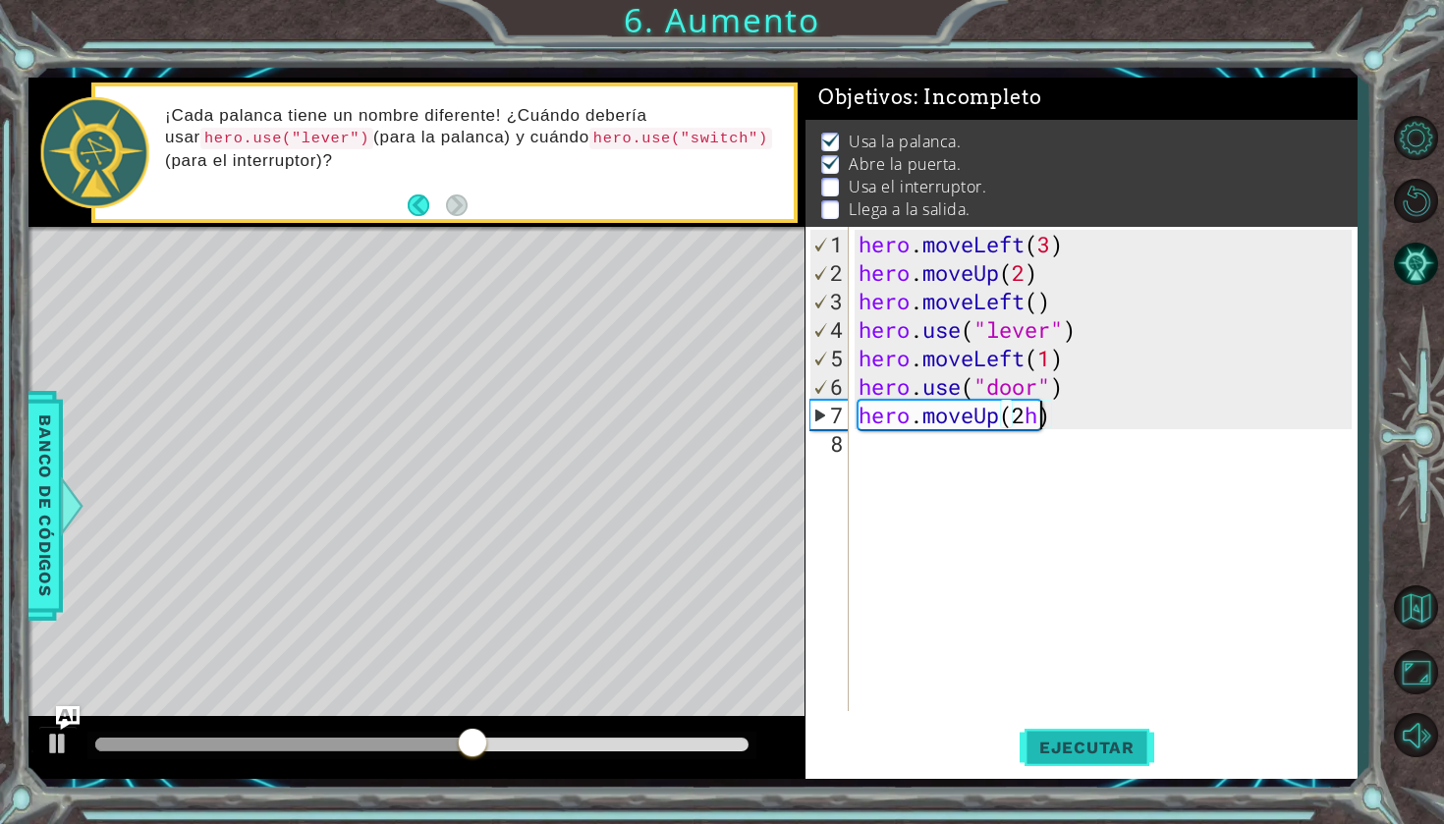
type textarea "hero.moveUp(2)"
click at [875, 453] on div "hero . moveLeft ( 3 ) hero . moveUp ( 2 ) hero . moveLeft ( ) hero . use ( "lev…" at bounding box center [1107, 500] width 507 height 541
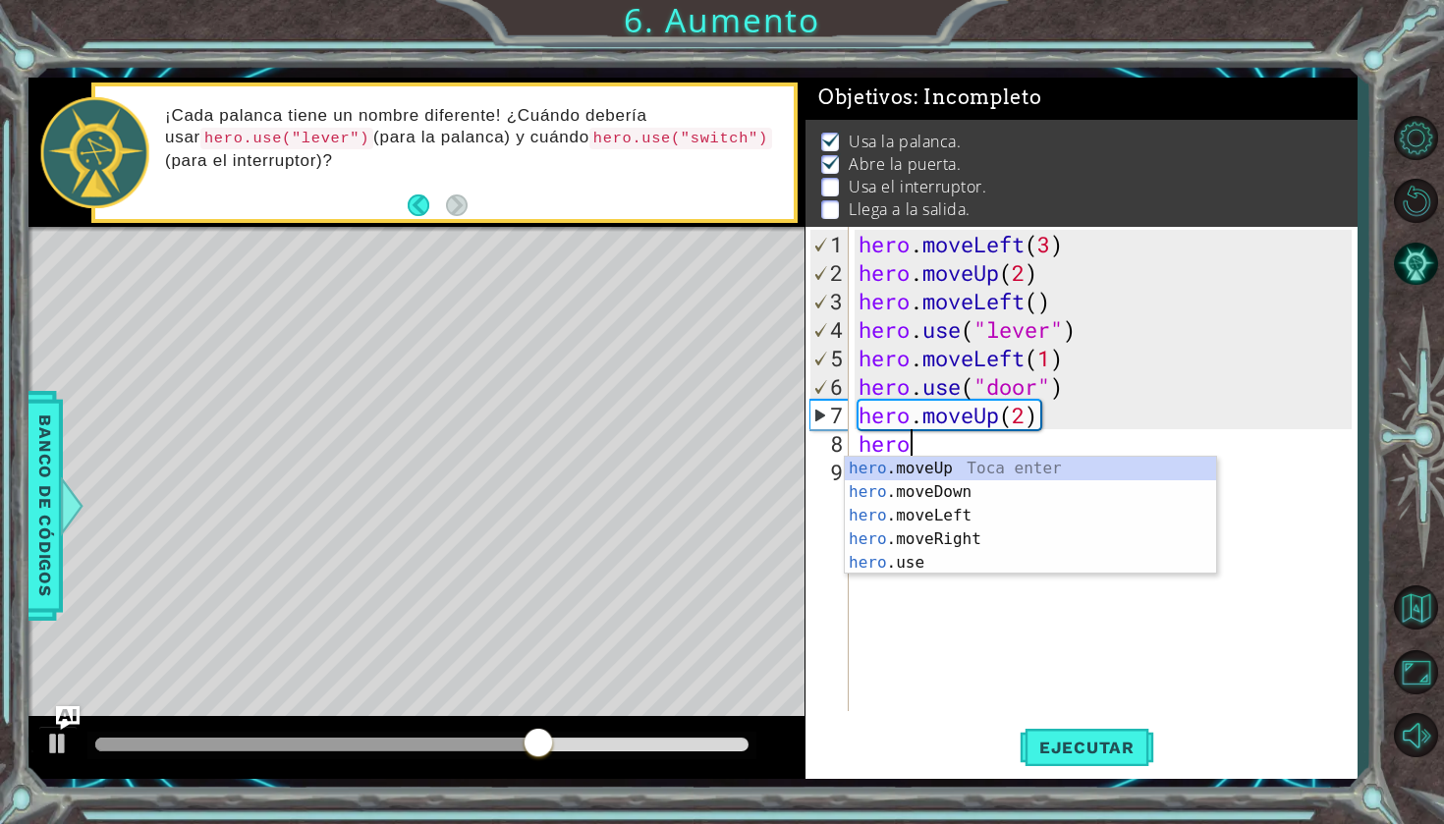
scroll to position [0, 1]
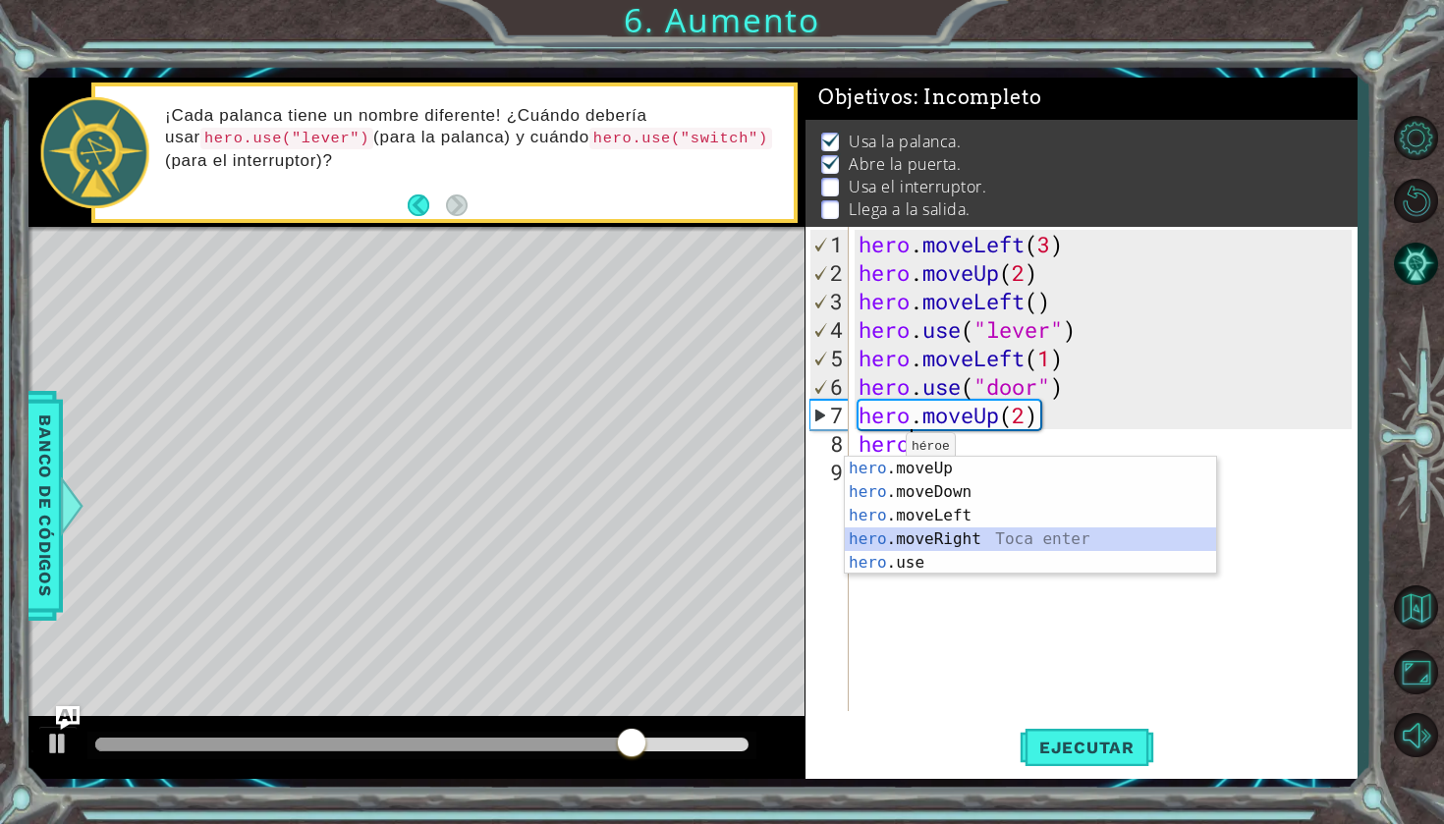
click at [897, 531] on div "hero .moveUp Toca enter hero .moveDown Toca enter hero .moveLeft Toca enter her…" at bounding box center [1030, 539] width 371 height 165
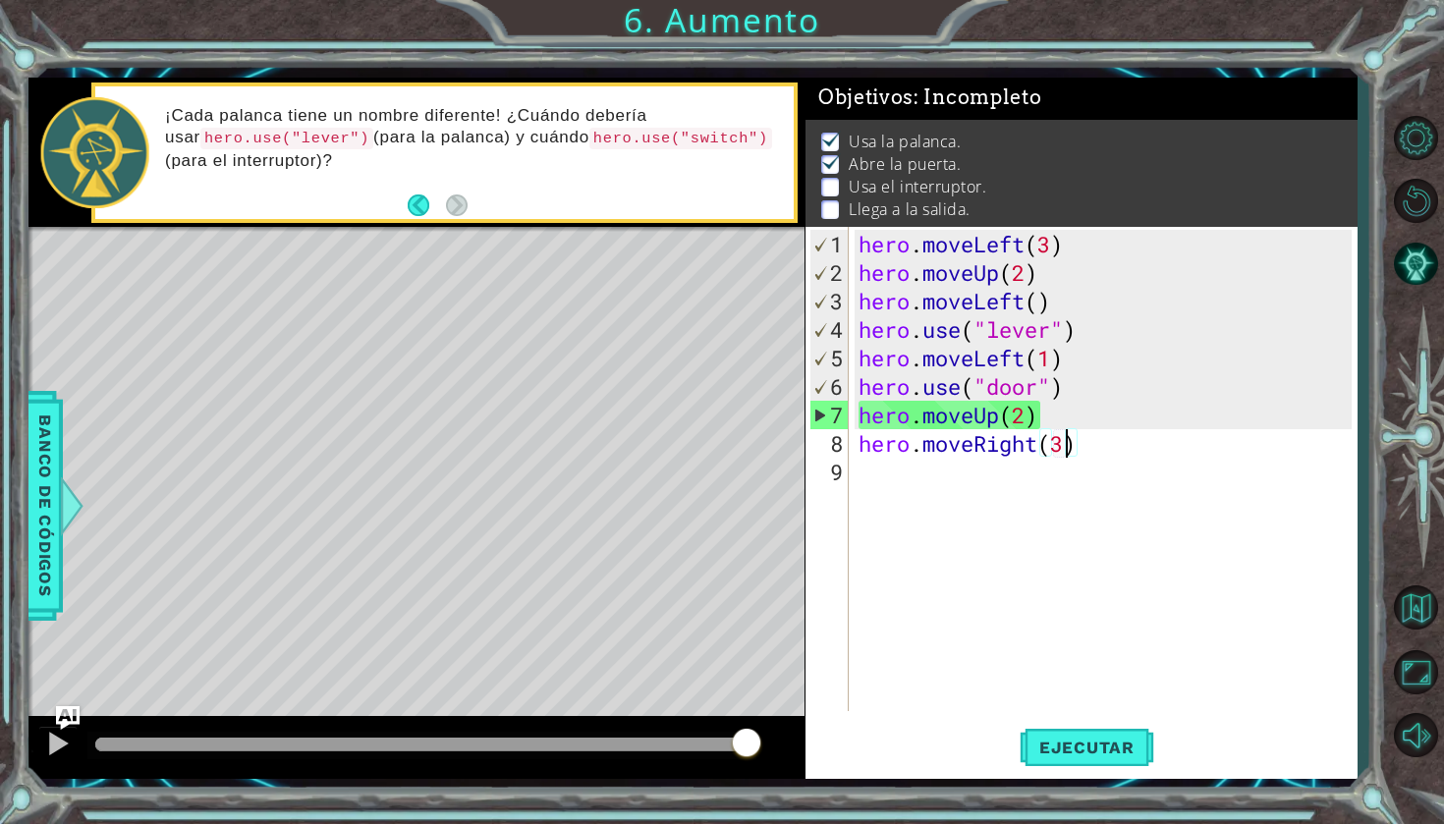
scroll to position [0, 9]
click at [1055, 732] on button "Ejecutar" at bounding box center [1086, 747] width 135 height 55
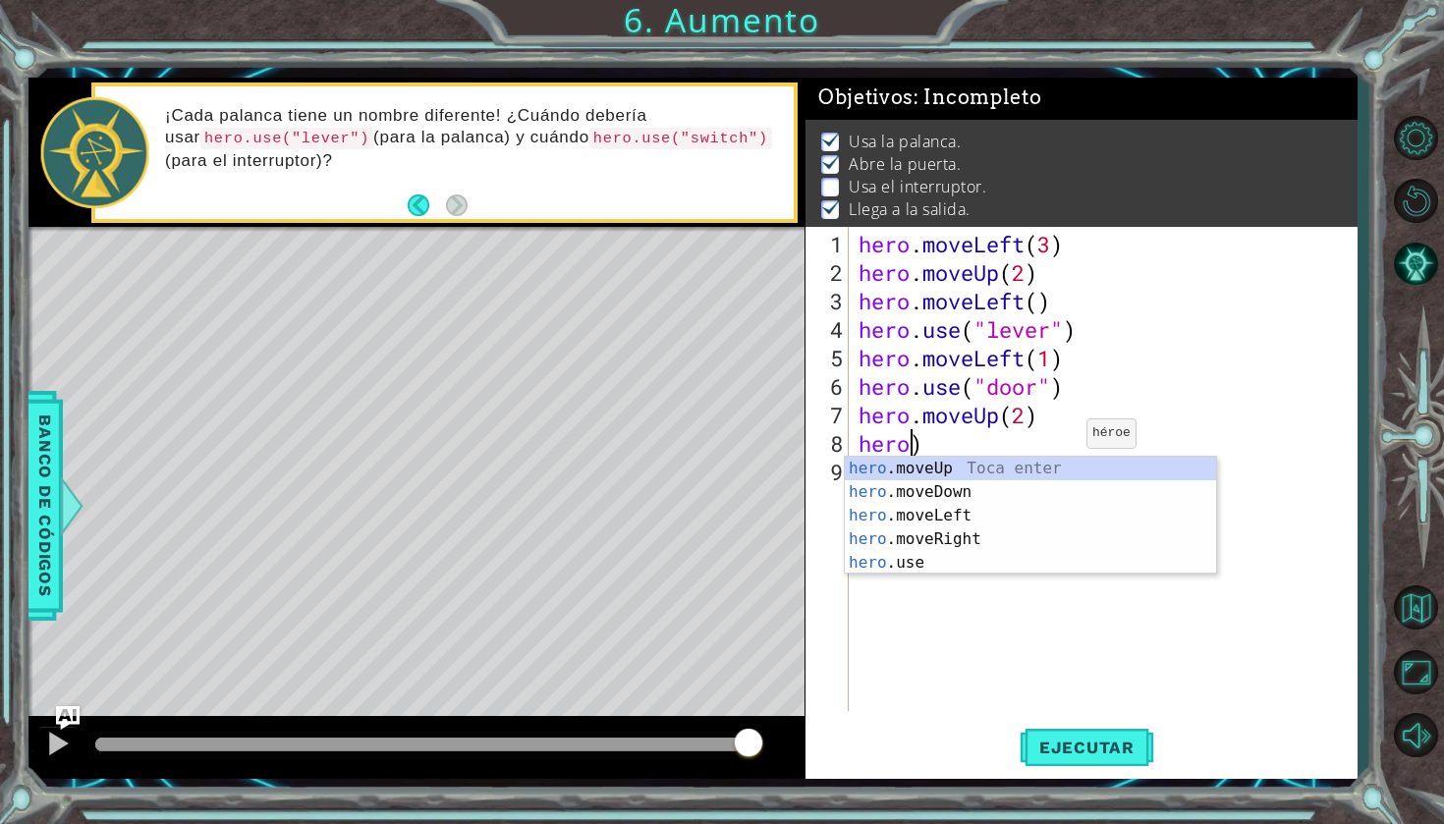
scroll to position [0, 1]
type textarea ")"
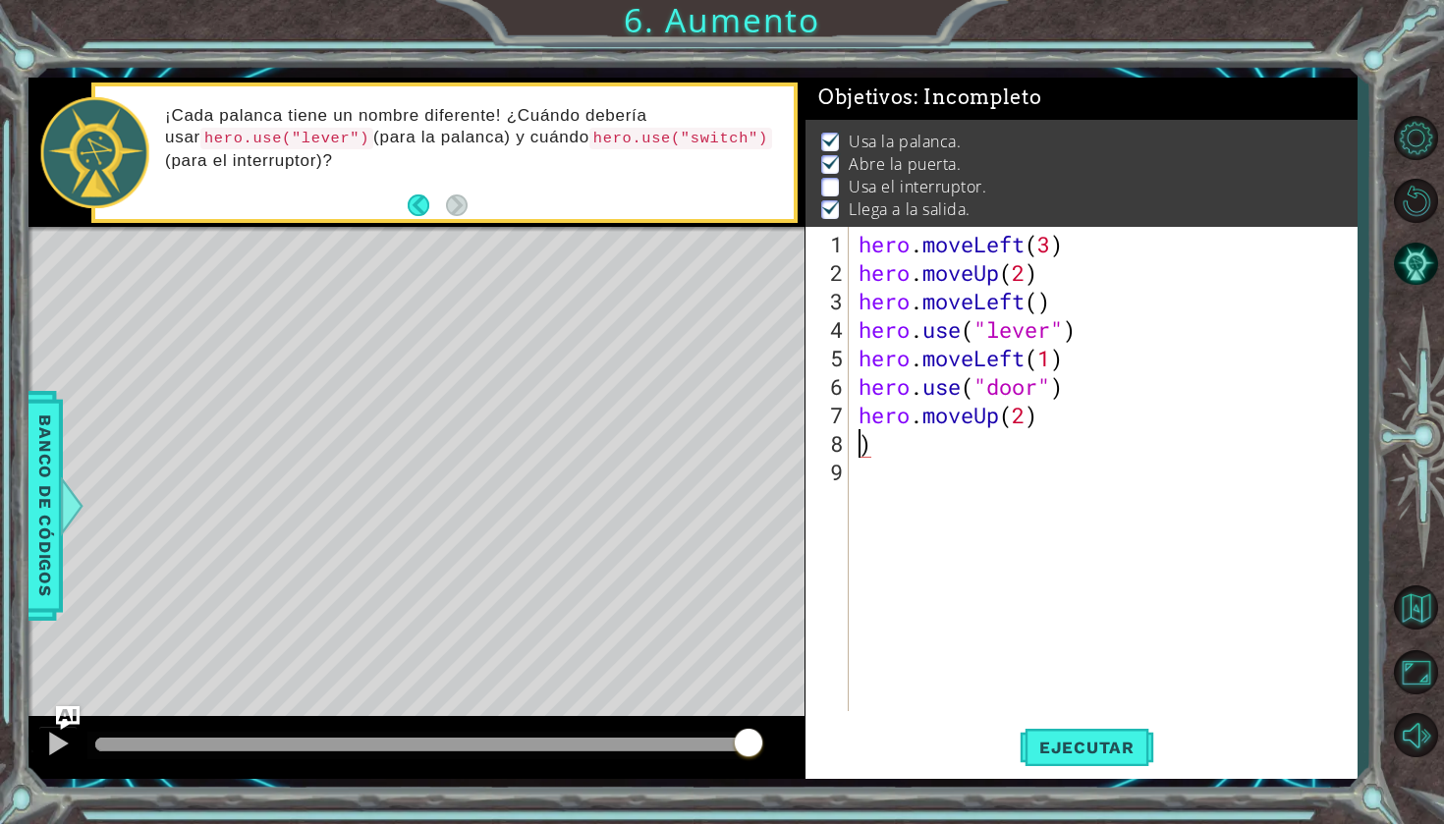
click at [896, 450] on div "hero . moveLeft ( 3 ) hero . moveUp ( 2 ) hero . moveLeft ( ) hero . use ( "lev…" at bounding box center [1107, 500] width 507 height 541
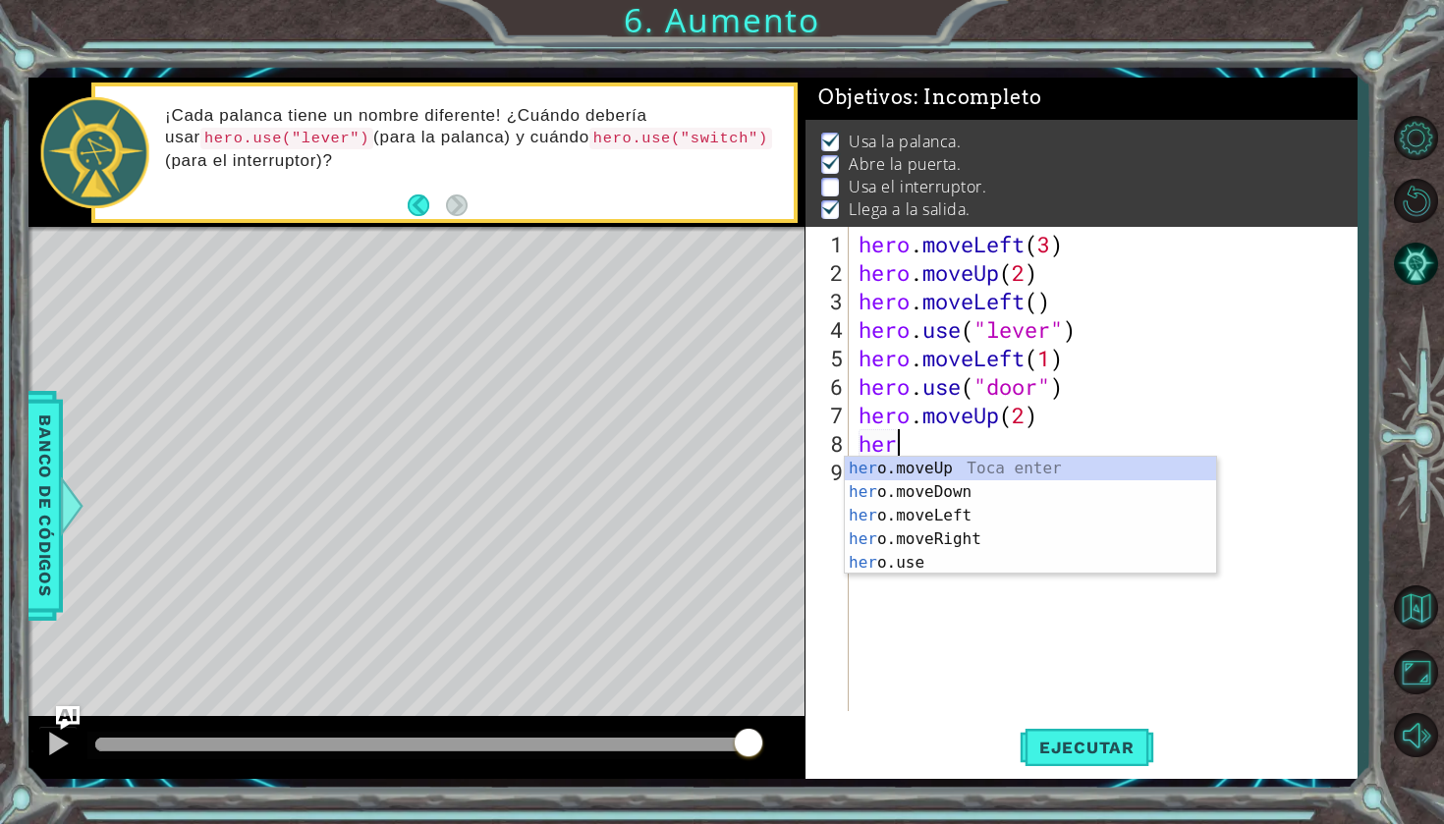
scroll to position [0, 1]
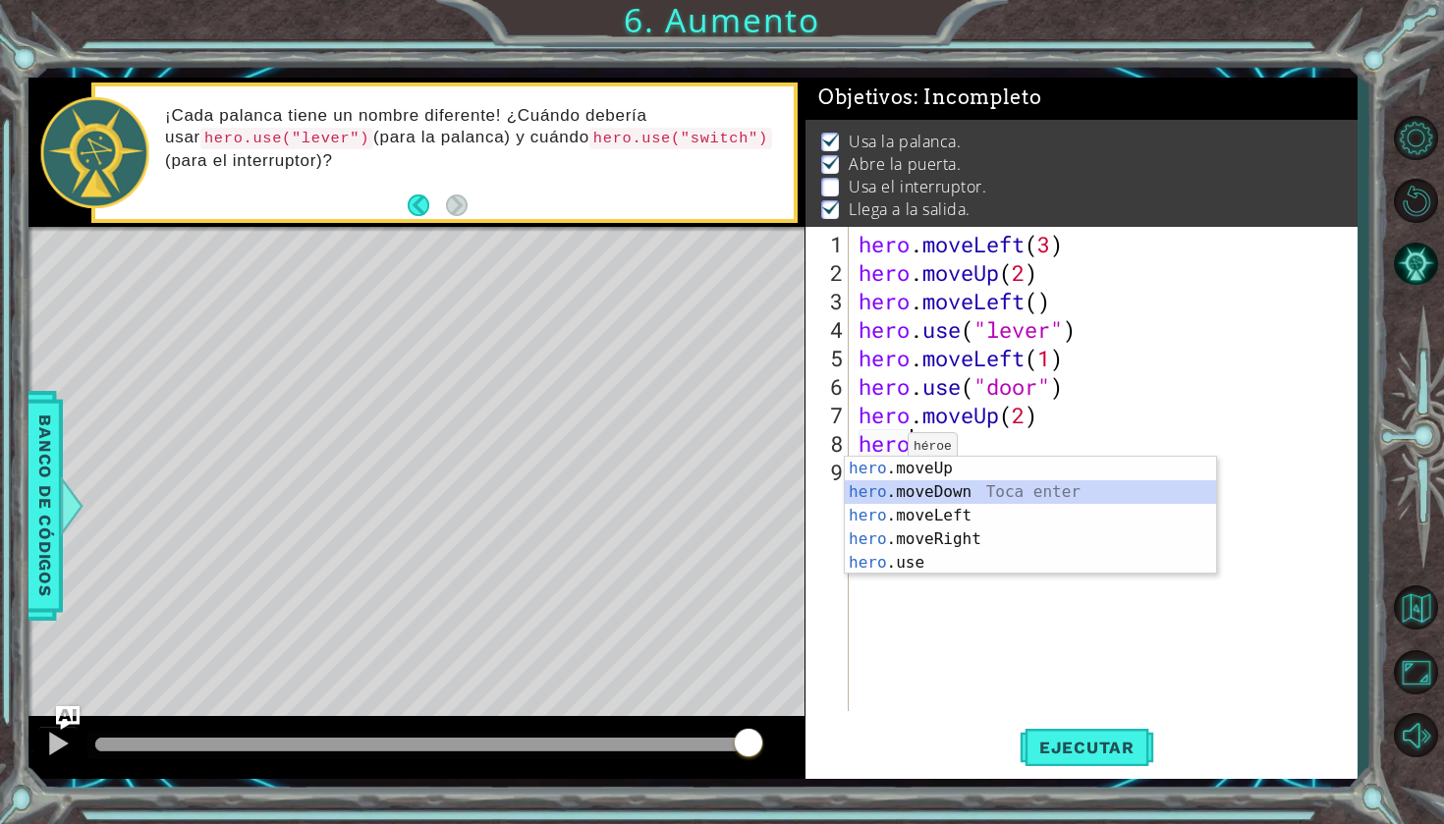
click at [932, 501] on div "hero .moveUp Toca enter hero .moveDown Toca enter hero .moveLeft Toca enter her…" at bounding box center [1030, 539] width 371 height 165
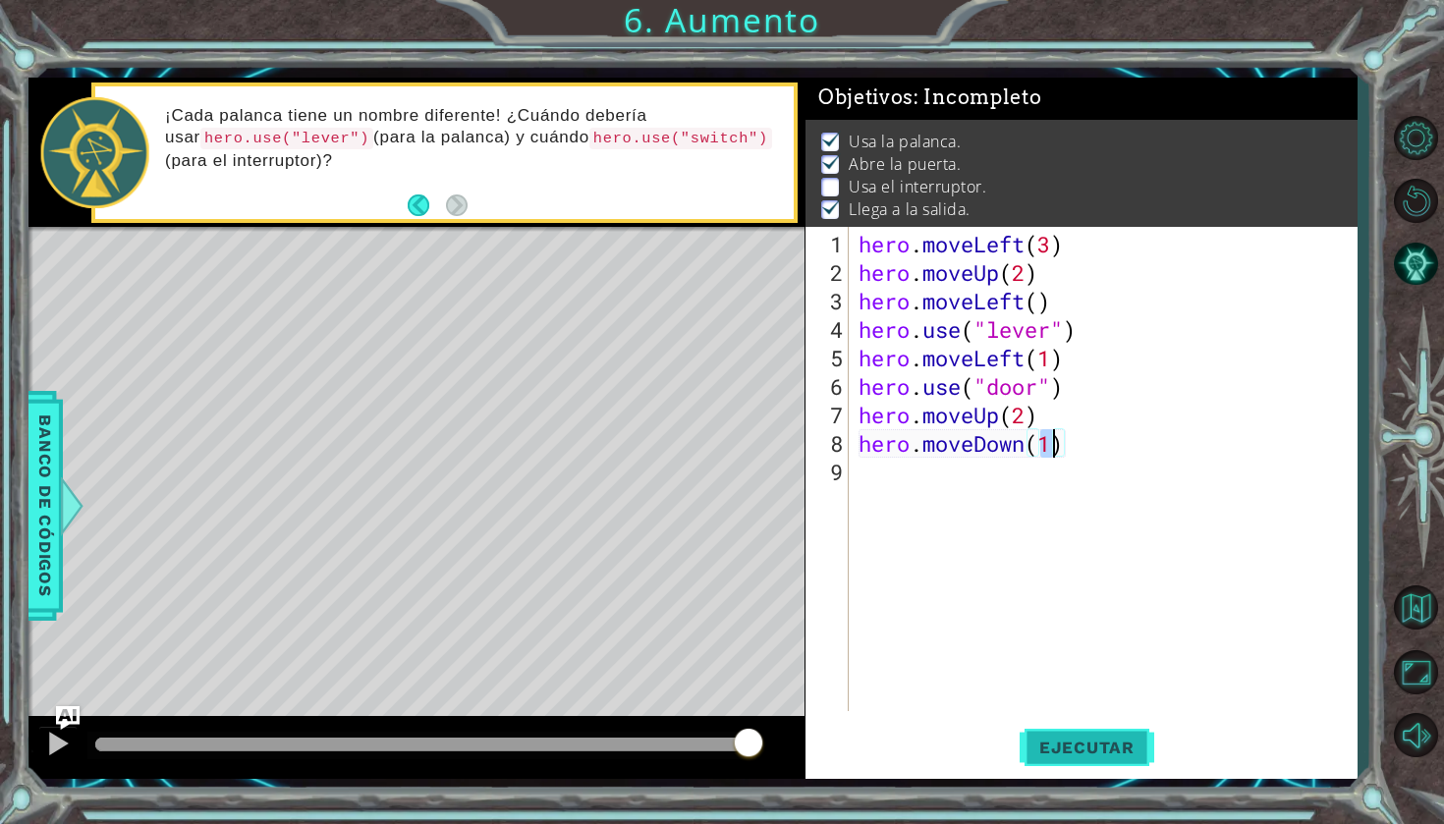
click at [1088, 742] on span "Ejecutar" at bounding box center [1086, 748] width 135 height 20
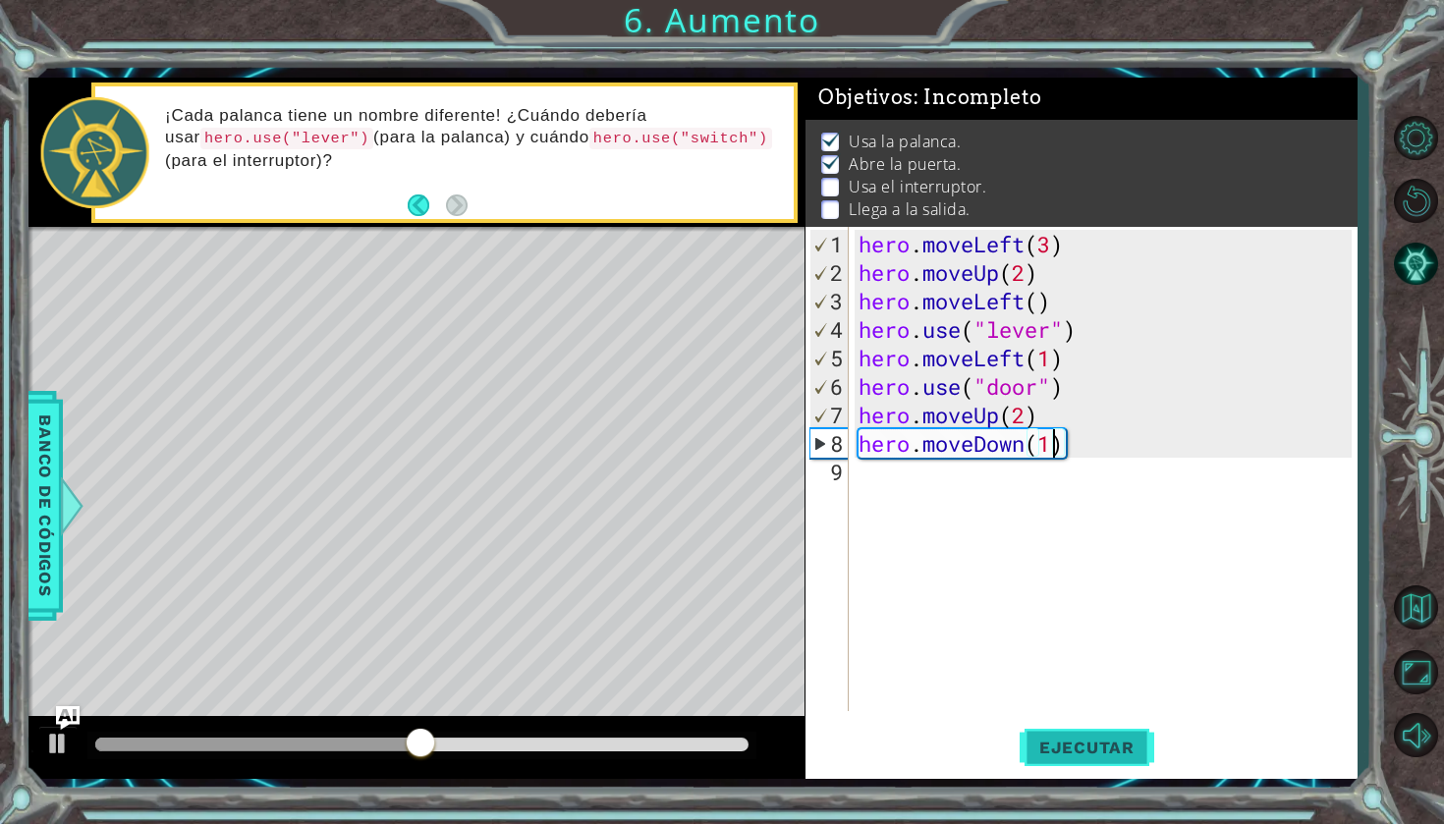
type textarea "hero.moveDown()"
click at [1083, 464] on div "hero . moveLeft ( 3 ) hero . moveUp ( 2 ) hero . moveLeft ( ) hero . use ( "lev…" at bounding box center [1107, 500] width 507 height 541
click at [1065, 436] on div "hero . moveLeft ( 3 ) hero . moveUp ( 2 ) hero . moveLeft ( ) hero . use ( "lev…" at bounding box center [1107, 500] width 507 height 541
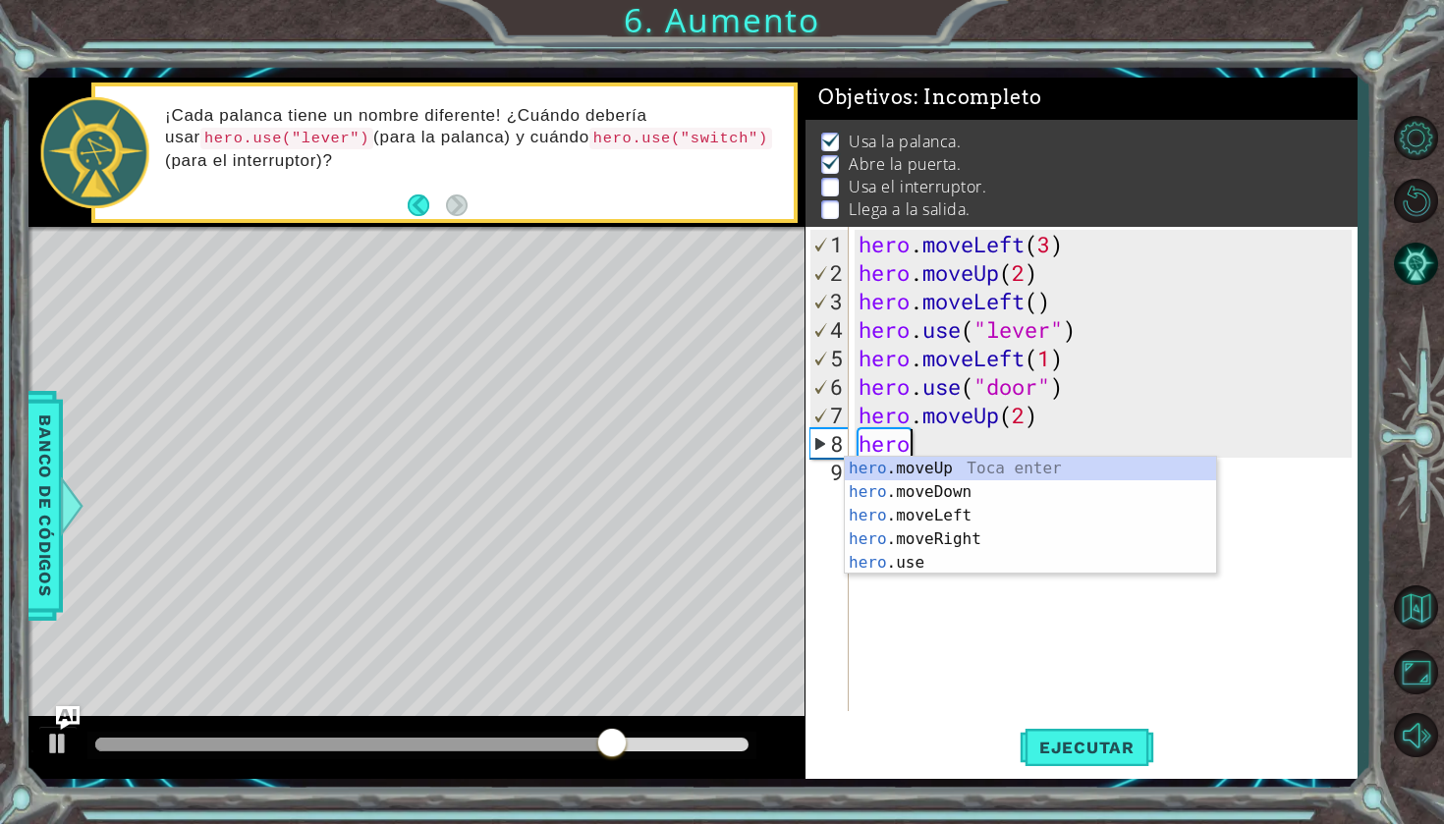
scroll to position [0, 1]
click at [934, 466] on div "hero .moveUp Toca enter hero .moveDown Toca enter hero .moveLeft Toca enter her…" at bounding box center [1030, 539] width 371 height 165
type textarea "hero.moveUp(1)"
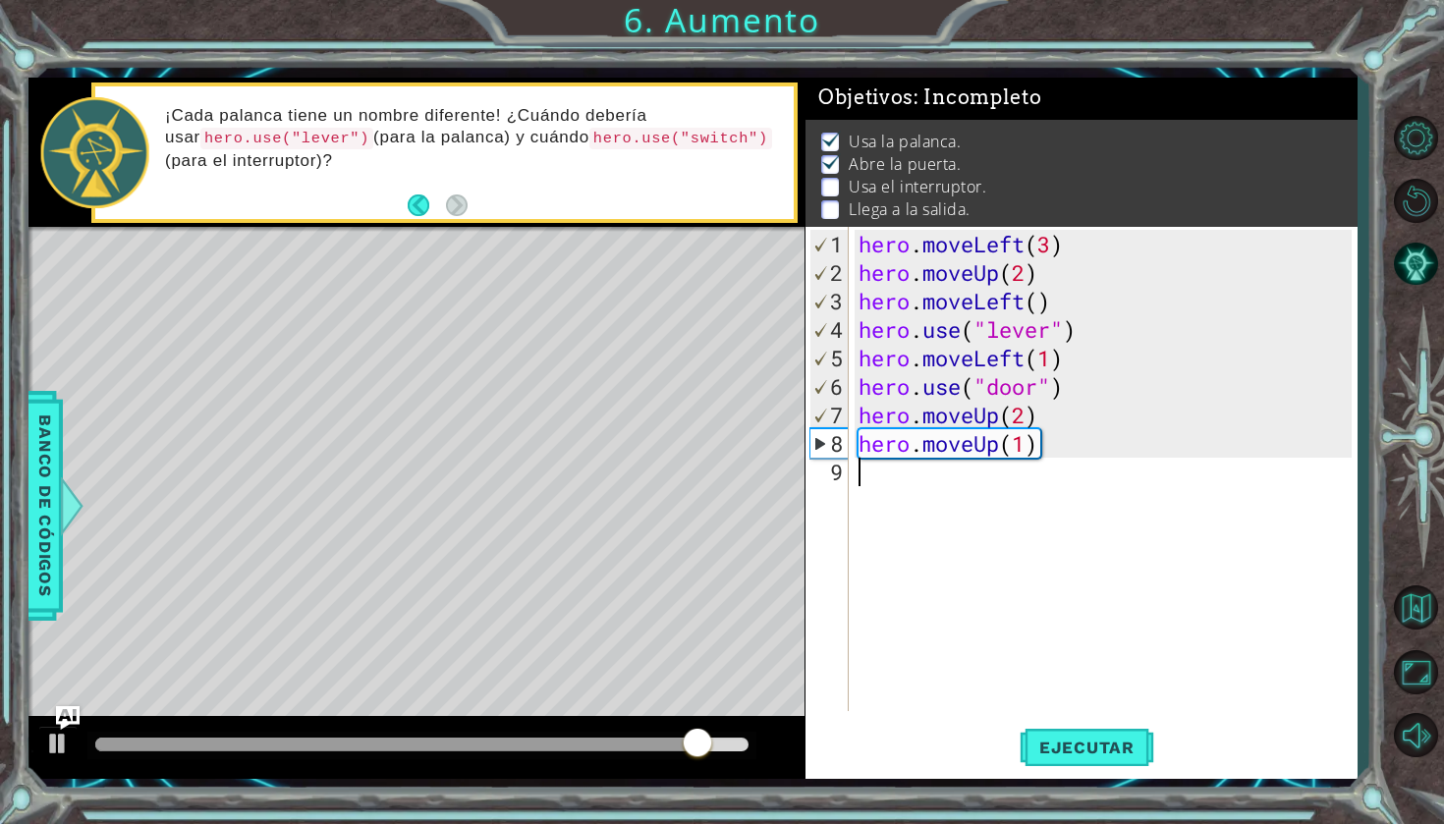
click at [875, 472] on div "hero . moveLeft ( 3 ) hero . moveUp ( 2 ) hero . moveLeft ( ) hero . use ( "lev…" at bounding box center [1107, 500] width 507 height 541
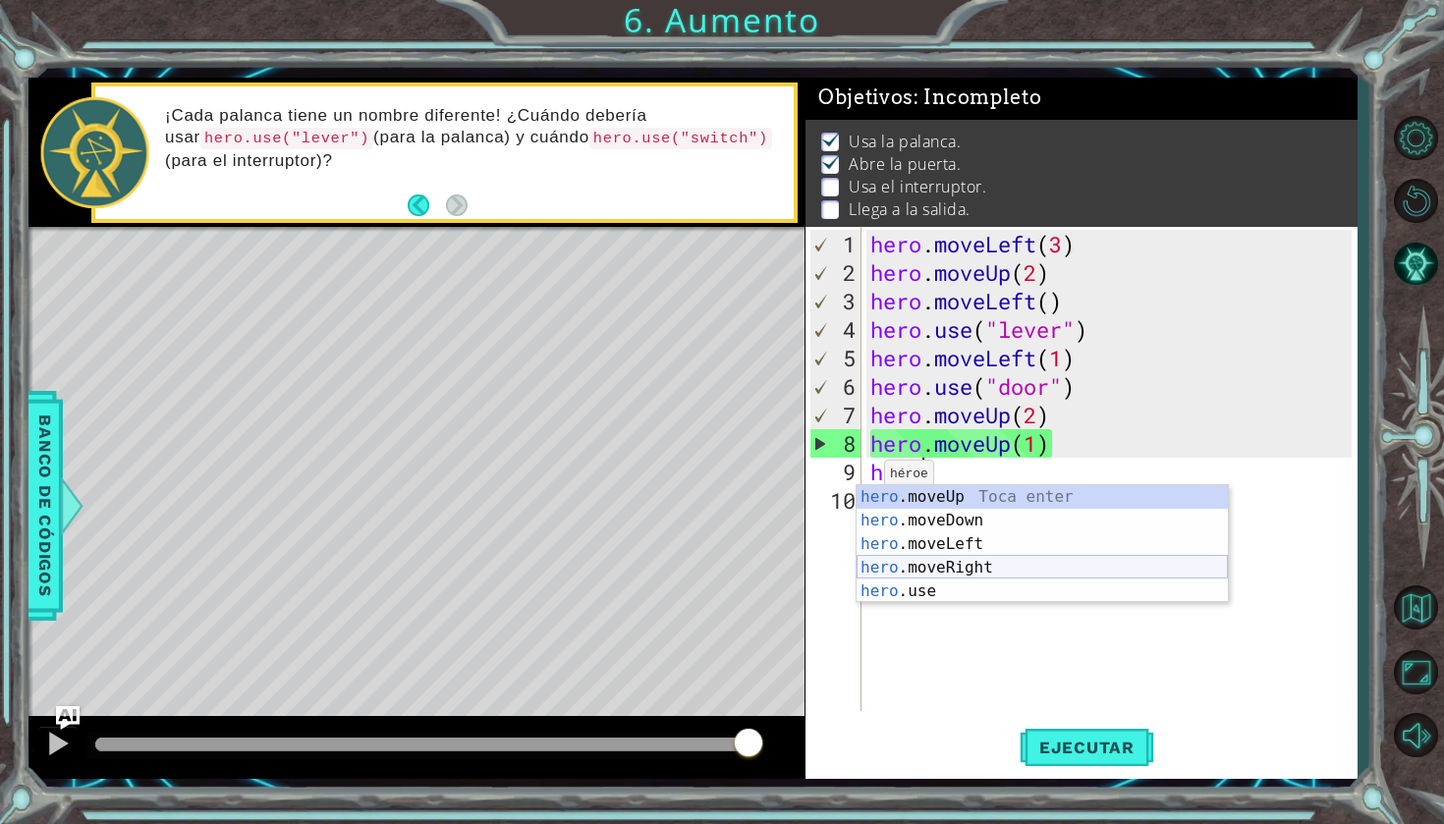
click at [912, 566] on div "hero .moveUp Toca enter hero .moveDown Toca enter hero .moveLeft Toca enter her…" at bounding box center [1041, 567] width 371 height 165
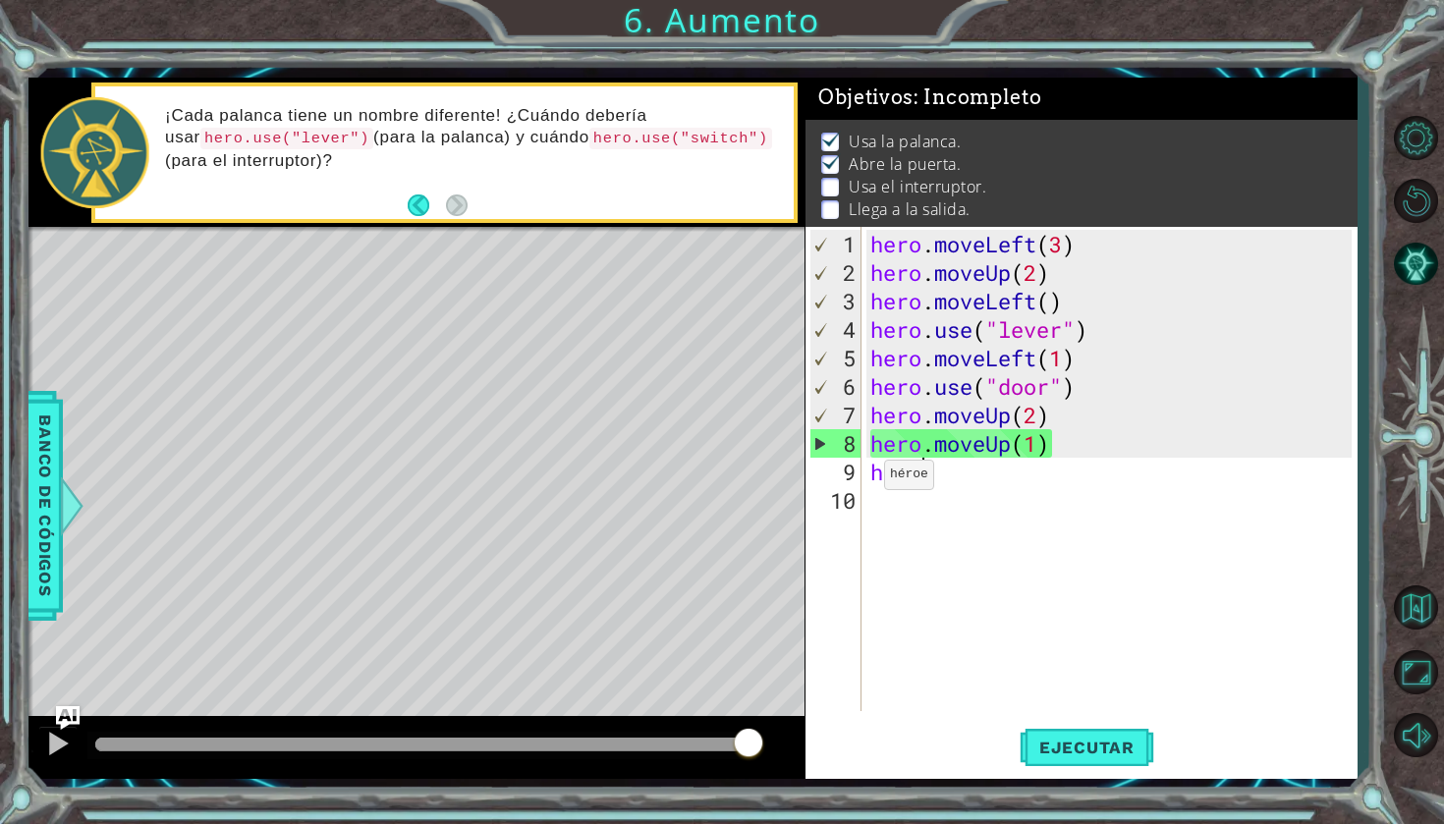
type textarea "hero.moveRight(1)"
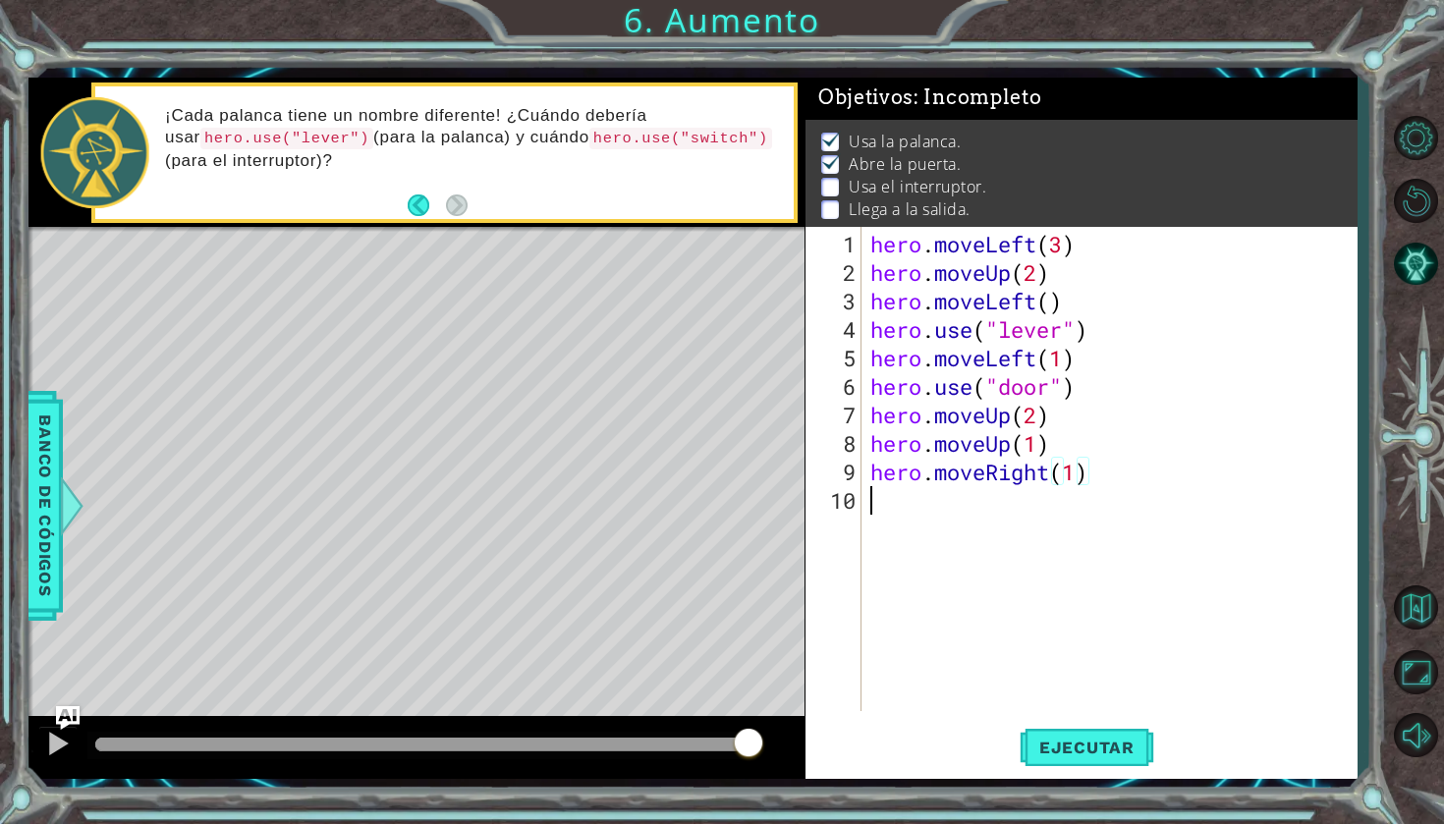
click at [866, 530] on div "hero . moveLeft ( 3 ) hero . moveUp ( 2 ) hero . moveLeft ( ) hero . use ( "lev…" at bounding box center [1108, 469] width 485 height 484
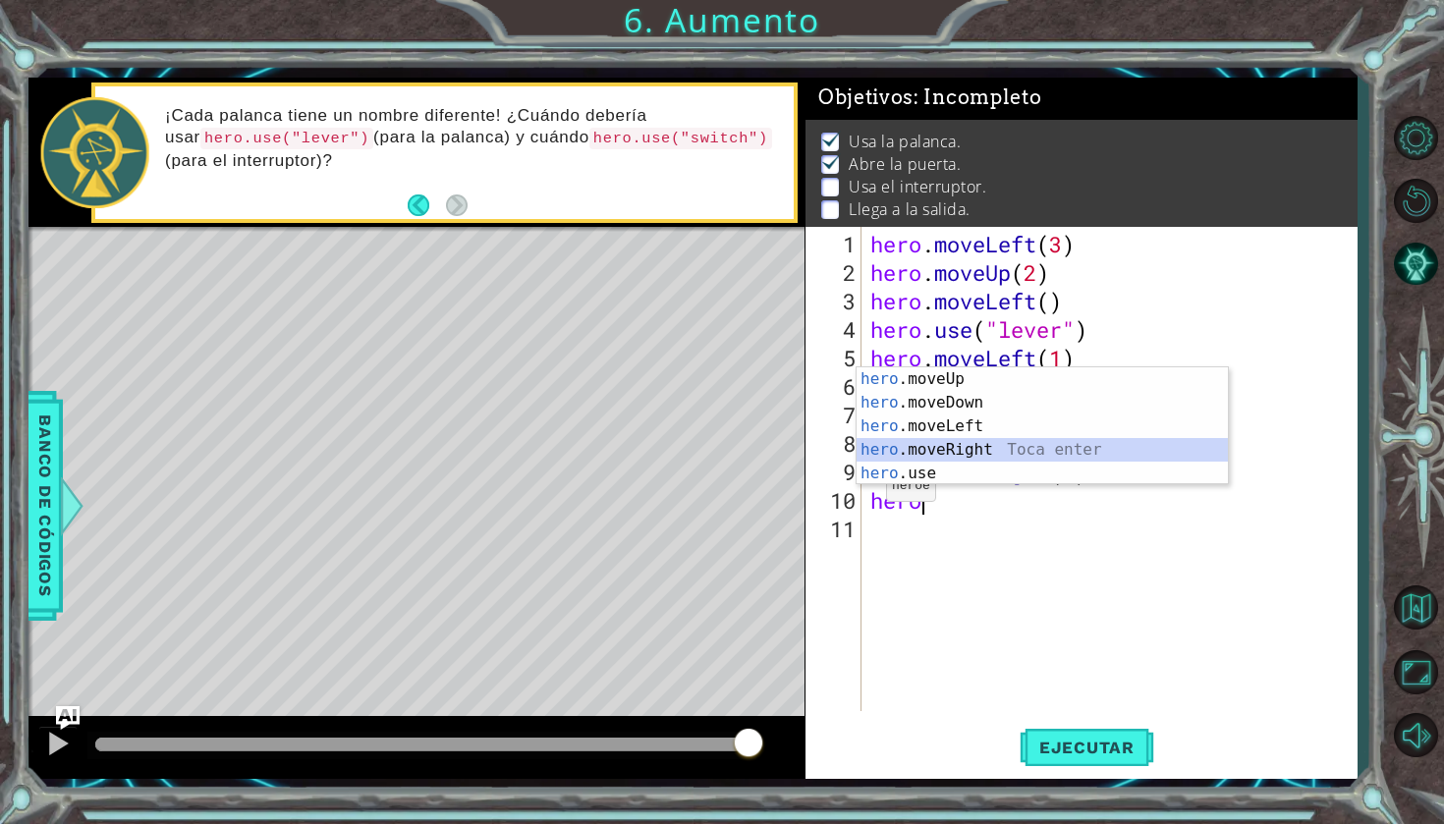
click at [924, 455] on div "hero .moveUp Toca enter hero .moveDown Toca enter hero .moveLeft Toca enter her…" at bounding box center [1041, 449] width 371 height 165
type textarea "hero.moveRight(1)"
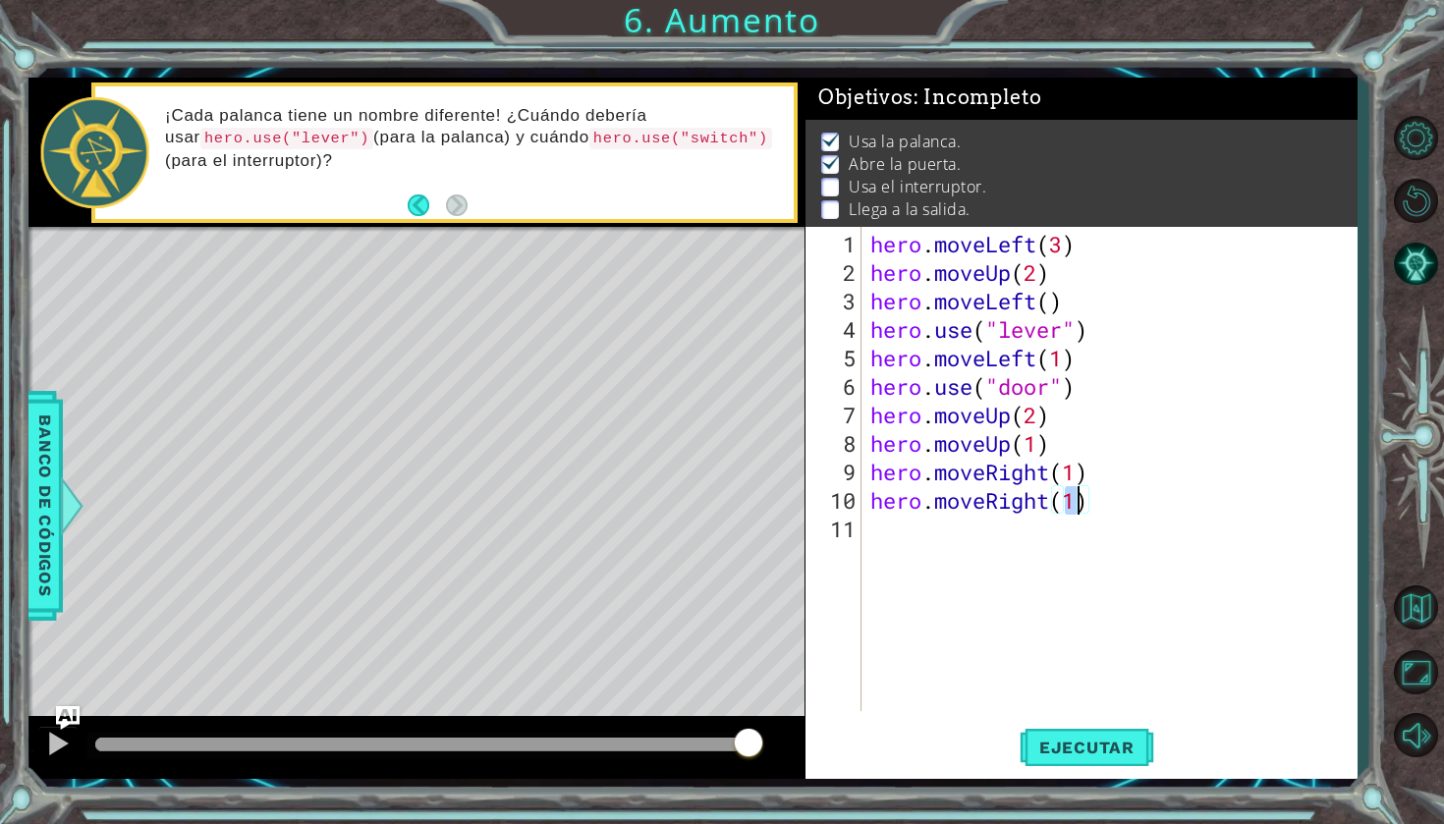
click at [897, 555] on div "hero . moveLeft ( 3 ) hero . moveUp ( 2 ) hero . moveLeft ( ) hero . use ( "lev…" at bounding box center [1113, 500] width 495 height 541
type textarea "hero.use("lever")"
click at [887, 559] on div "hero . moveLeft ( 3 ) hero . moveUp ( 2 ) hero . moveLeft ( ) hero . use ( "lev…" at bounding box center [1113, 500] width 495 height 541
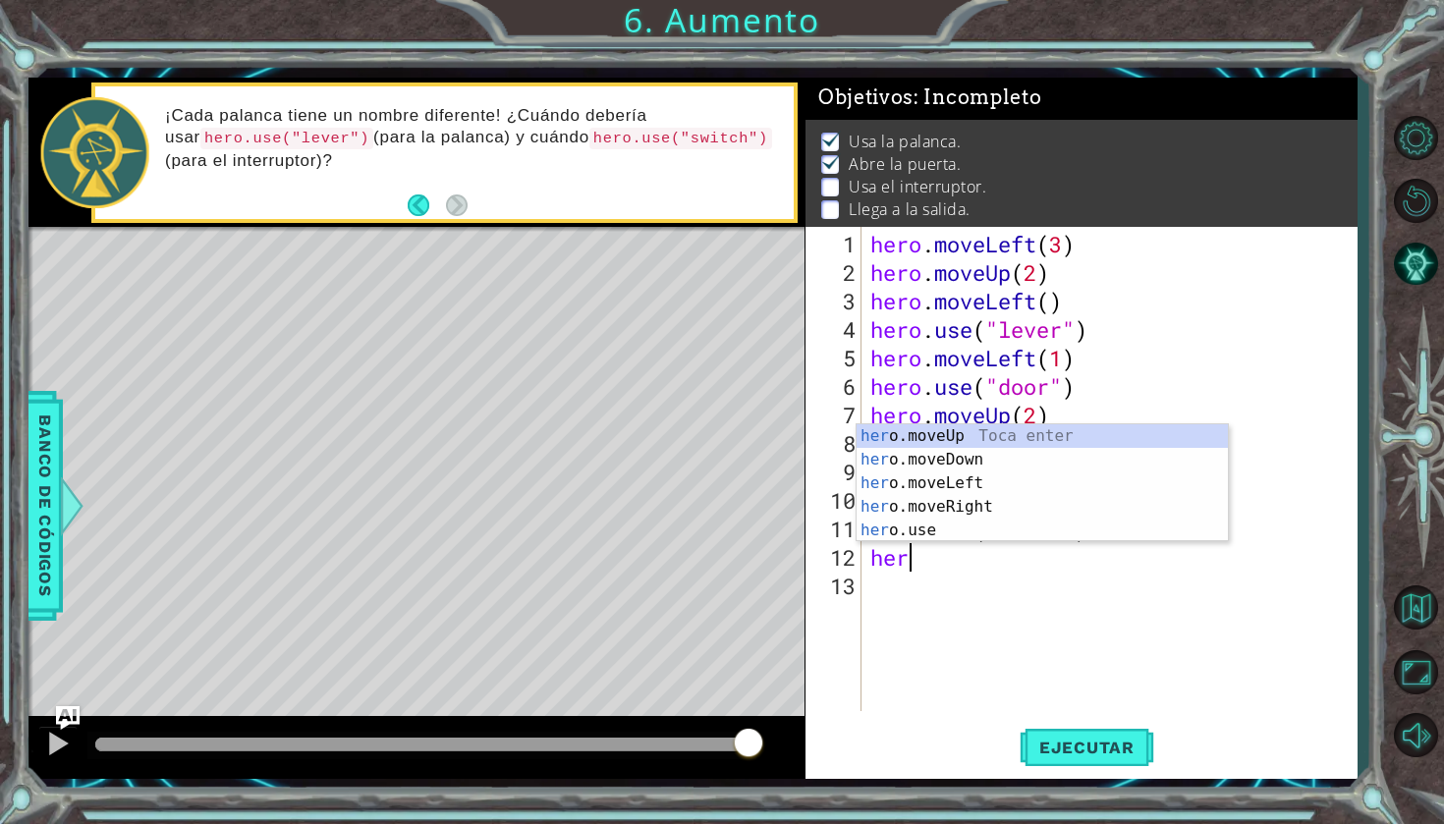
scroll to position [0, 1]
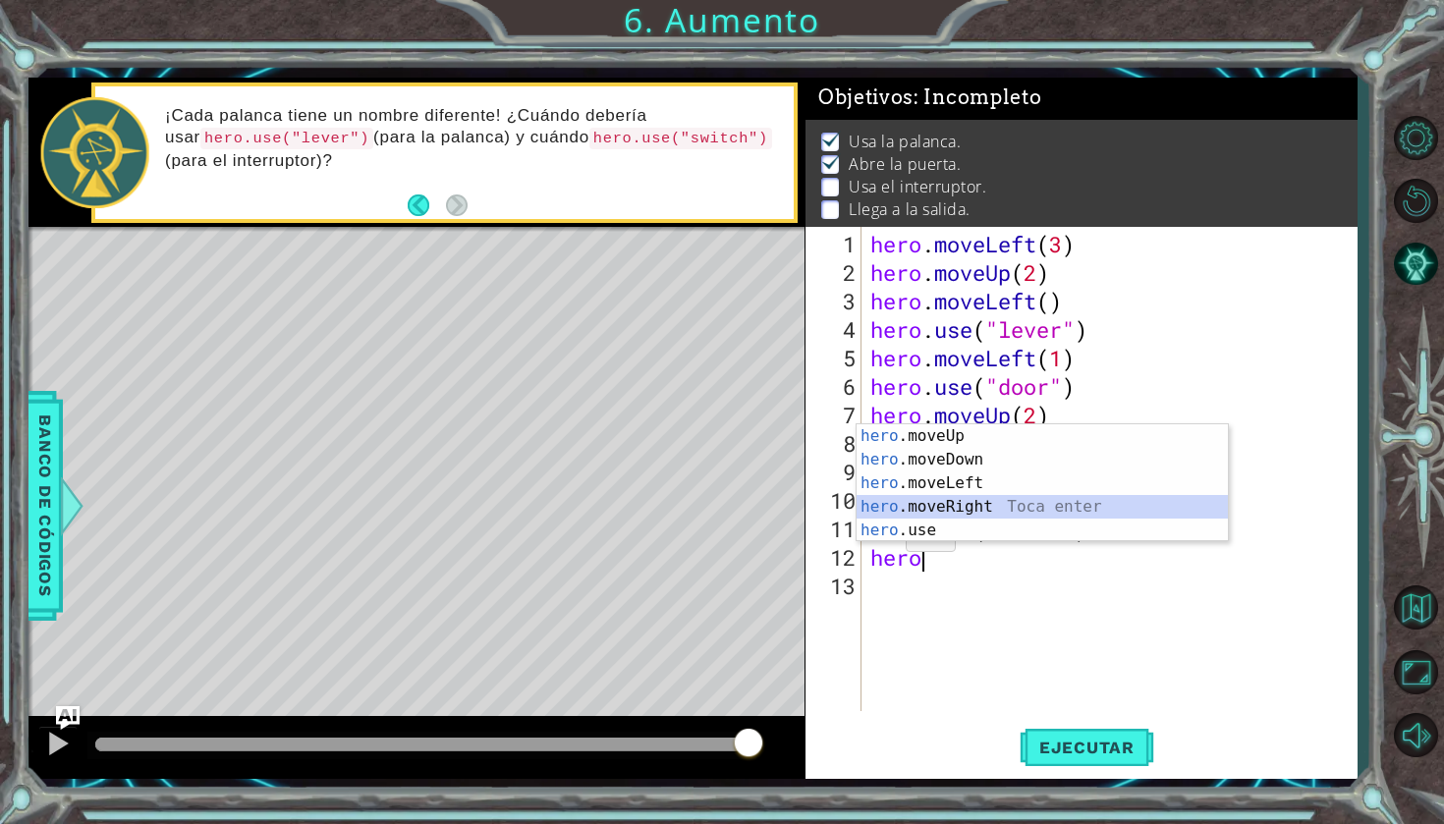
click at [965, 504] on div "hero .moveUp Toca enter hero .moveDown Toca enter hero .moveLeft Toca enter her…" at bounding box center [1041, 506] width 371 height 165
type textarea "hero.moveRight(1)"
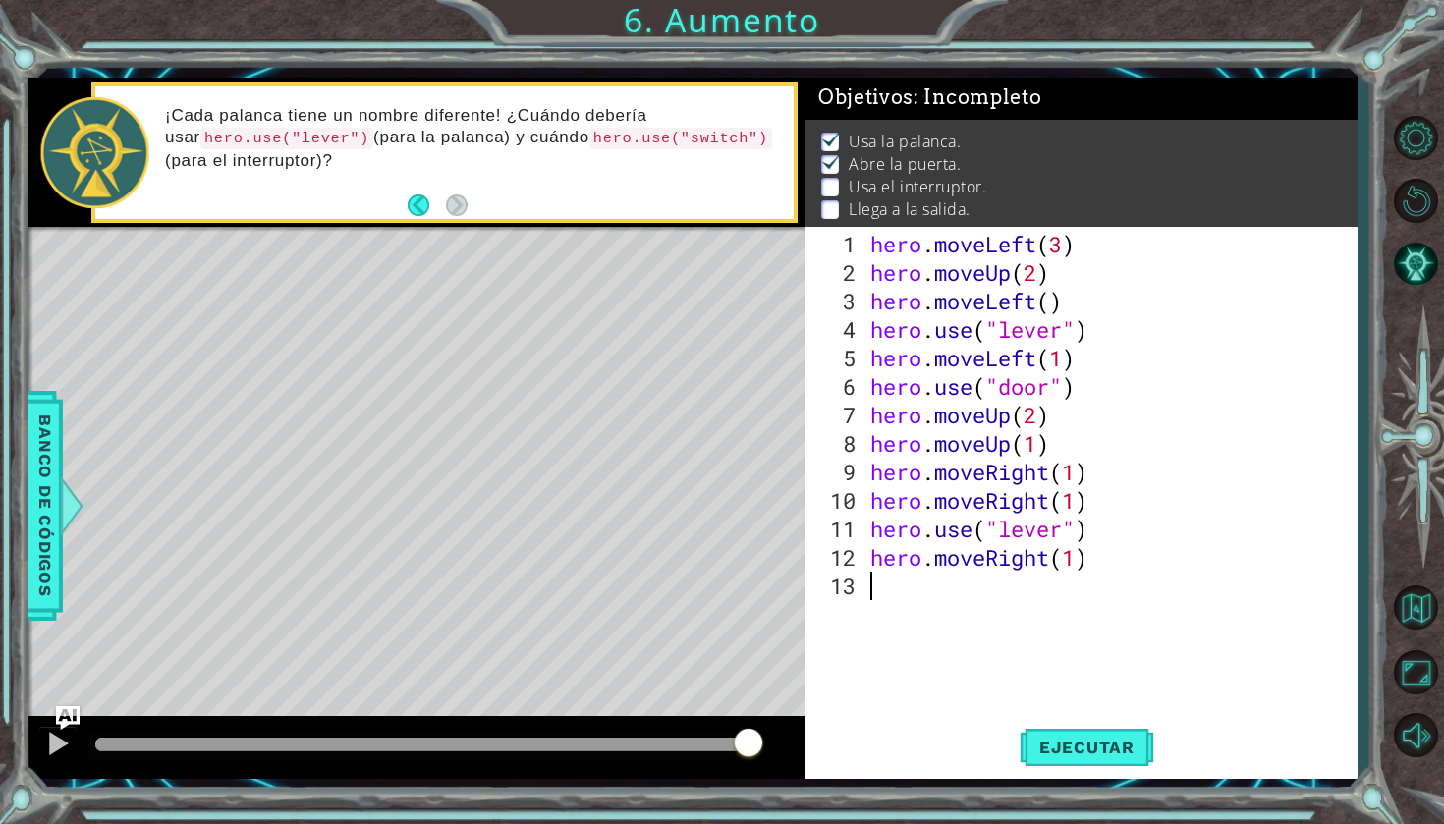
click at [878, 593] on div "hero . moveLeft ( 3 ) hero . moveUp ( 2 ) hero . moveLeft ( ) hero . use ( "lev…" at bounding box center [1113, 500] width 495 height 541
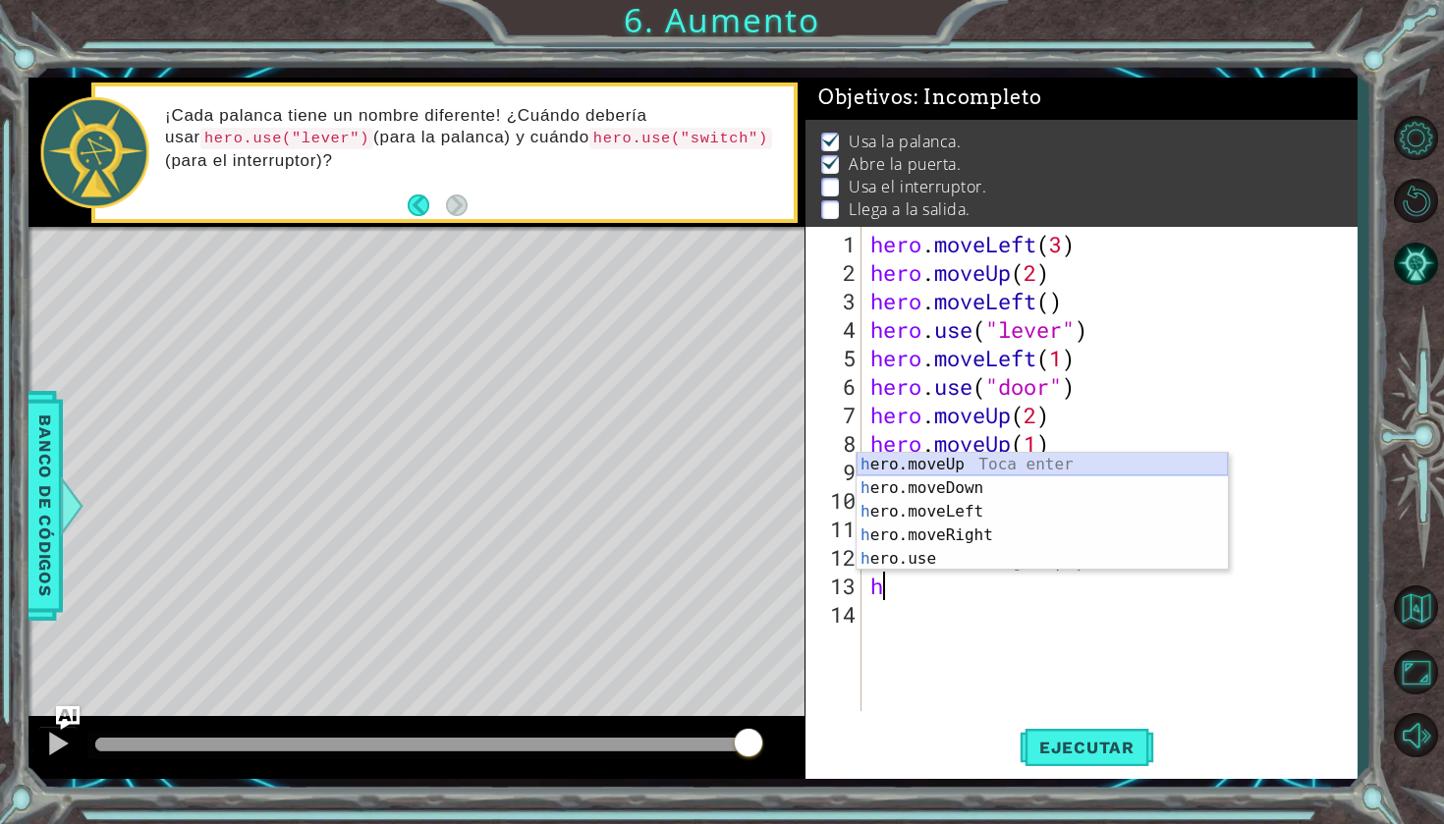
click at [992, 462] on div "h ero.moveUp Toca enter h ero.moveDown Toca enter h ero.moveLeft Toca enter h e…" at bounding box center [1041, 535] width 371 height 165
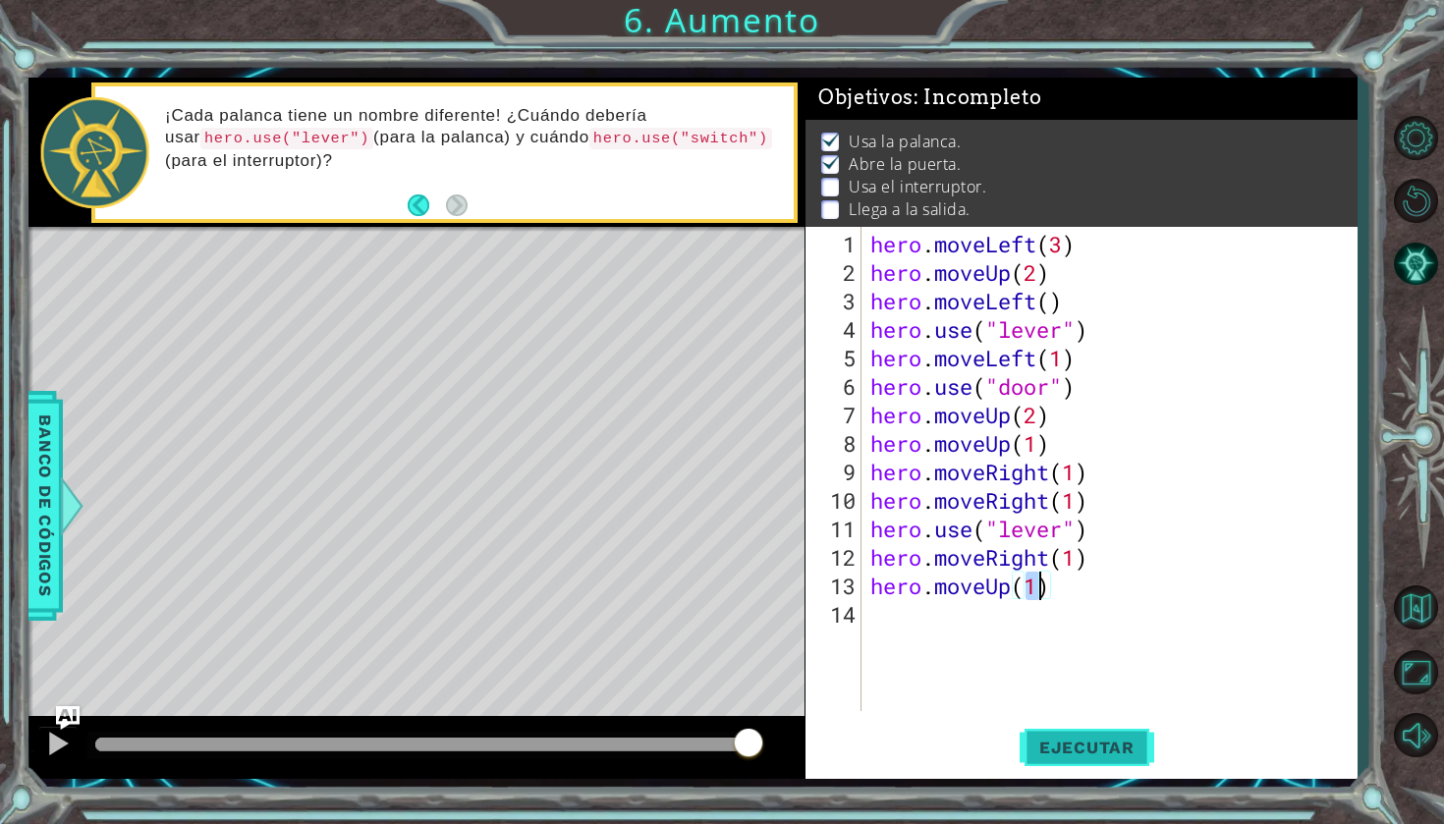
click at [1097, 744] on span "Ejecutar" at bounding box center [1086, 748] width 135 height 20
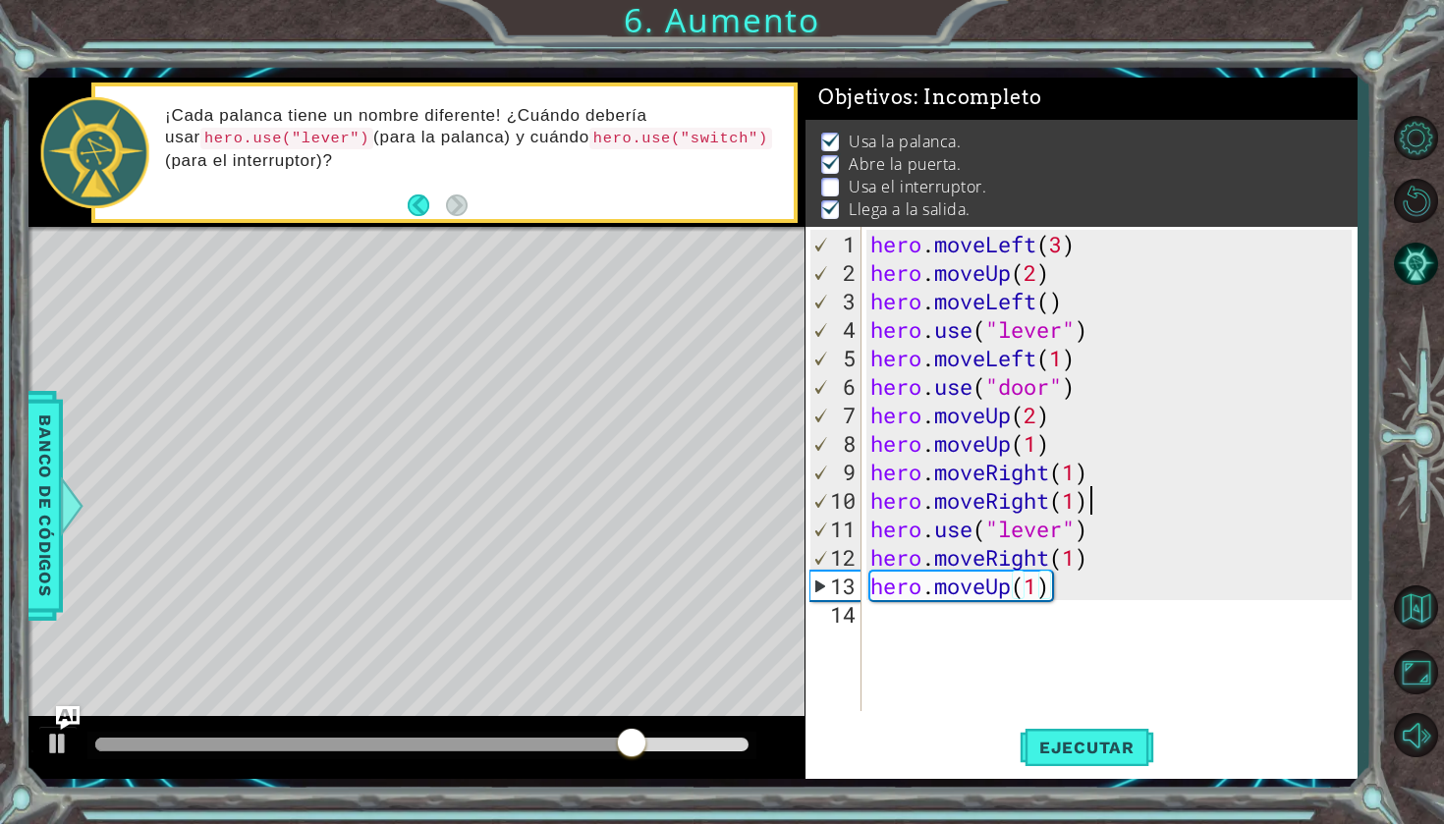
click at [1098, 496] on div "hero . moveLeft ( 3 ) hero . moveUp ( 2 ) hero . moveLeft ( ) hero . use ( "lev…" at bounding box center [1113, 500] width 495 height 541
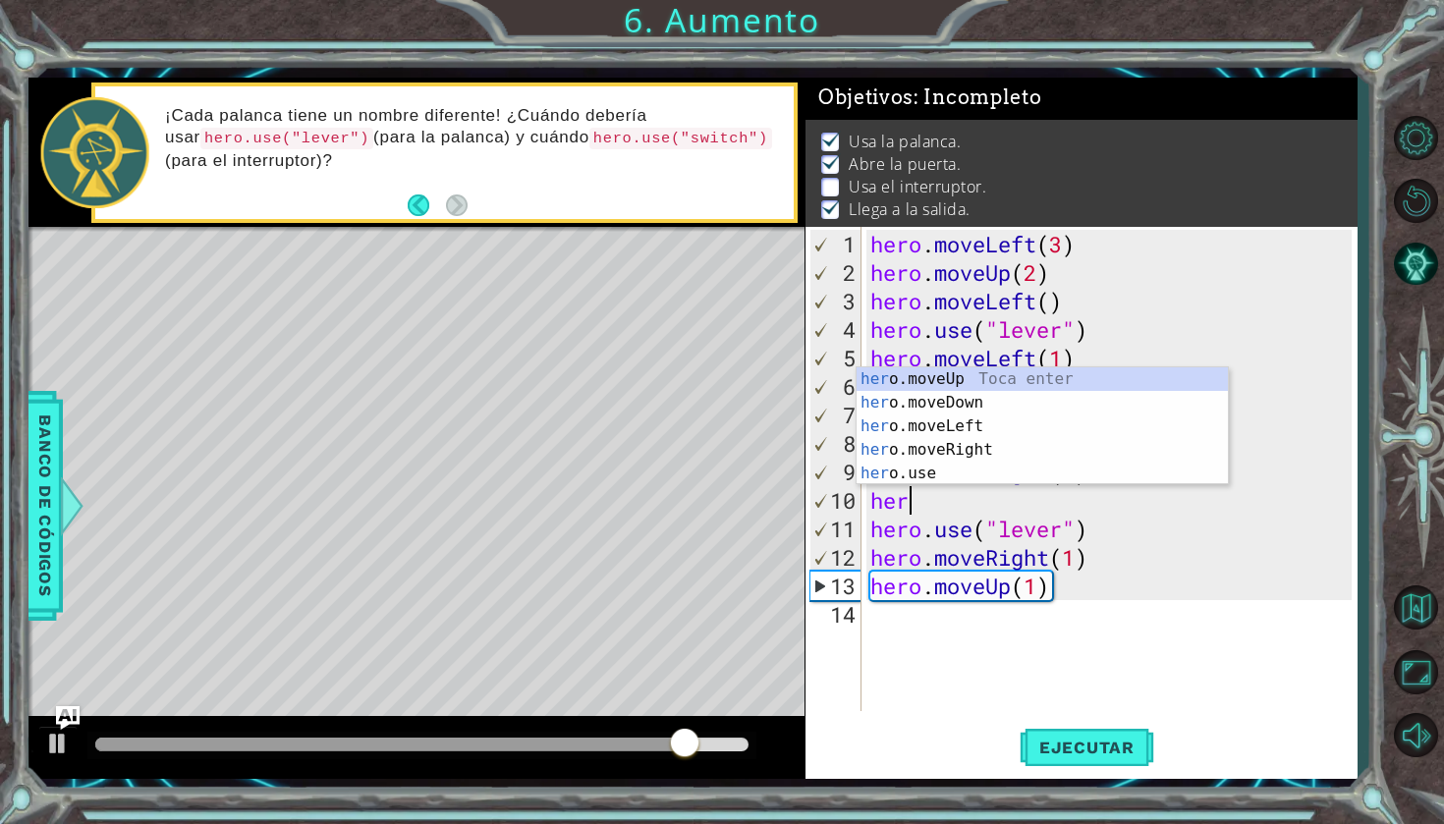
type textarea "h"
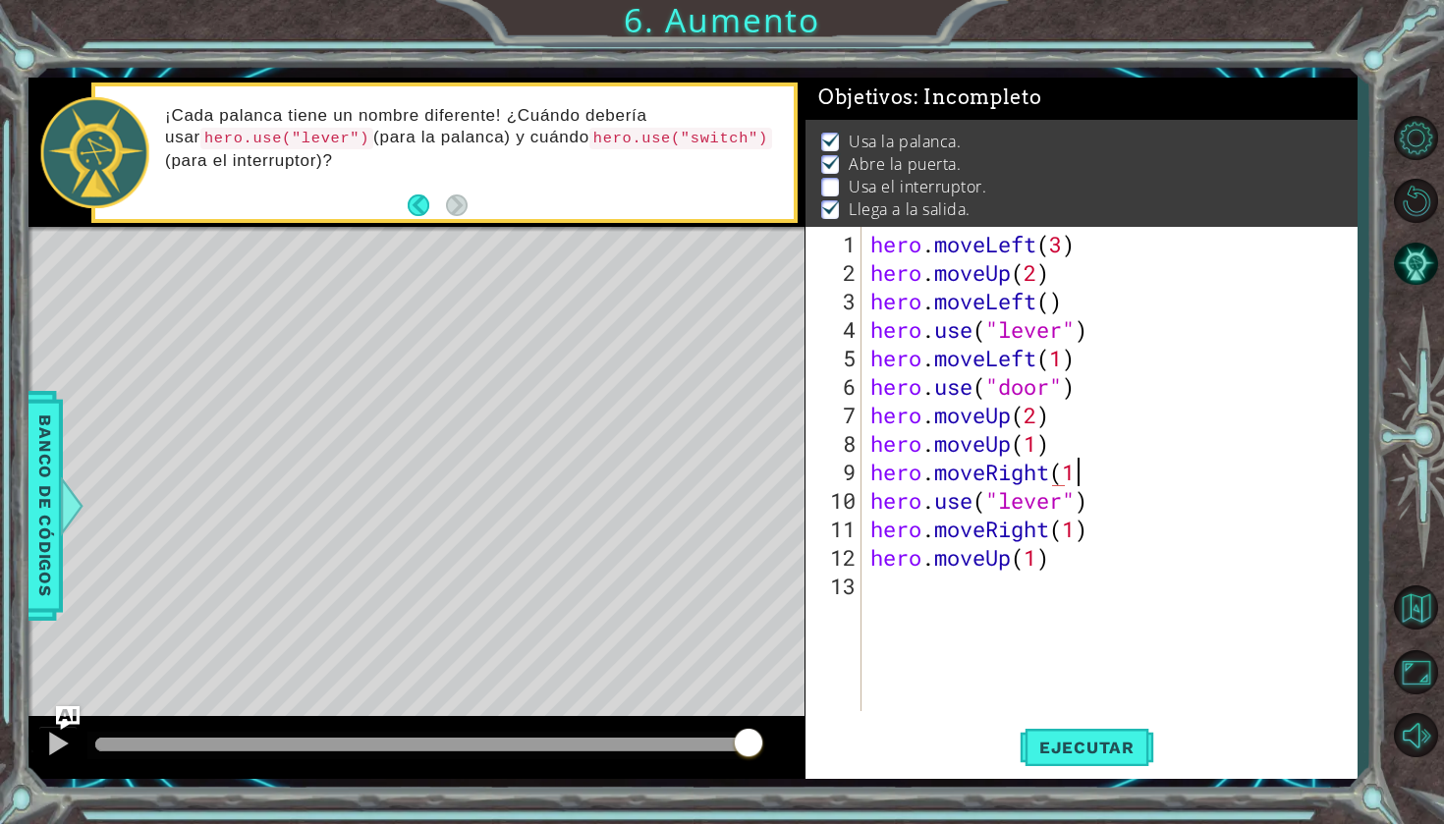
scroll to position [0, 9]
click at [1055, 754] on span "Ejecutar" at bounding box center [1086, 748] width 135 height 20
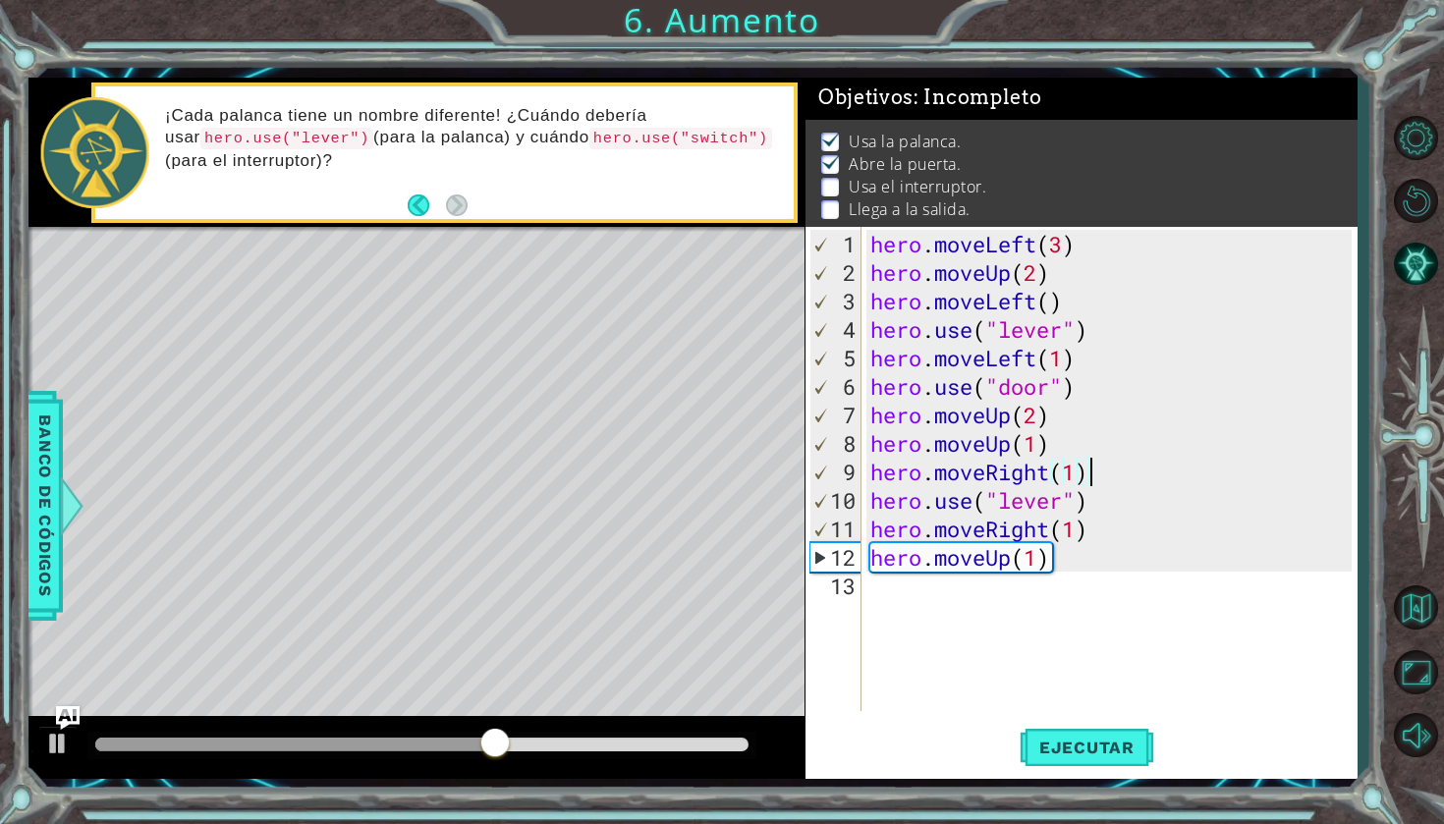
click at [1048, 450] on div "hero . moveLeft ( 3 ) hero . moveUp ( 2 ) hero . moveLeft ( ) hero . use ( "lev…" at bounding box center [1113, 500] width 495 height 541
type textarea "hero.moveUp(1)"
click at [888, 593] on div "hero . moveLeft ( 3 ) hero . moveUp ( 2 ) hero . moveLeft ( ) hero . use ( "lev…" at bounding box center [1113, 500] width 495 height 541
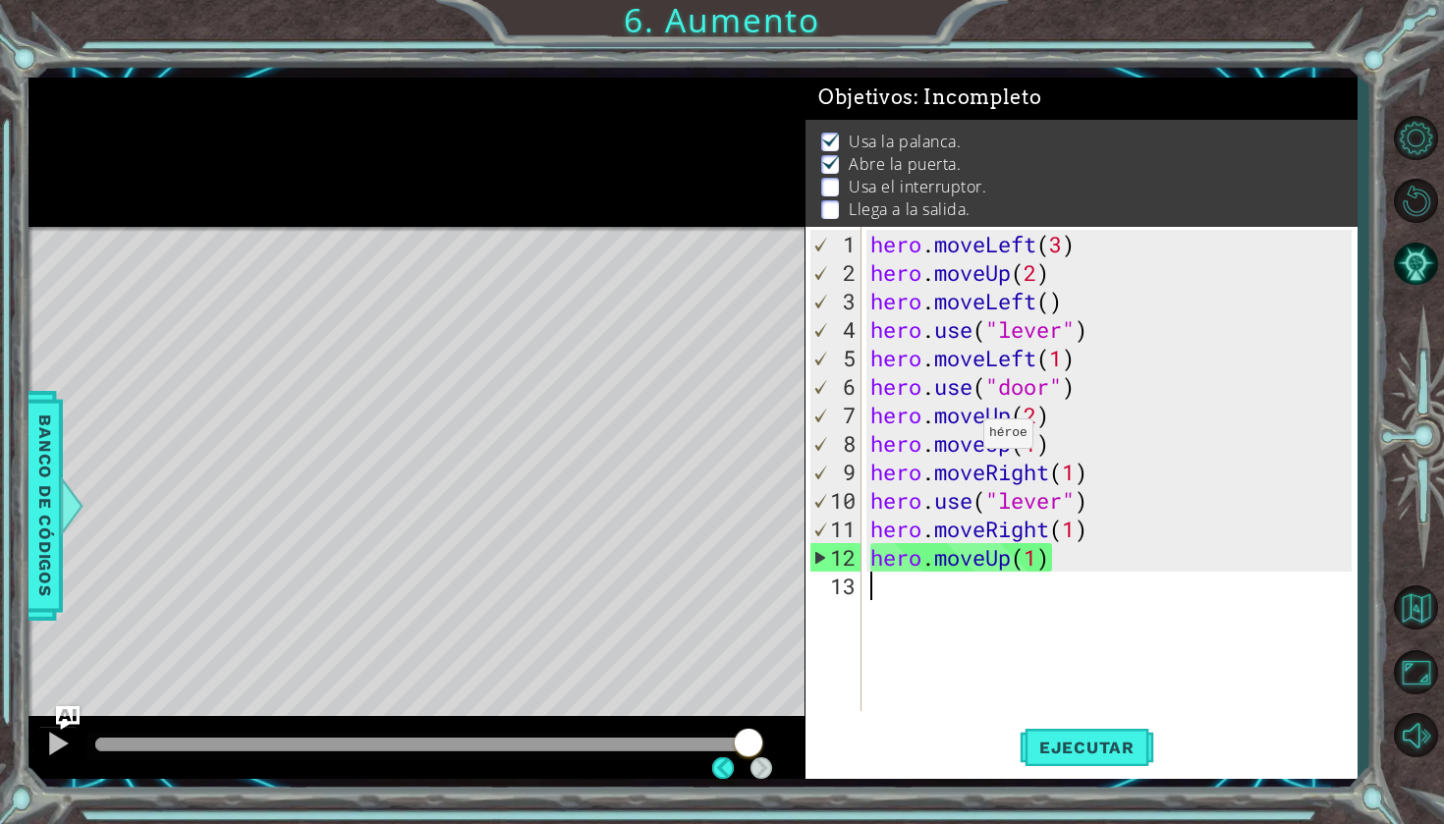
scroll to position [0, 0]
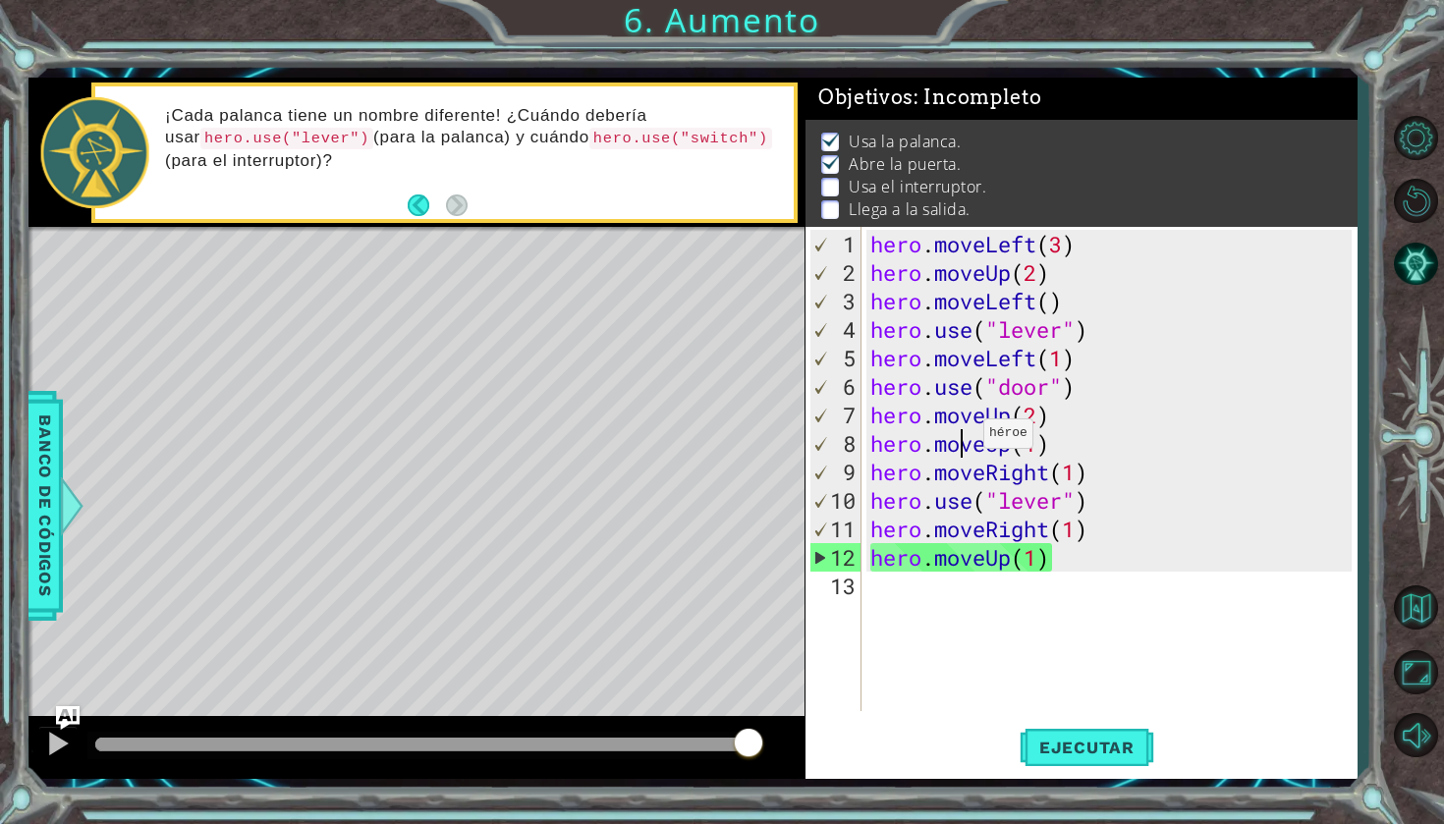
click at [965, 441] on div "hero . moveLeft ( 3 ) hero . moveUp ( 2 ) hero . moveLeft ( ) hero . use ( "lev…" at bounding box center [1113, 500] width 495 height 541
type textarea "hero.moveUp(1)"
click at [1038, 618] on div "hero . moveLeft ( 3 ) hero . moveUp ( 2 ) hero . moveLeft ( ) hero . use ( "lev…" at bounding box center [1113, 500] width 495 height 541
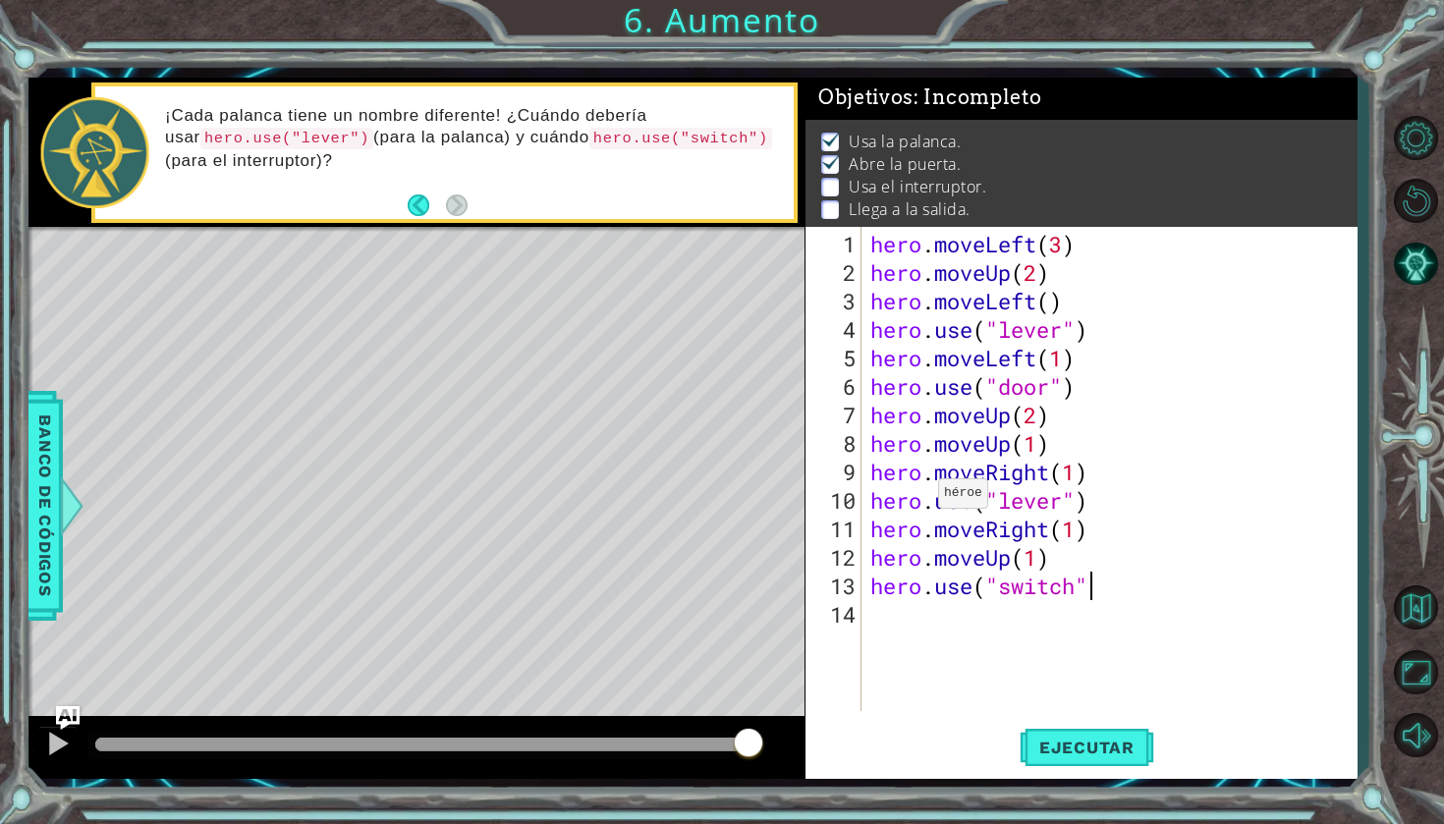
scroll to position [0, 9]
type textarea "hero.use("switch")"
click at [1068, 758] on button "Ejecutar" at bounding box center [1086, 747] width 135 height 55
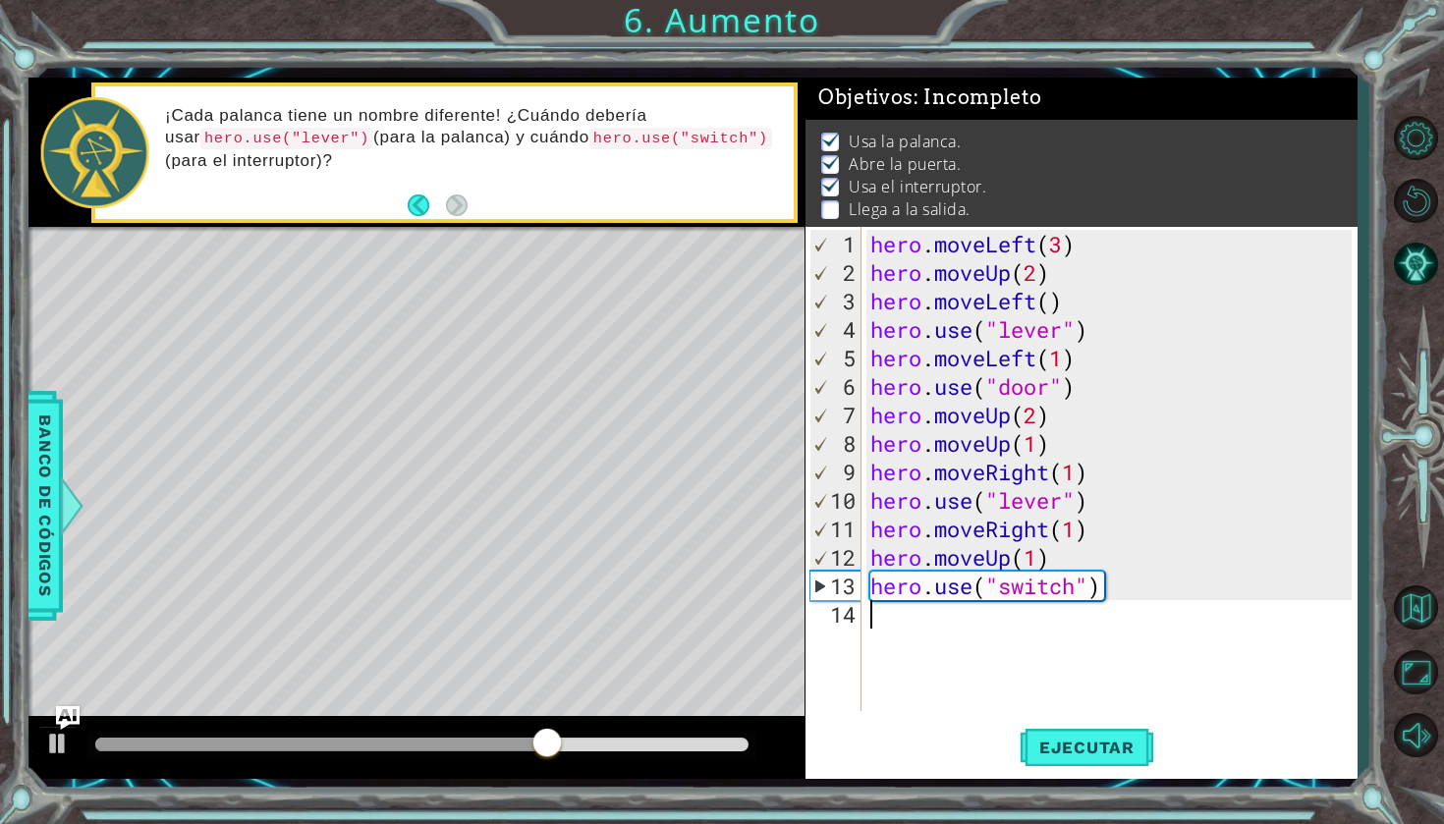
click at [901, 631] on div "hero . moveLeft ( 3 ) hero . moveUp ( 2 ) hero . moveLeft ( ) hero . use ( "lev…" at bounding box center [1113, 500] width 495 height 541
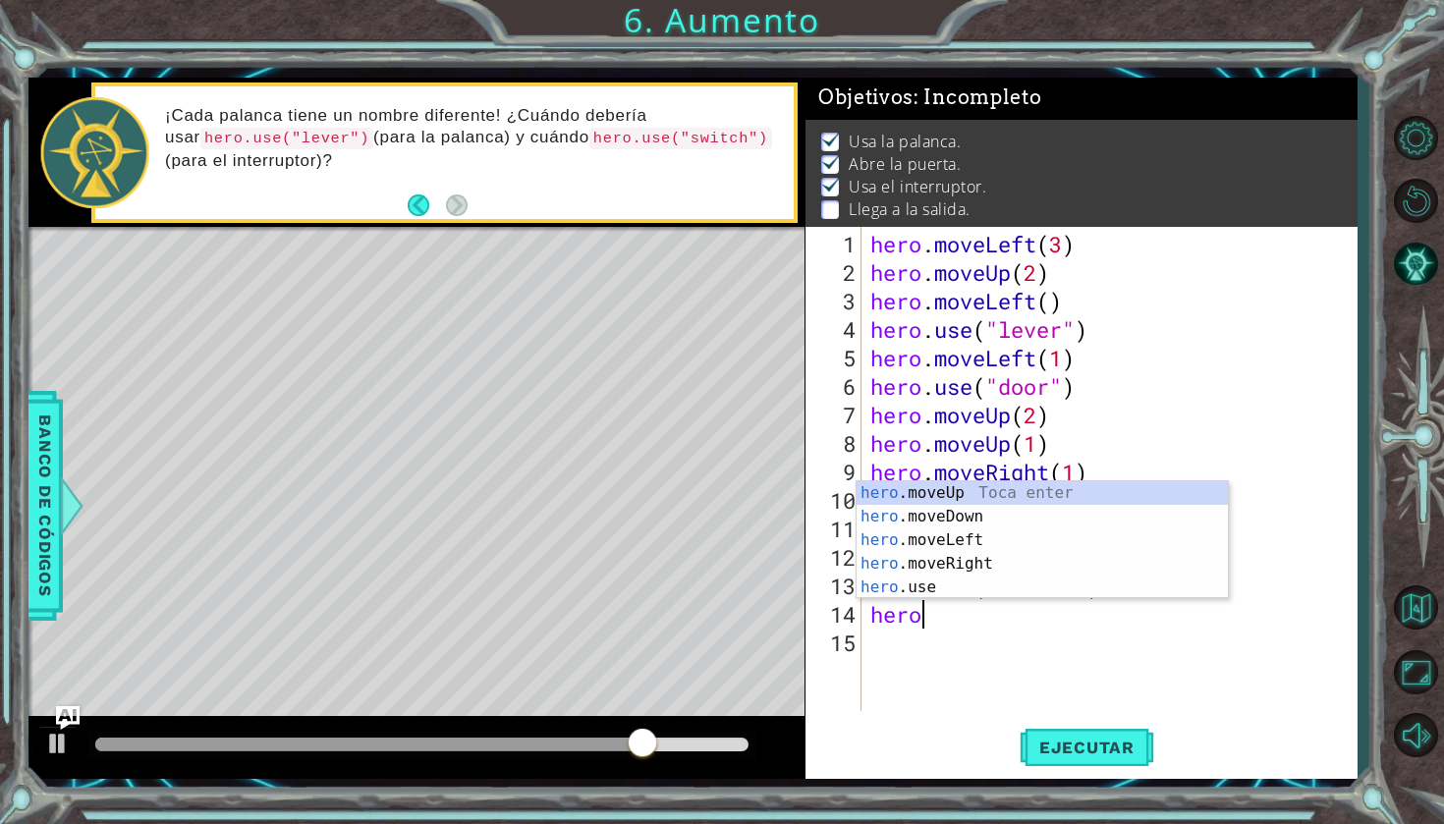
scroll to position [0, 2]
click at [933, 563] on div "hero. moveUp Toca enter hero. moveDown Toca enter hero. moveLeft Toca enter her…" at bounding box center [1041, 563] width 371 height 165
type textarea "hero.moveRight(1)"
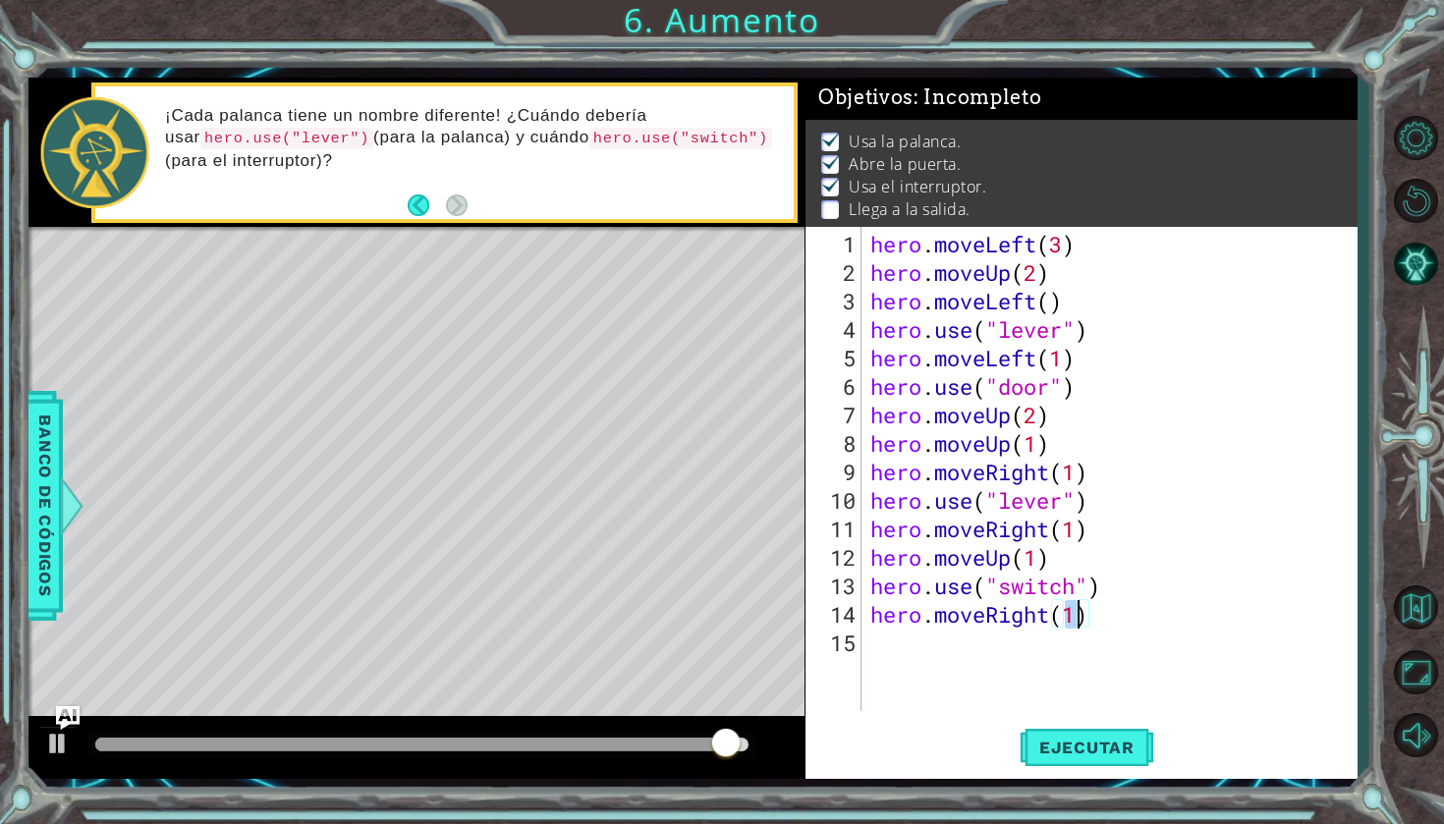
click at [892, 650] on div "hero . moveLeft ( 3 ) hero . moveUp ( 2 ) hero . moveLeft ( ) hero . use ( "lev…" at bounding box center [1113, 500] width 495 height 541
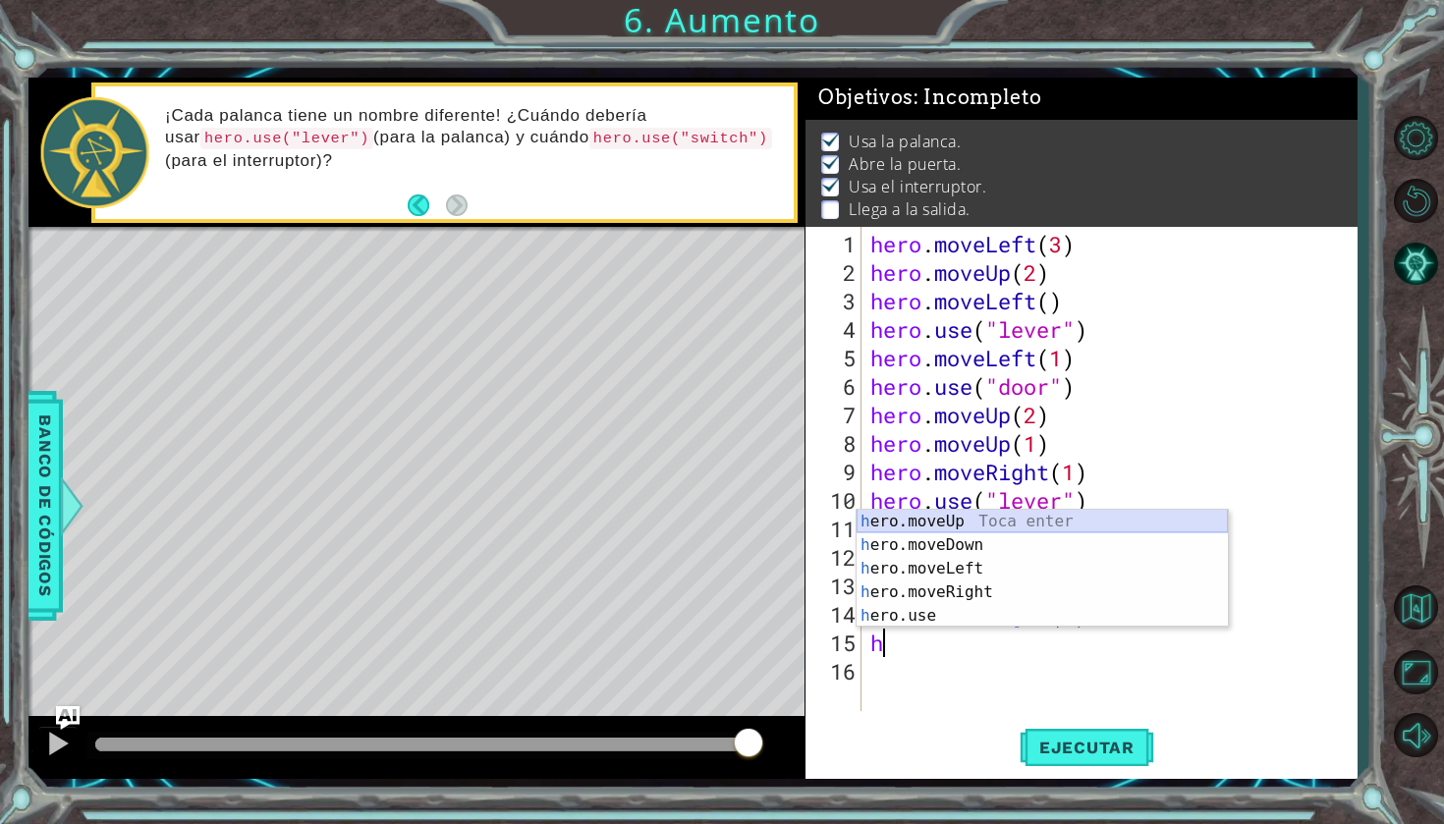
click at [974, 525] on div "h ero.moveUp Toca enter h ero.moveDown Toca enter h ero.moveLeft Toca enter h e…" at bounding box center [1041, 592] width 371 height 165
type textarea "hero.moveUp(1)"
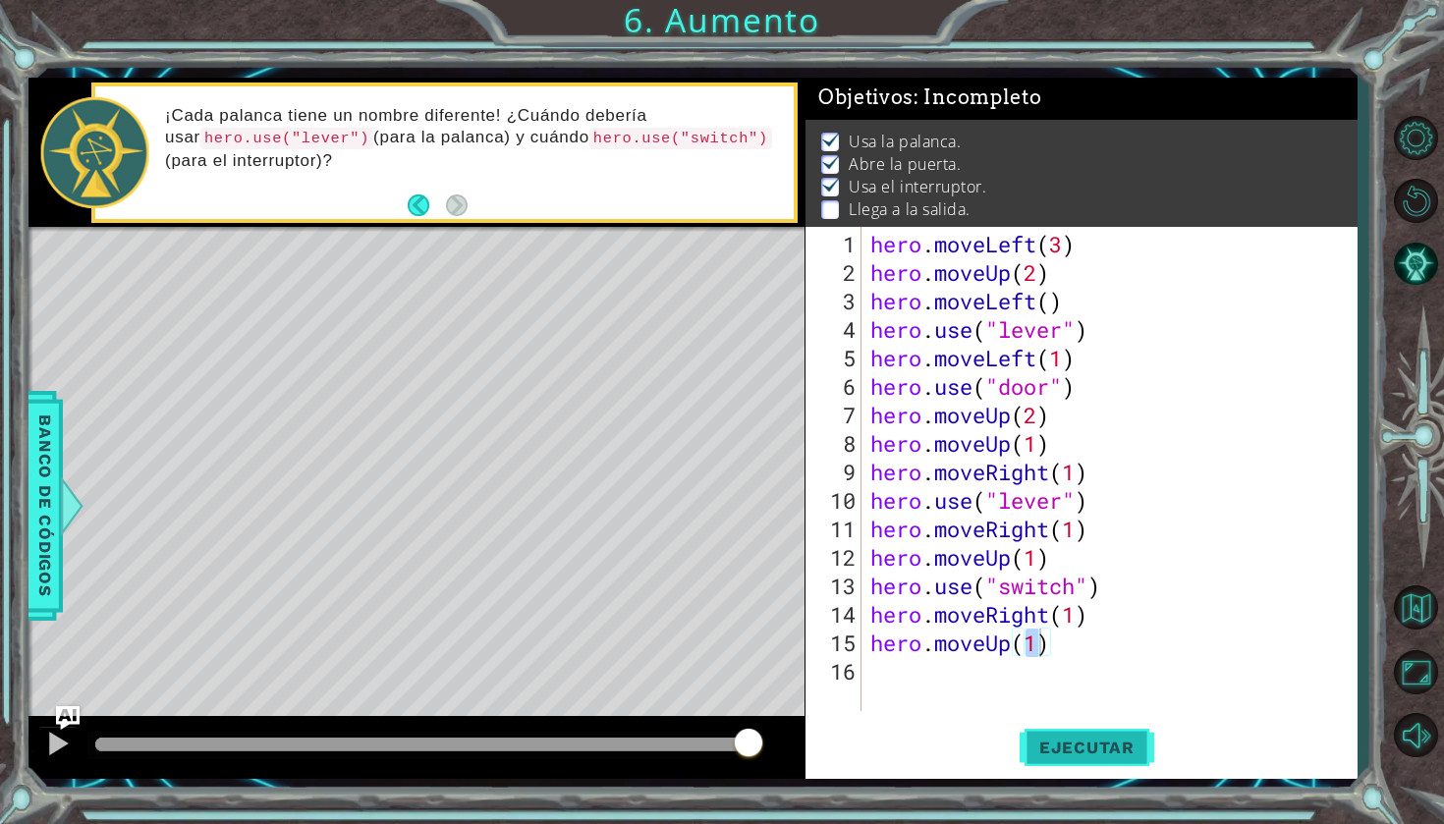
click at [1070, 745] on span "Ejecutar" at bounding box center [1086, 748] width 135 height 20
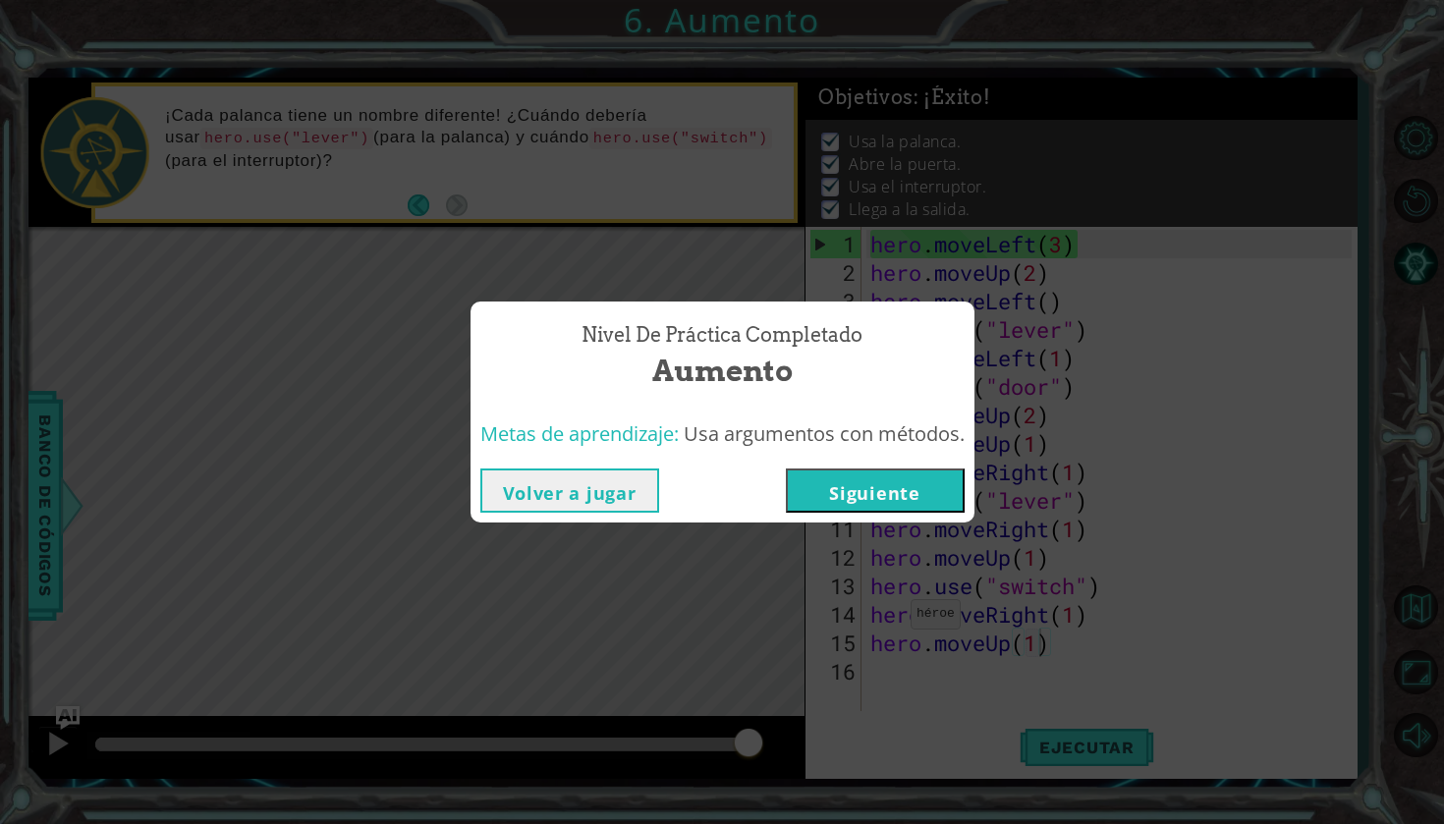
click at [866, 489] on button "Siguiente" at bounding box center [875, 490] width 179 height 44
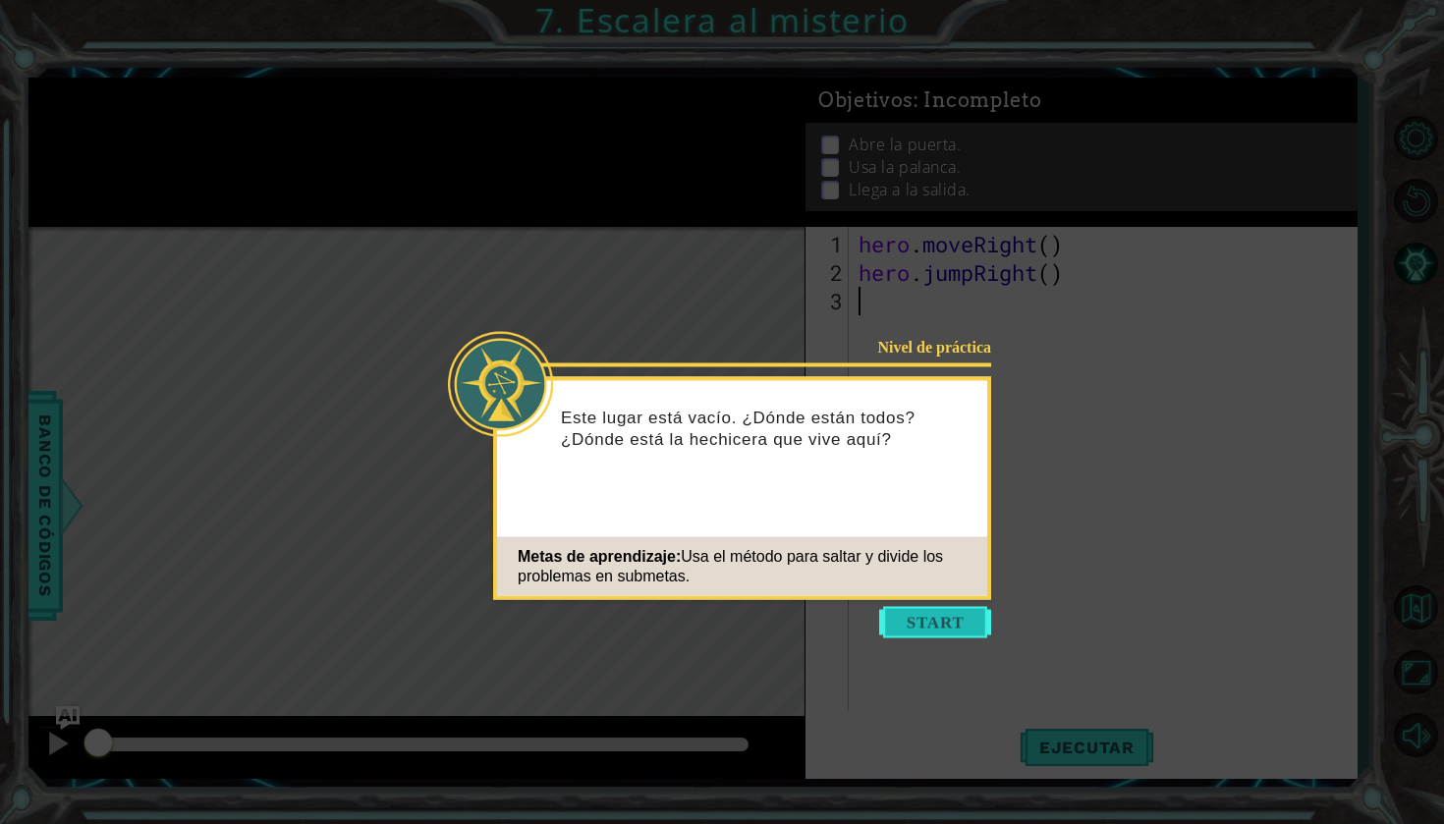
click at [926, 616] on button "Start" at bounding box center [935, 622] width 112 height 31
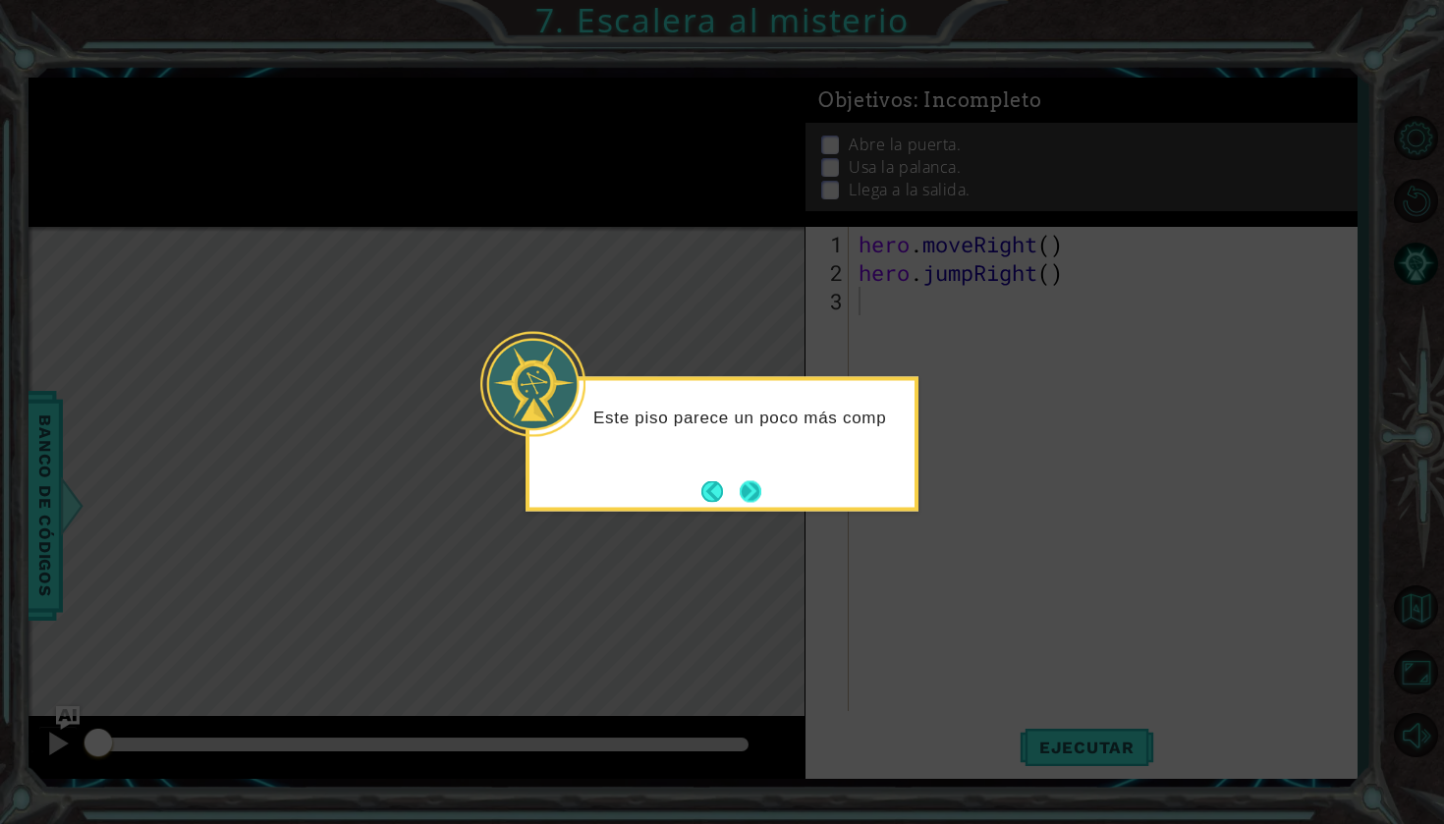
click at [761, 489] on button "Next" at bounding box center [751, 491] width 22 height 22
